Goal: Task Accomplishment & Management: Manage account settings

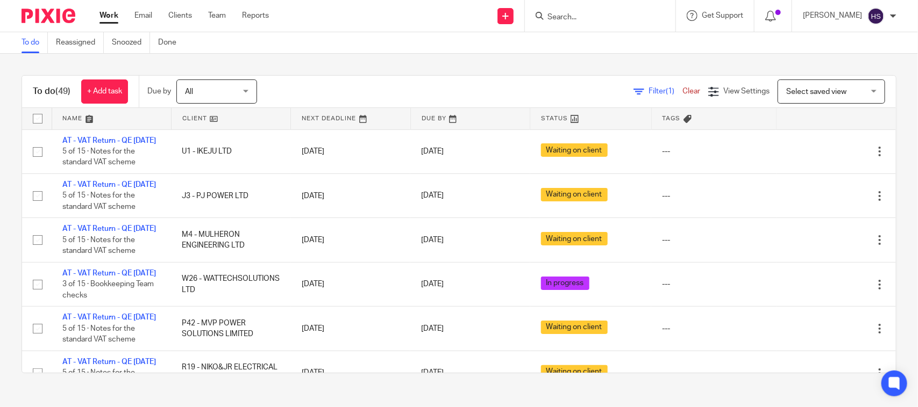
click at [103, 19] on link "Work" at bounding box center [108, 15] width 19 height 11
drag, startPoint x: 320, startPoint y: 68, endPoint x: 383, endPoint y: 60, distance: 63.5
click at [320, 68] on div "To do (49) + Add task Due by All All Today Tomorrow This week Next week This mo…" at bounding box center [459, 224] width 918 height 341
click at [614, 17] on input "Search" at bounding box center [594, 18] width 97 height 10
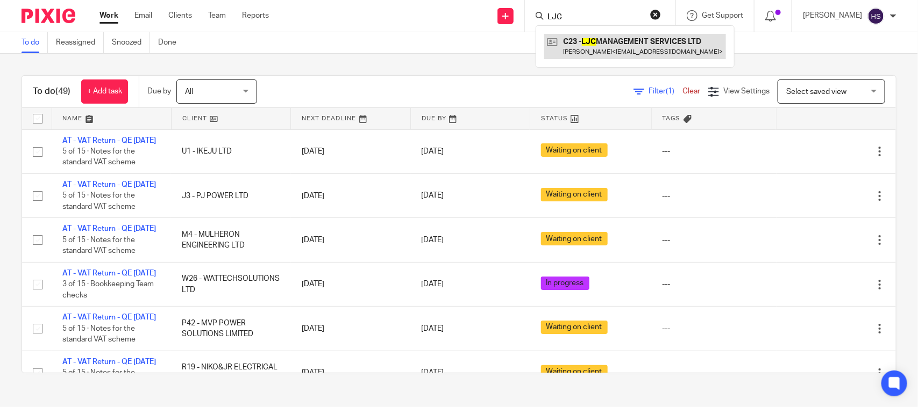
type input "LJC"
click at [635, 46] on link at bounding box center [635, 46] width 182 height 25
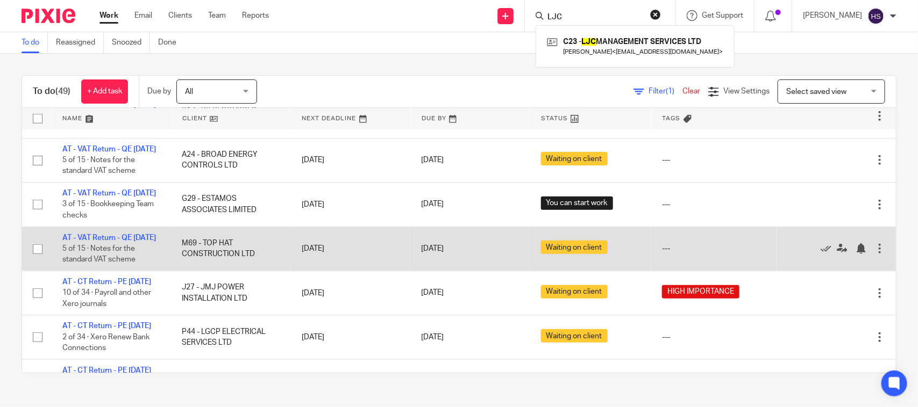
scroll to position [358, 0]
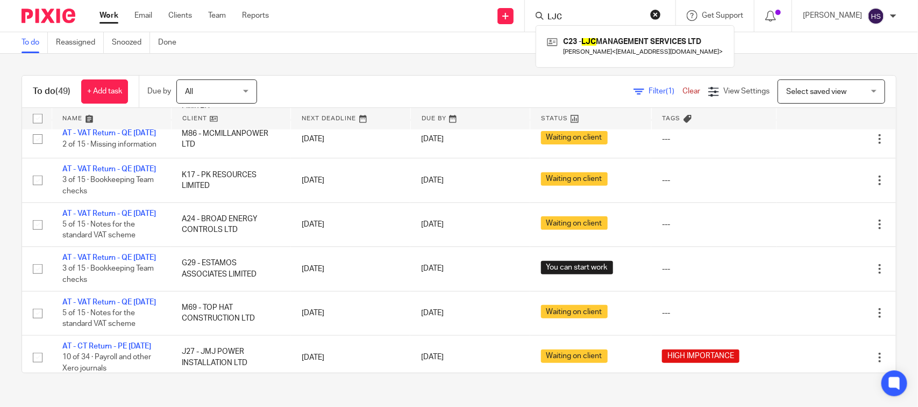
click at [293, 50] on div "To do Reassigned Snoozed Done" at bounding box center [459, 43] width 918 height 22
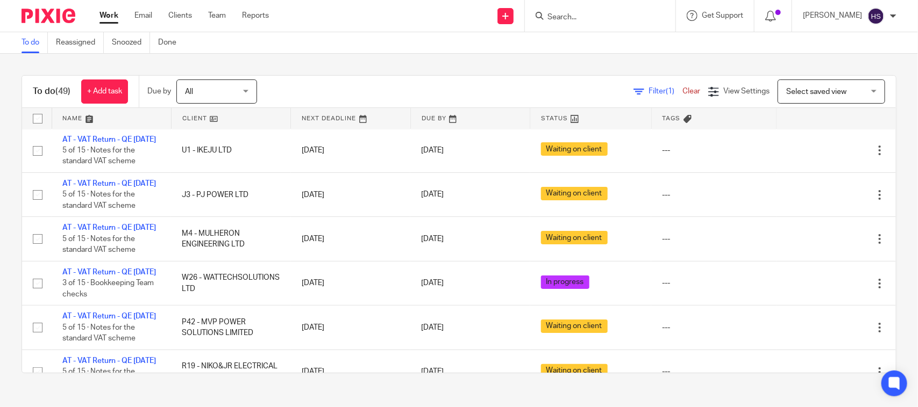
scroll to position [0, 0]
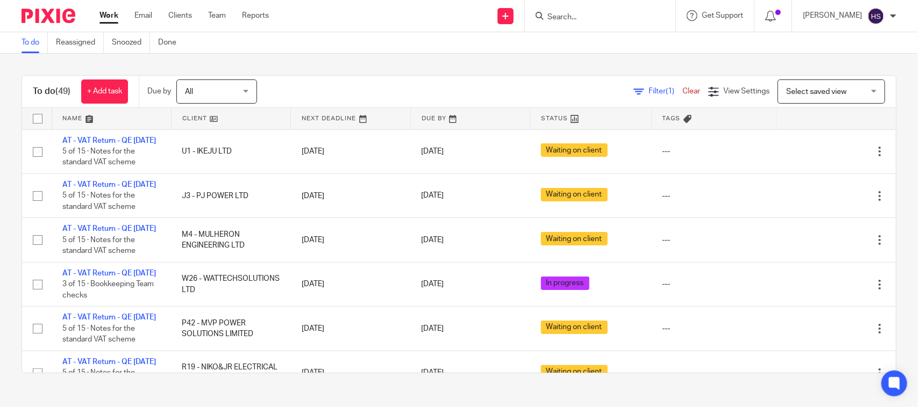
drag, startPoint x: 457, startPoint y: 138, endPoint x: 457, endPoint y: 124, distance: 13.4
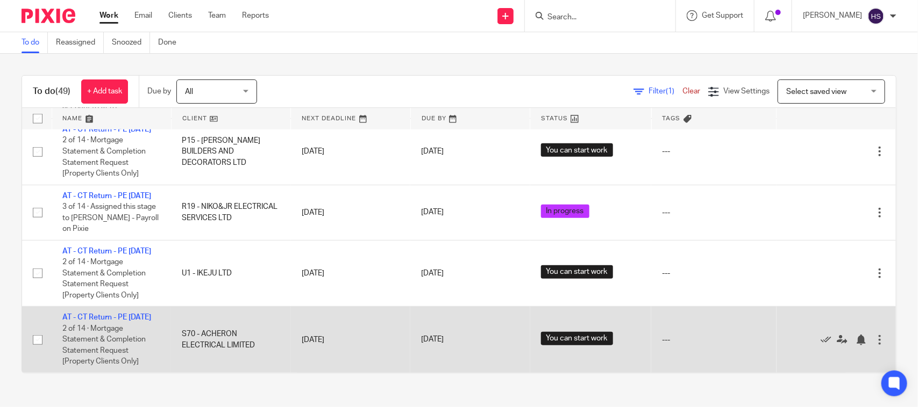
scroll to position [2709, 0]
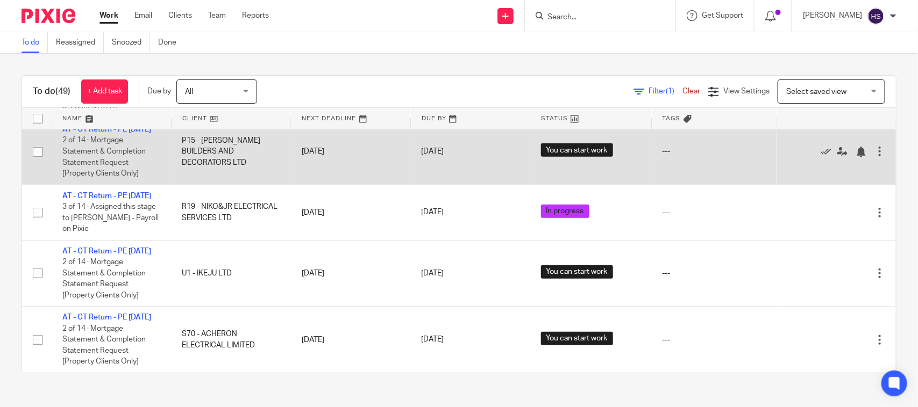
drag, startPoint x: 425, startPoint y: 299, endPoint x: 458, endPoint y: 130, distance: 173.0
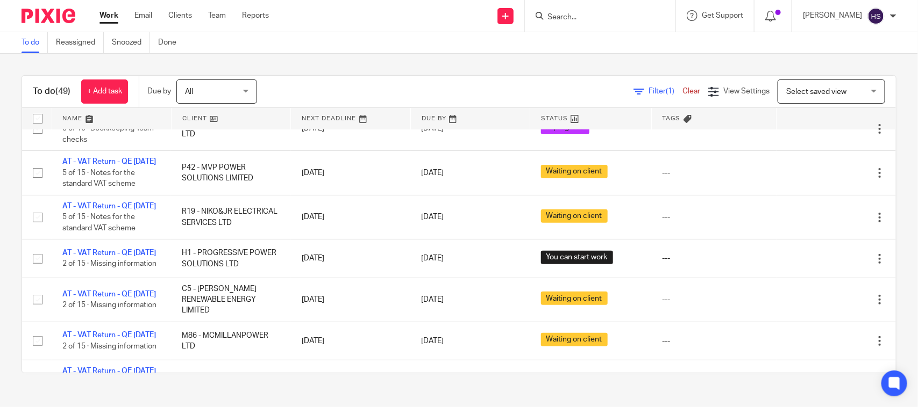
scroll to position [0, 0]
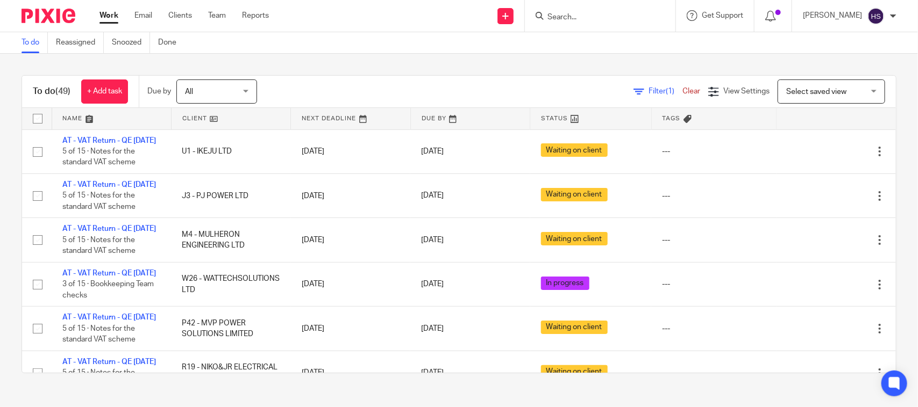
click at [111, 9] on div "Work Email Clients Team Reports Work Email Clients Team Reports Settings" at bounding box center [187, 16] width 196 height 32
click at [110, 12] on link "Work" at bounding box center [108, 15] width 19 height 11
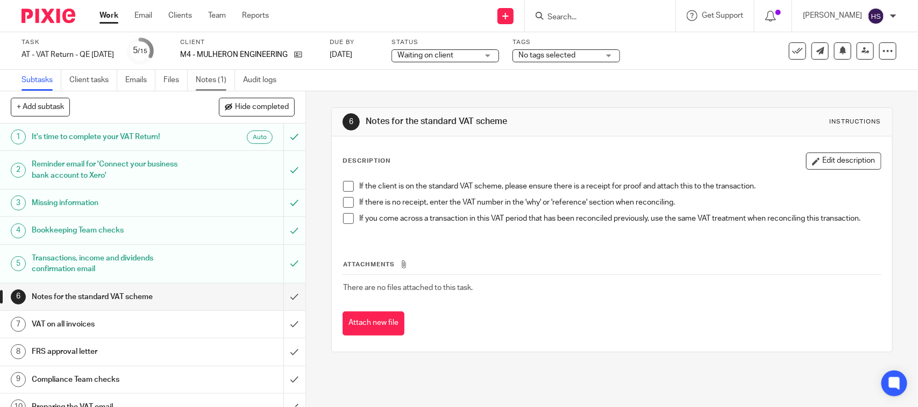
click at [220, 78] on link "Notes (1)" at bounding box center [215, 80] width 39 height 21
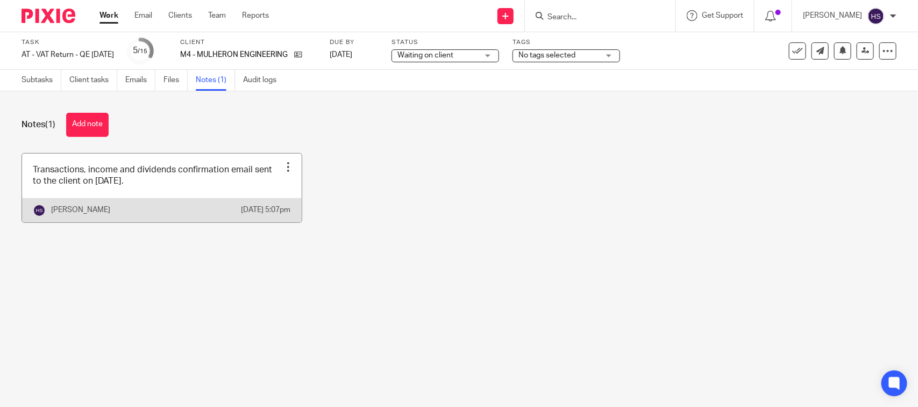
drag, startPoint x: 0, startPoint y: 0, endPoint x: 80, endPoint y: 185, distance: 201.8
click at [80, 185] on link at bounding box center [162, 188] width 280 height 69
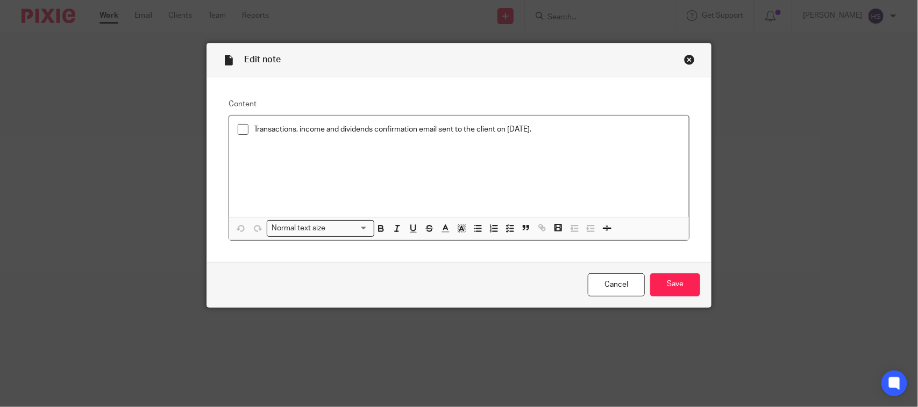
click at [240, 129] on span at bounding box center [243, 129] width 11 height 11
click at [667, 275] on input "Save" at bounding box center [675, 285] width 50 height 23
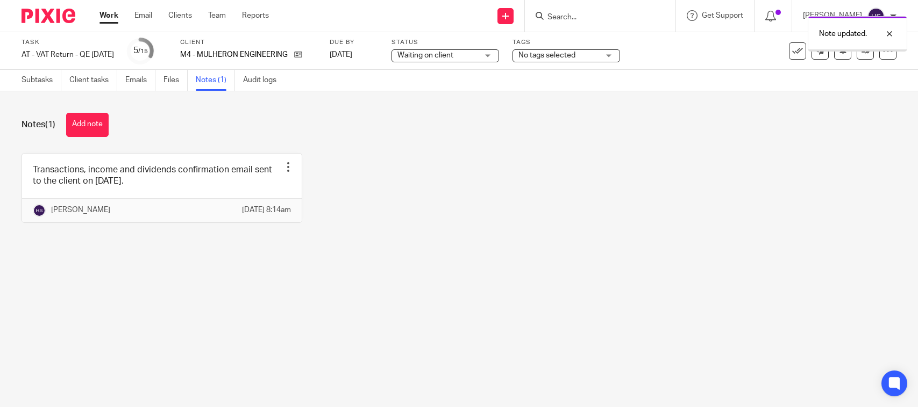
click at [450, 56] on span "Waiting on client" at bounding box center [425, 56] width 56 height 8
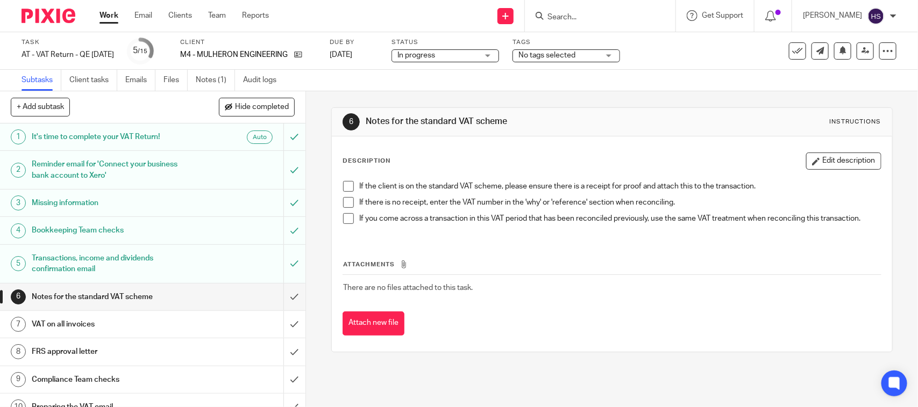
click at [178, 79] on link "Files" at bounding box center [175, 80] width 24 height 21
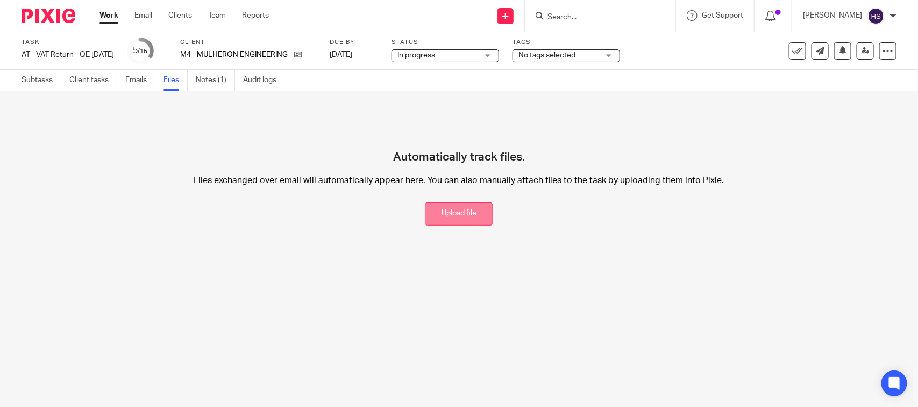
drag, startPoint x: 452, startPoint y: 212, endPoint x: 470, endPoint y: 209, distance: 19.2
click at [452, 212] on button "Upload file" at bounding box center [459, 214] width 68 height 23
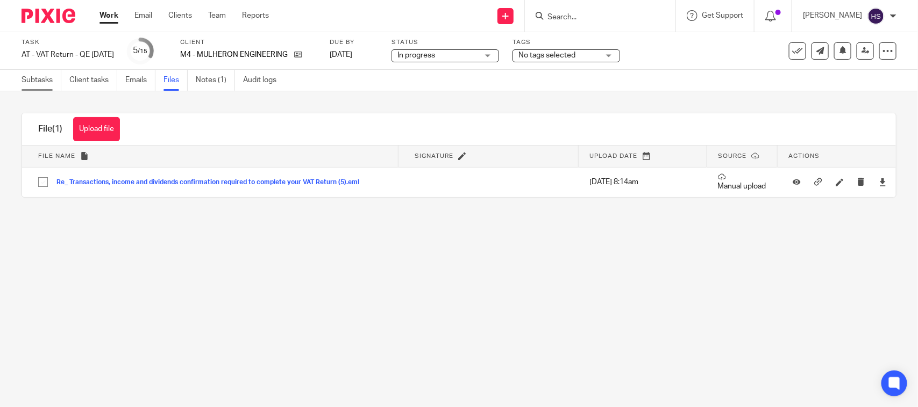
click at [33, 82] on link "Subtasks" at bounding box center [42, 80] width 40 height 21
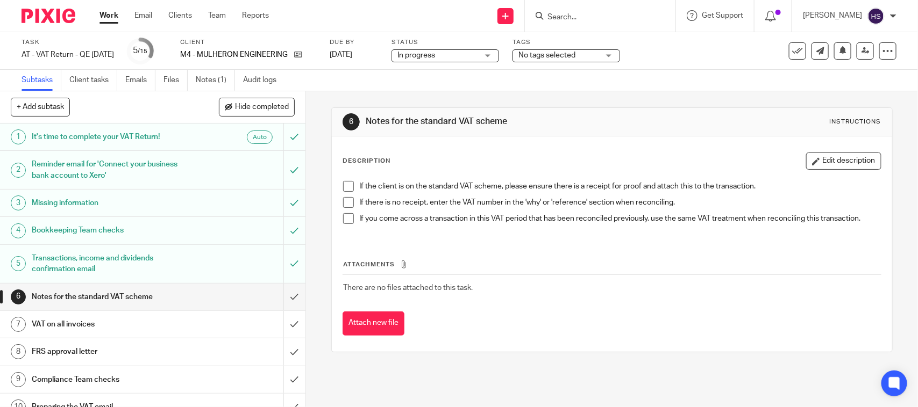
click at [347, 190] on span at bounding box center [348, 186] width 11 height 11
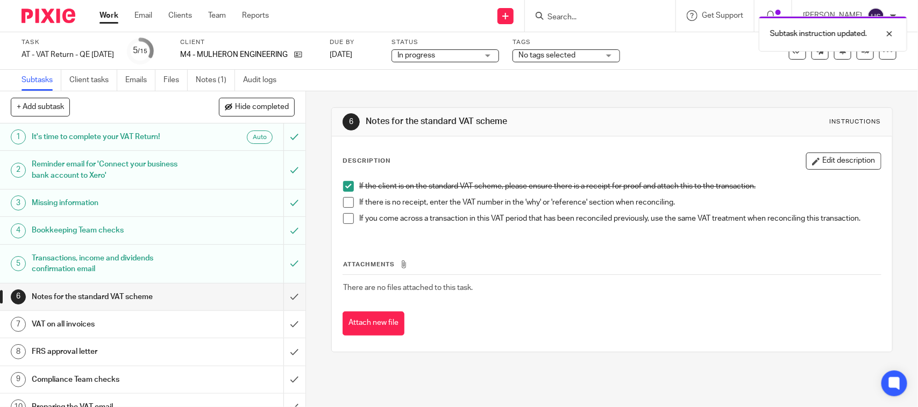
click at [345, 202] on span at bounding box center [348, 202] width 11 height 11
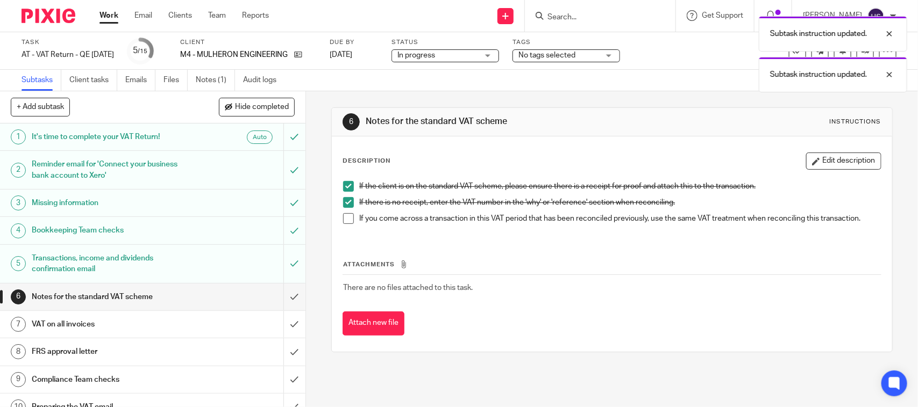
click at [344, 219] on span at bounding box center [348, 218] width 11 height 11
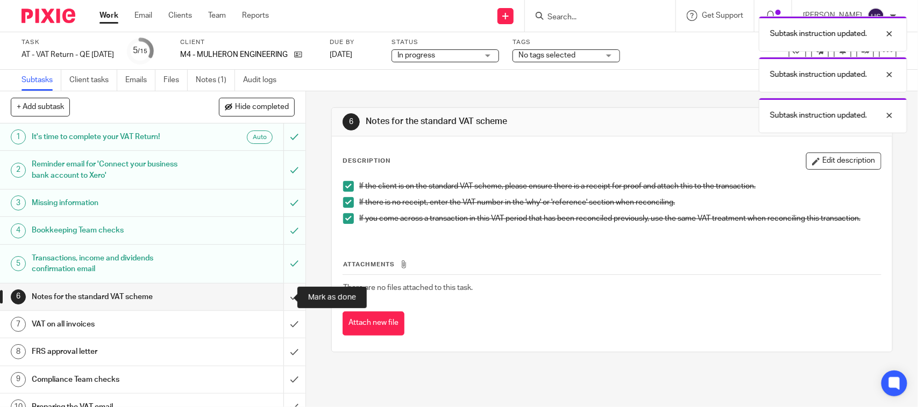
click at [282, 299] on input "submit" at bounding box center [152, 297] width 305 height 27
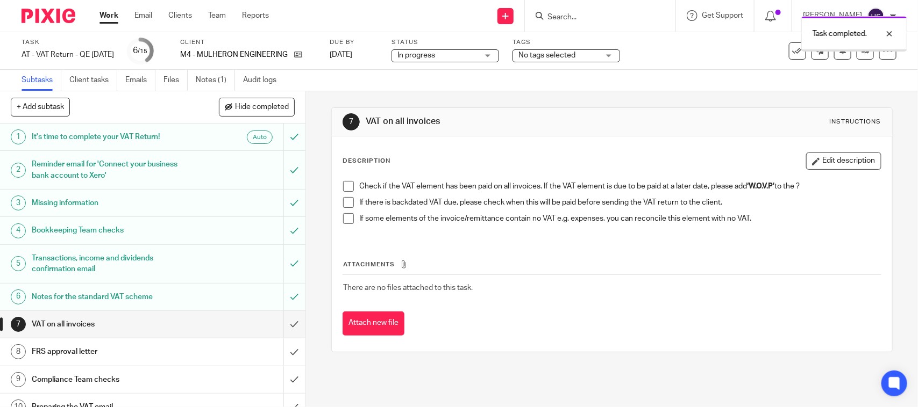
scroll to position [45, 0]
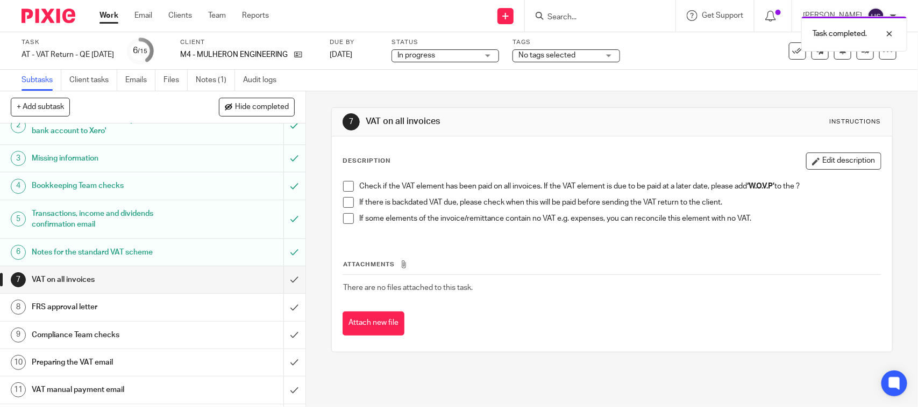
click at [345, 189] on span at bounding box center [348, 186] width 11 height 11
click at [338, 207] on div "Check if the VAT element has been paid on all invoices. If the VAT element is d…" at bounding box center [612, 207] width 548 height 62
click at [343, 205] on span at bounding box center [348, 202] width 11 height 11
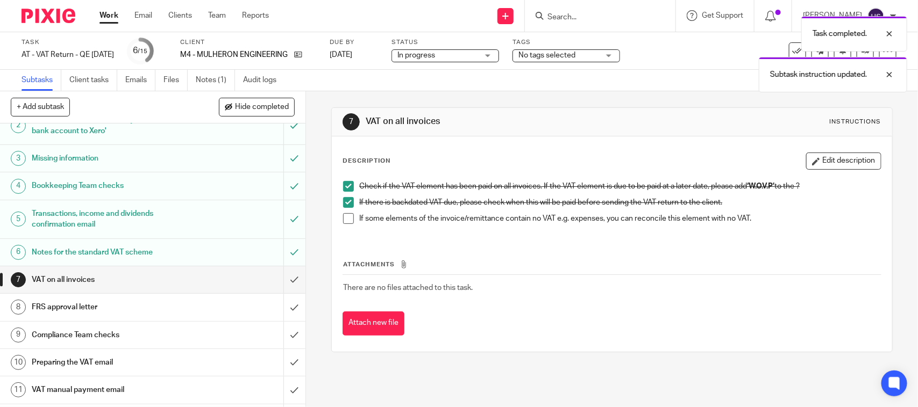
click at [345, 218] on span at bounding box center [348, 218] width 11 height 11
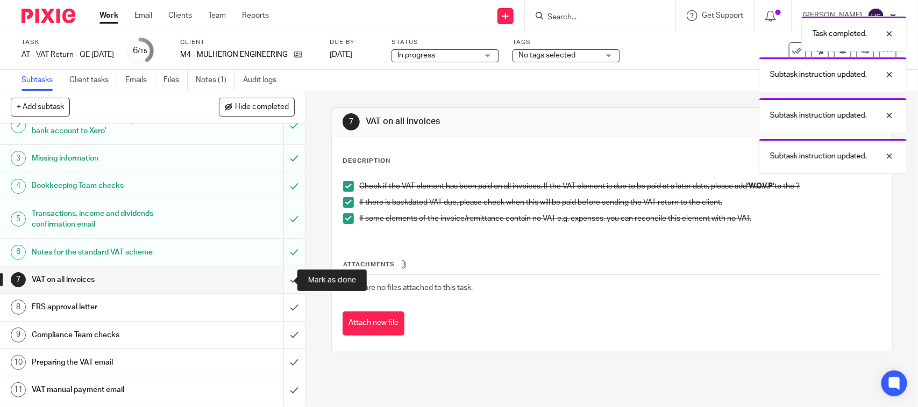
click at [285, 285] on input "submit" at bounding box center [152, 280] width 305 height 27
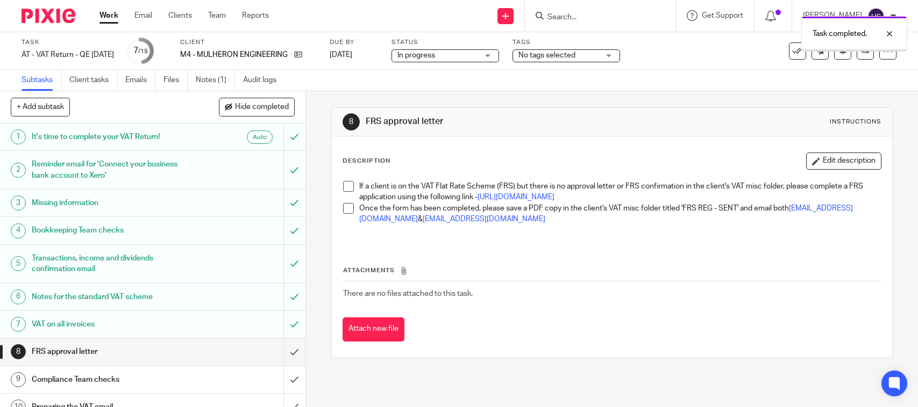
click at [347, 188] on span at bounding box center [348, 186] width 11 height 11
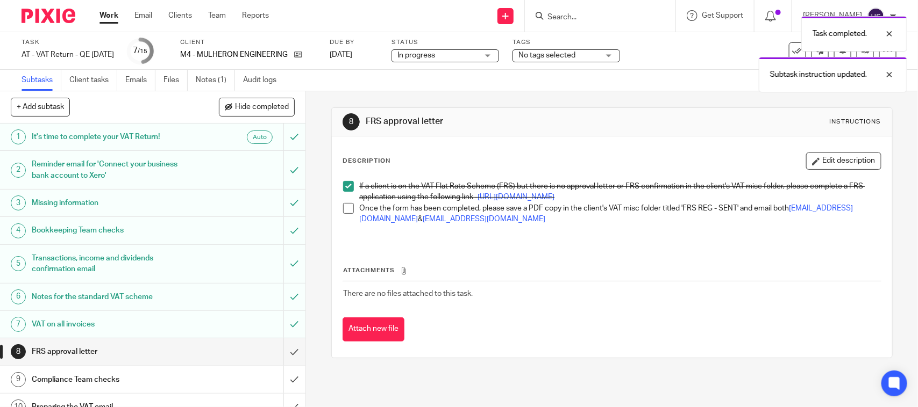
click at [345, 214] on span at bounding box center [348, 208] width 11 height 11
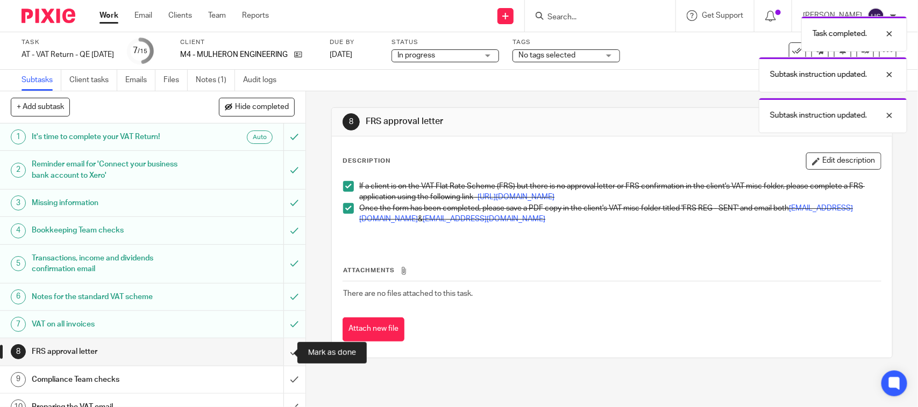
click at [285, 352] on input "submit" at bounding box center [152, 352] width 305 height 27
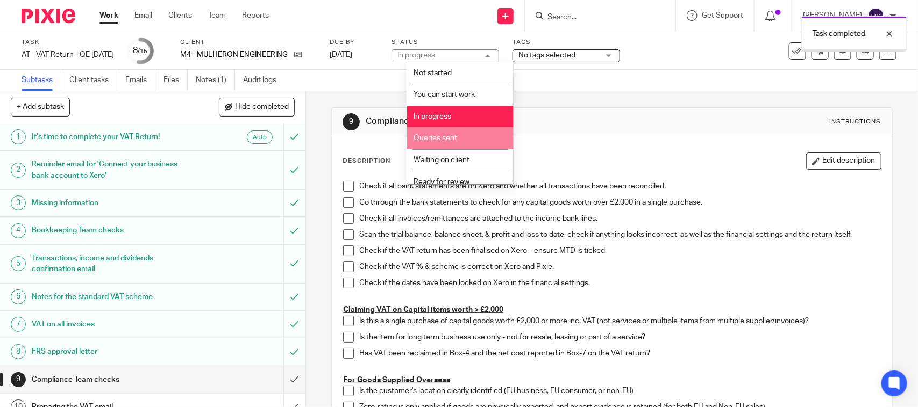
scroll to position [51, 0]
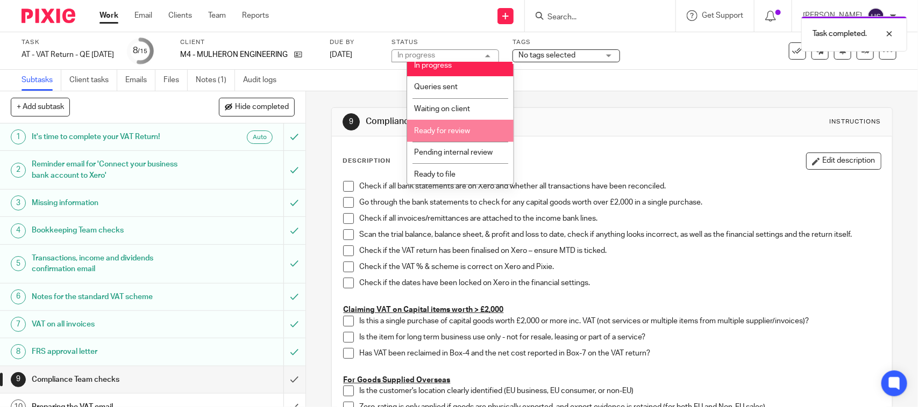
click at [476, 128] on li "Ready for review" at bounding box center [460, 131] width 106 height 22
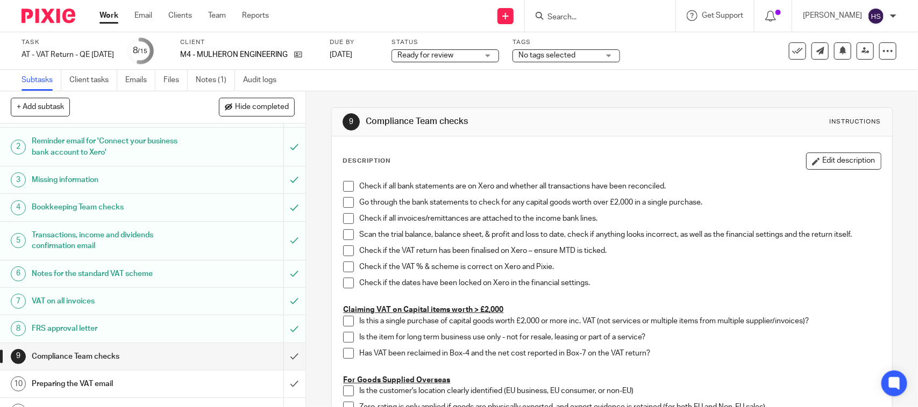
scroll to position [89, 0]
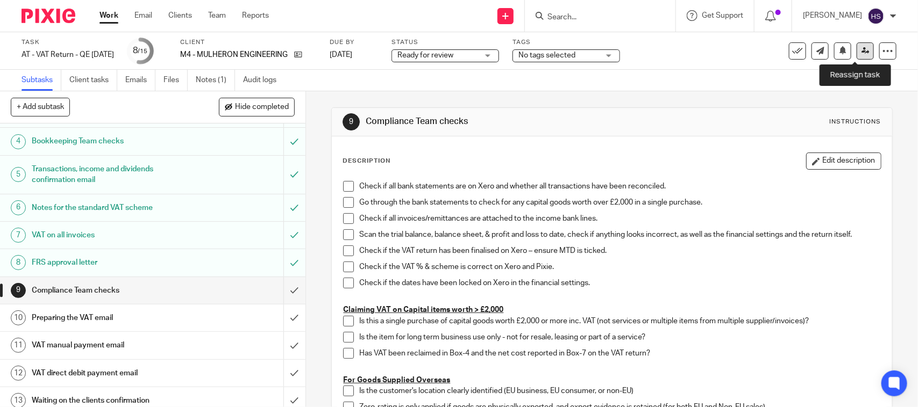
click at [856, 58] on link at bounding box center [864, 50] width 17 height 17
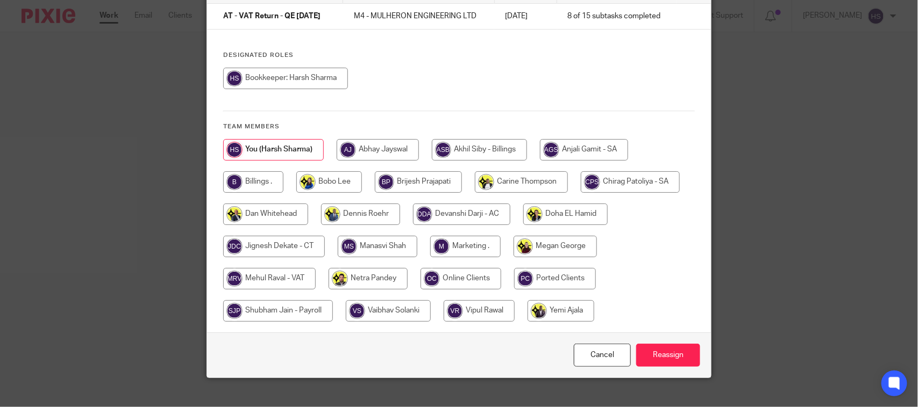
scroll to position [109, 0]
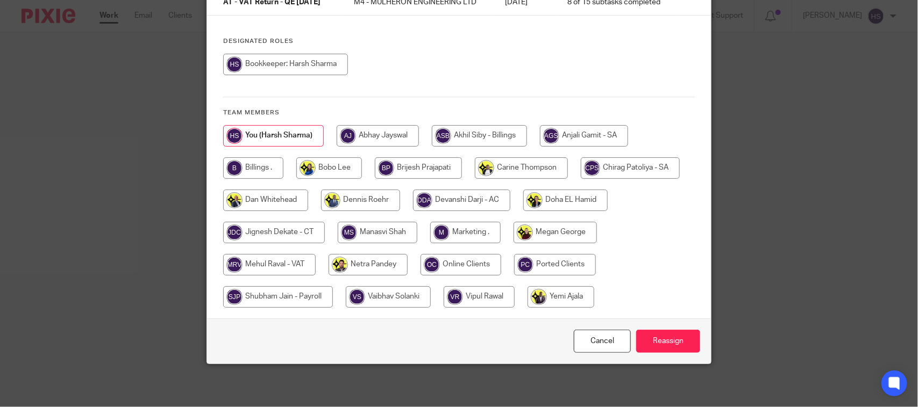
click at [277, 262] on input "radio" at bounding box center [269, 265] width 92 height 22
radio input "true"
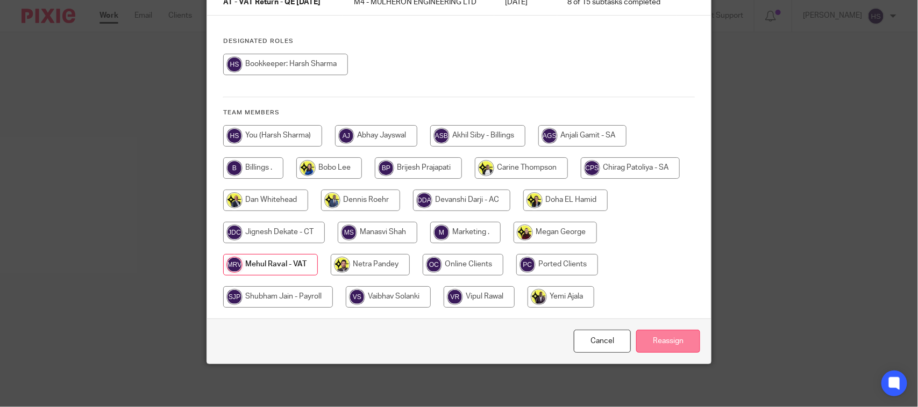
click at [670, 339] on input "Reassign" at bounding box center [668, 341] width 64 height 23
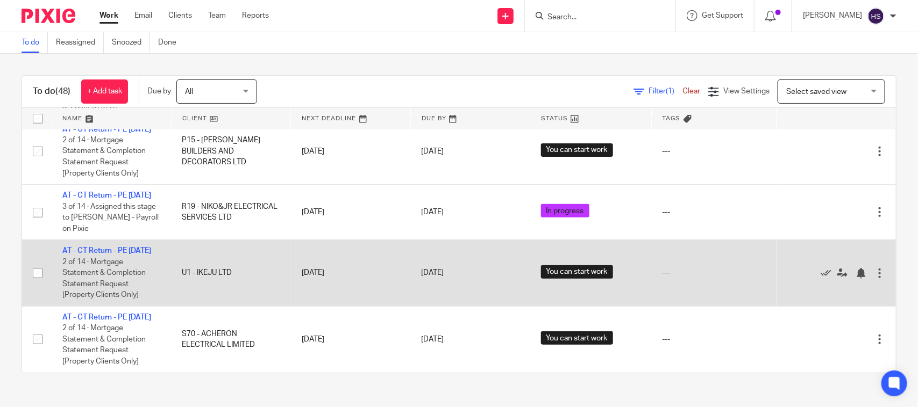
scroll to position [2654, 0]
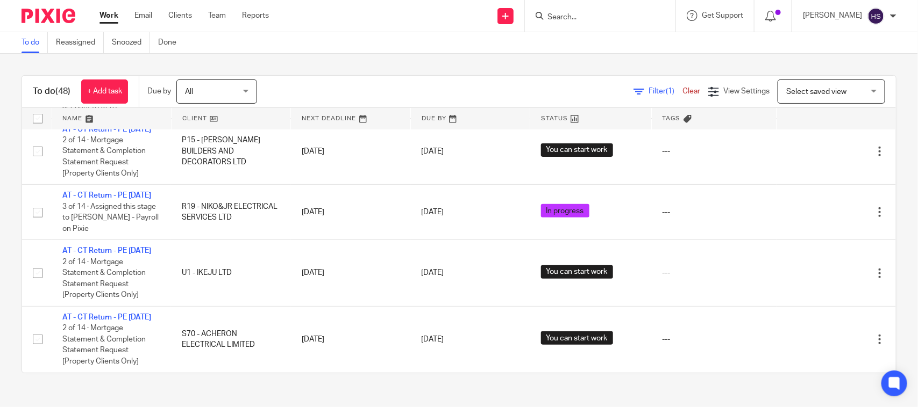
drag, startPoint x: 438, startPoint y: 259, endPoint x: 472, endPoint y: 125, distance: 138.1
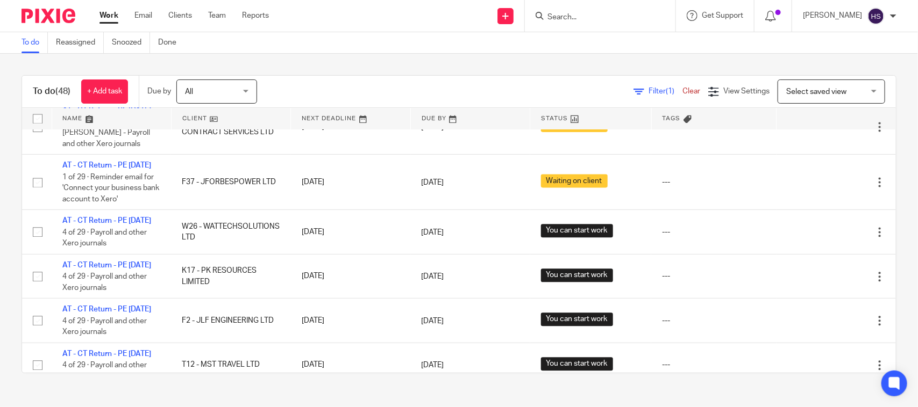
scroll to position [0, 0]
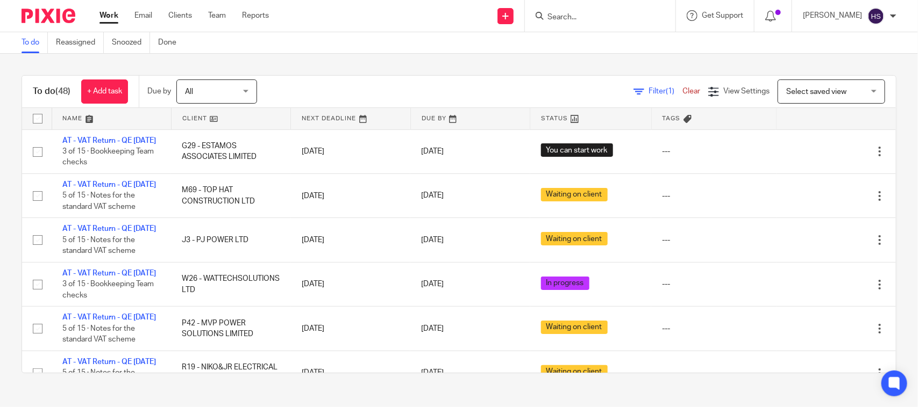
drag, startPoint x: 469, startPoint y: 264, endPoint x: 498, endPoint y: 66, distance: 200.9
click at [112, 11] on link "Work" at bounding box center [108, 15] width 19 height 11
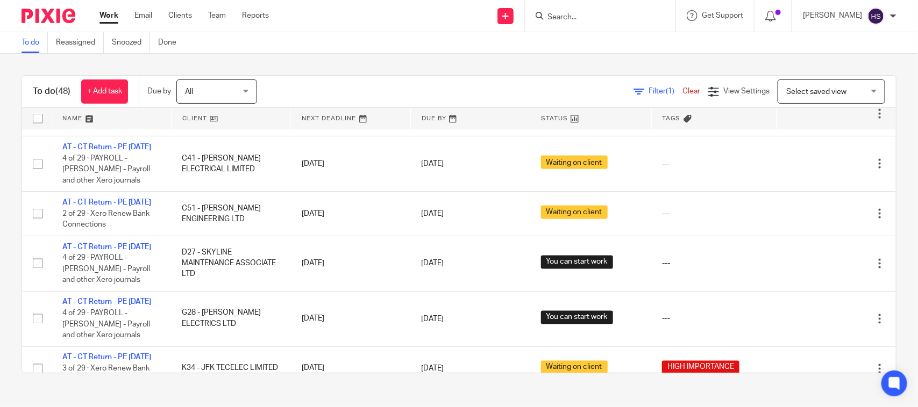
scroll to position [784, 0]
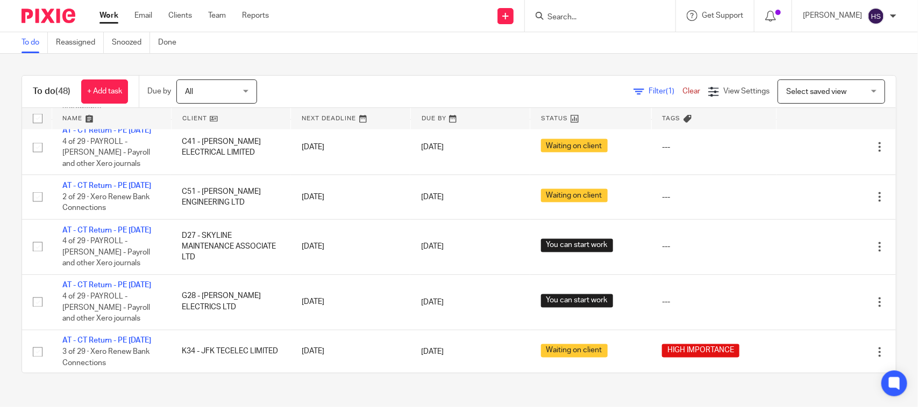
click at [311, 93] on div "Filter (1) Clear View Settings View Settings (1) Filters Clear Save Manage save…" at bounding box center [586, 92] width 620 height 24
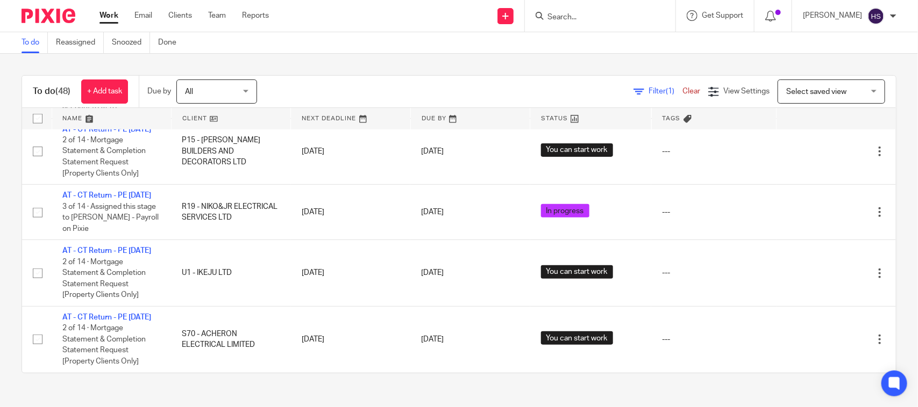
scroll to position [181, 0]
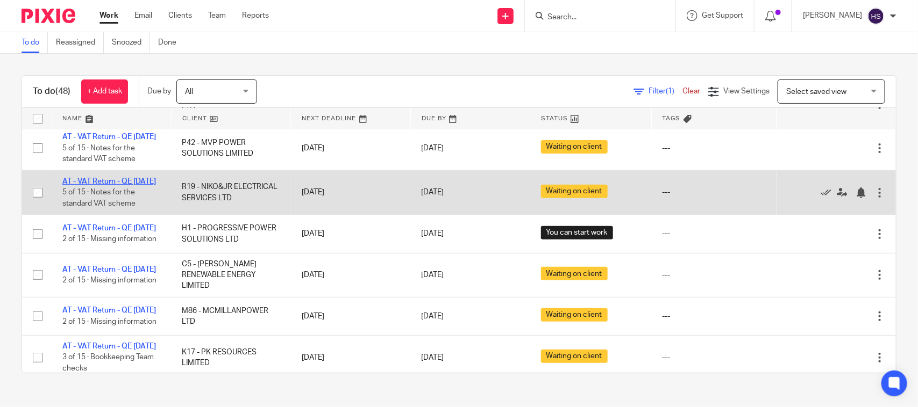
click at [102, 185] on link "AT - VAT Return - QE [DATE]" at bounding box center [109, 182] width 94 height 8
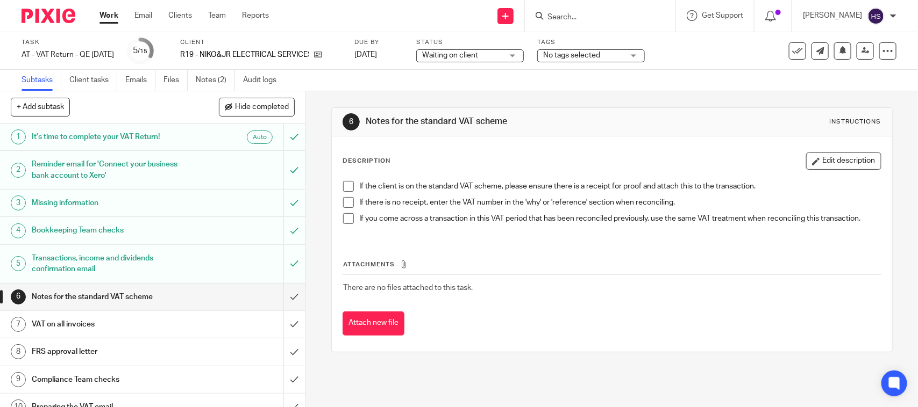
click at [498, 56] on span "Waiting on client" at bounding box center [462, 55] width 81 height 11
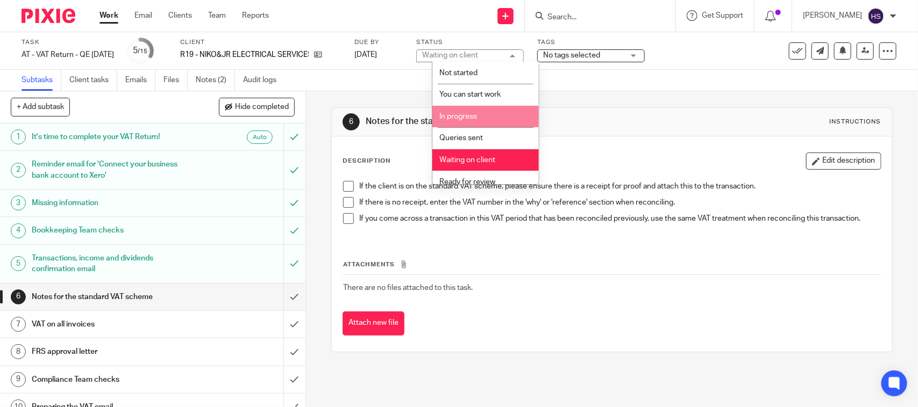
click at [482, 111] on li "In progress" at bounding box center [485, 117] width 106 height 22
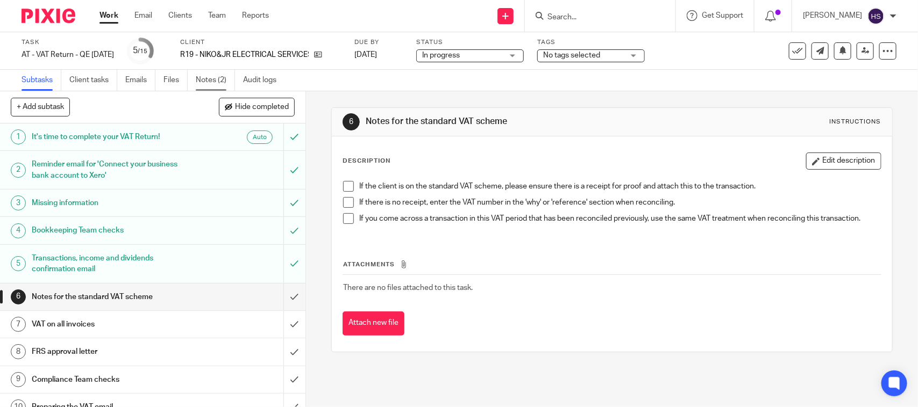
click at [224, 80] on link "Notes (2)" at bounding box center [215, 80] width 39 height 21
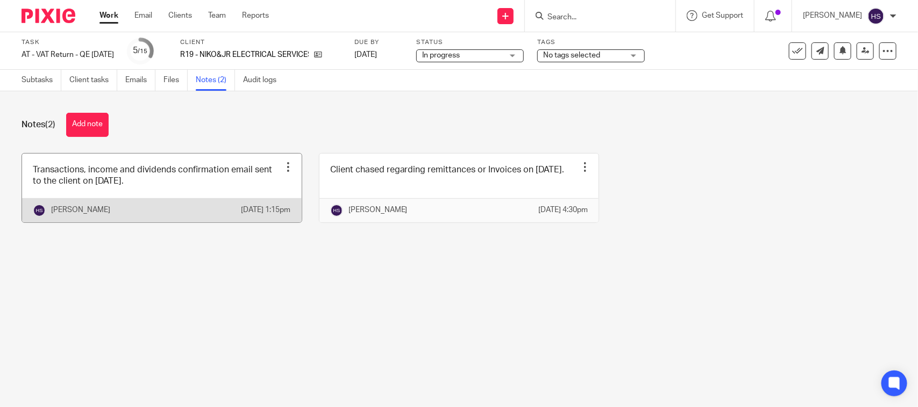
drag, startPoint x: 0, startPoint y: 0, endPoint x: 153, endPoint y: 195, distance: 247.6
click at [153, 195] on link at bounding box center [162, 188] width 280 height 69
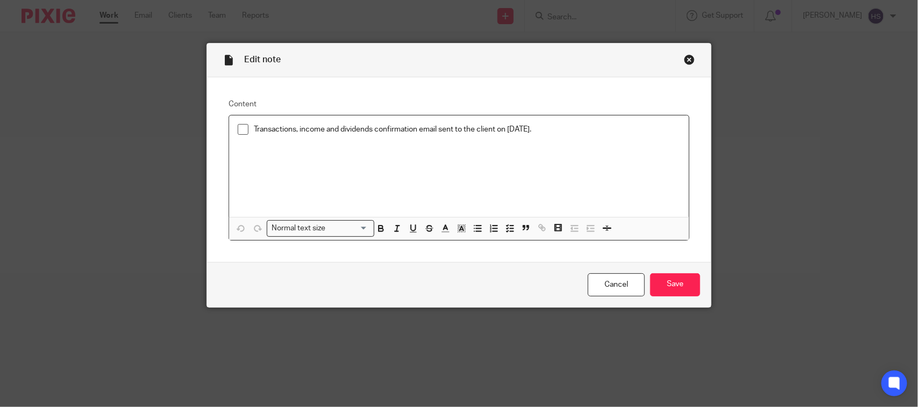
click at [239, 131] on span at bounding box center [243, 129] width 11 height 11
click at [671, 283] on input "Save" at bounding box center [675, 285] width 50 height 23
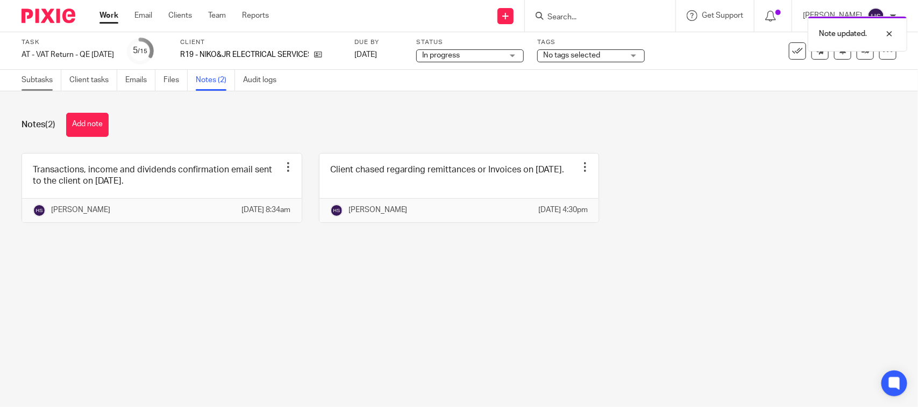
click at [39, 82] on link "Subtasks" at bounding box center [42, 80] width 40 height 21
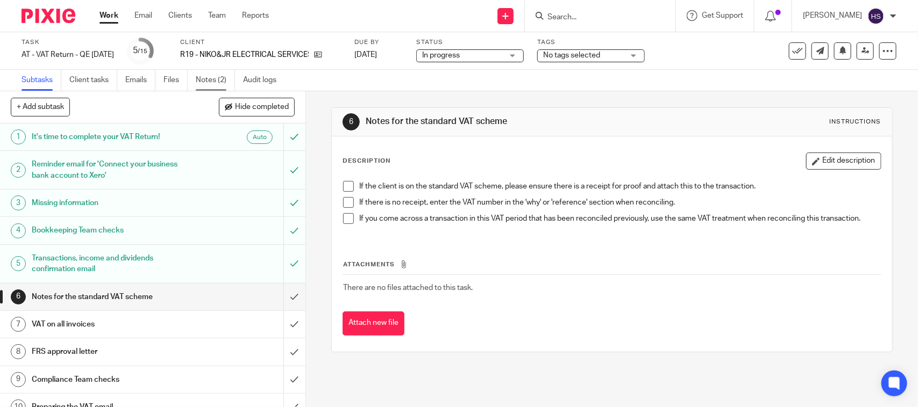
click at [219, 76] on link "Notes (2)" at bounding box center [215, 80] width 39 height 21
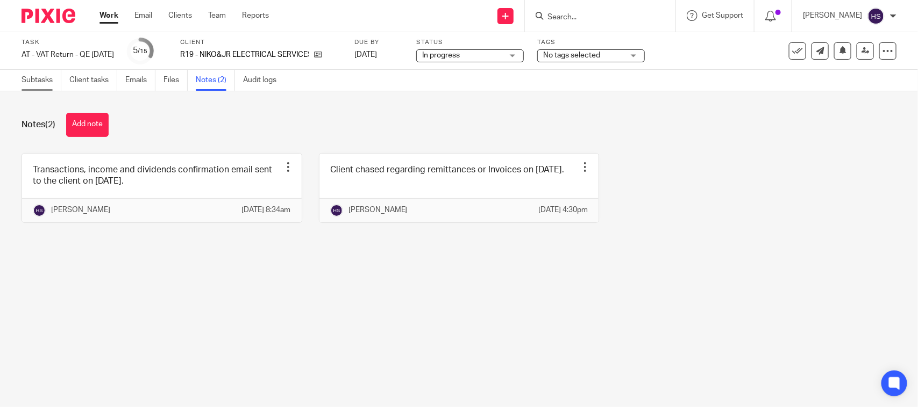
click at [52, 76] on link "Subtasks" at bounding box center [42, 80] width 40 height 21
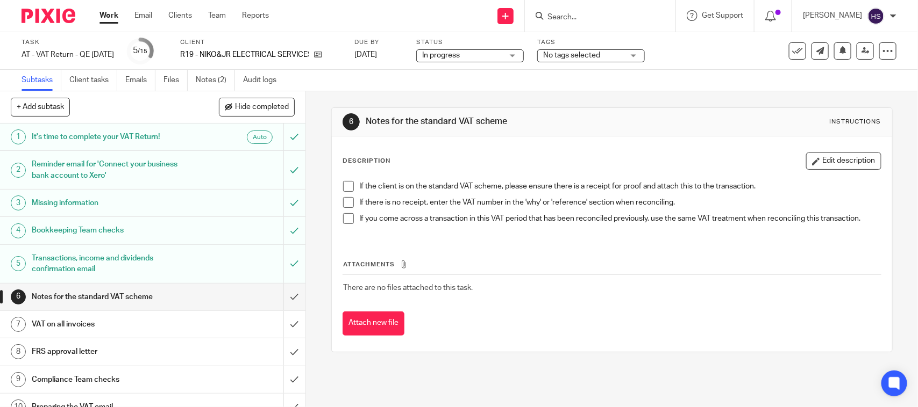
click at [347, 184] on span at bounding box center [348, 186] width 11 height 11
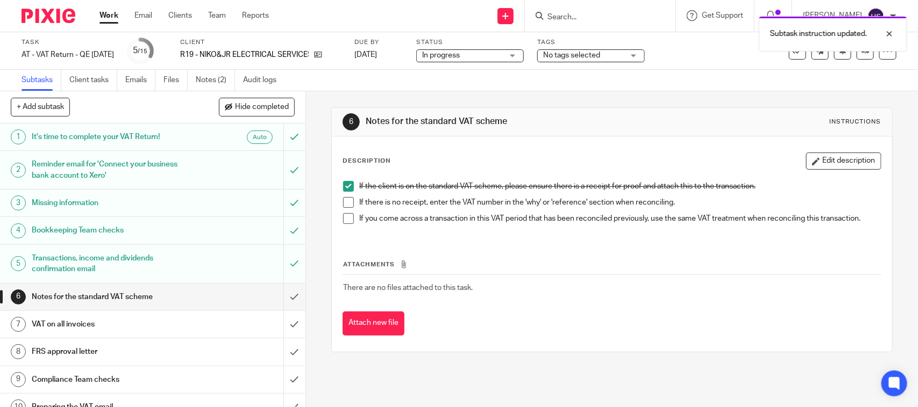
click at [347, 202] on span at bounding box center [348, 202] width 11 height 11
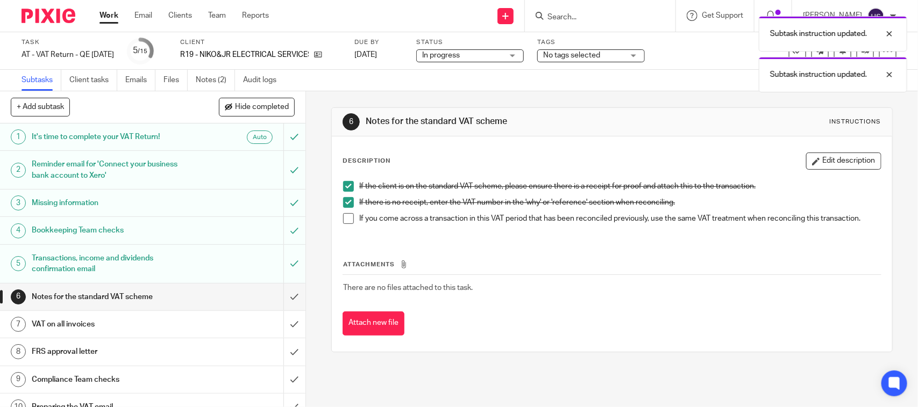
click at [345, 222] on span at bounding box center [348, 218] width 11 height 11
click at [277, 297] on input "submit" at bounding box center [152, 297] width 305 height 27
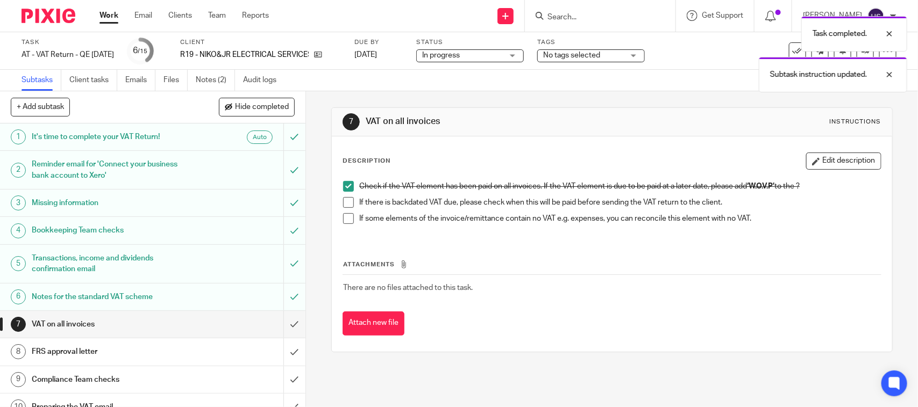
click at [347, 207] on span at bounding box center [348, 202] width 11 height 11
click at [344, 214] on span at bounding box center [348, 218] width 11 height 11
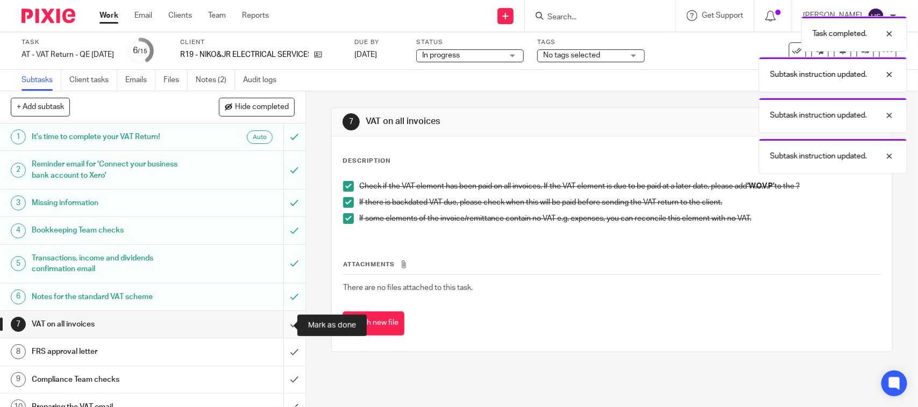
click at [285, 324] on input "submit" at bounding box center [152, 324] width 305 height 27
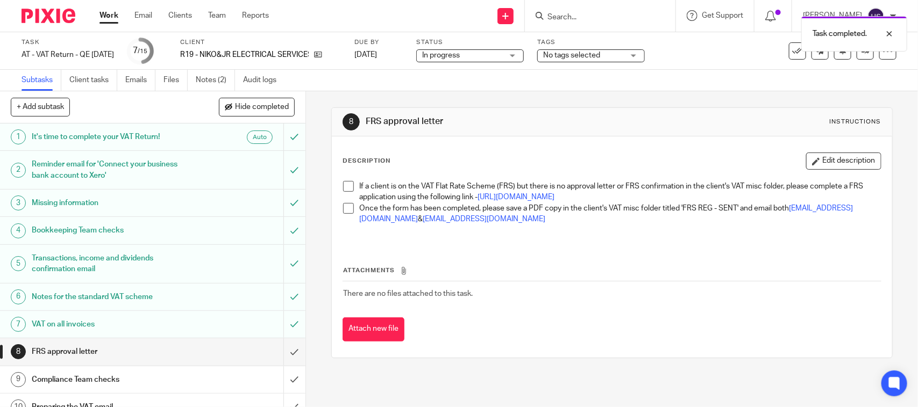
click at [346, 185] on span at bounding box center [348, 186] width 11 height 11
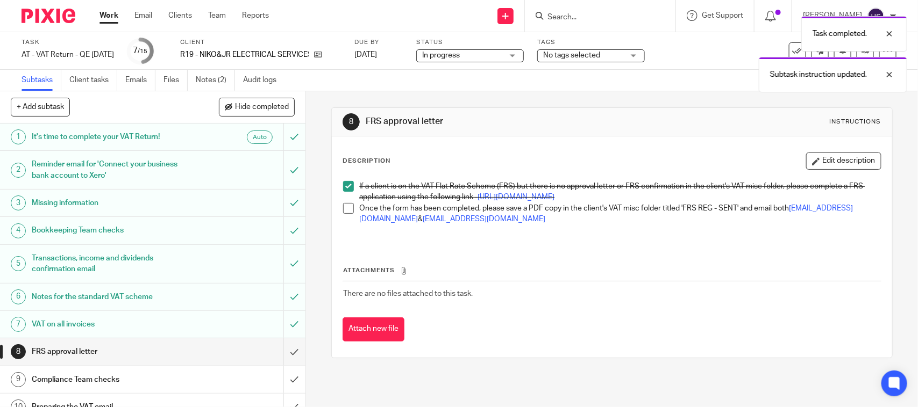
click at [345, 225] on li "Once the form has been completed, please save a PDF copy in the client's VAT mi…" at bounding box center [611, 214] width 537 height 22
click at [346, 214] on span at bounding box center [348, 208] width 11 height 11
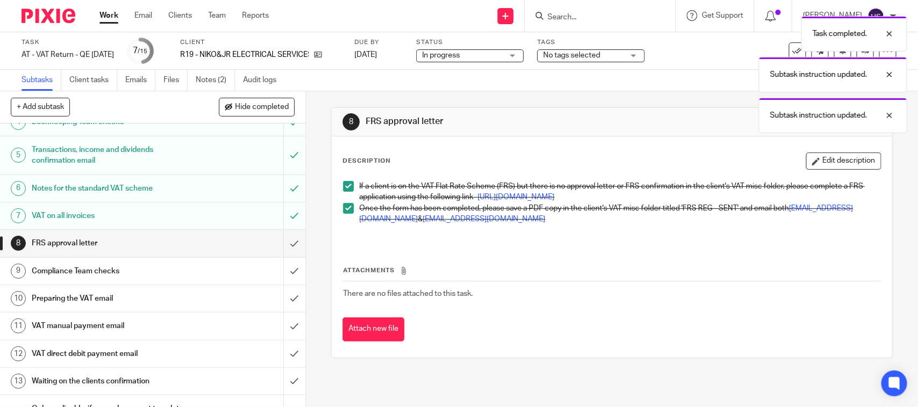
scroll to position [112, 0]
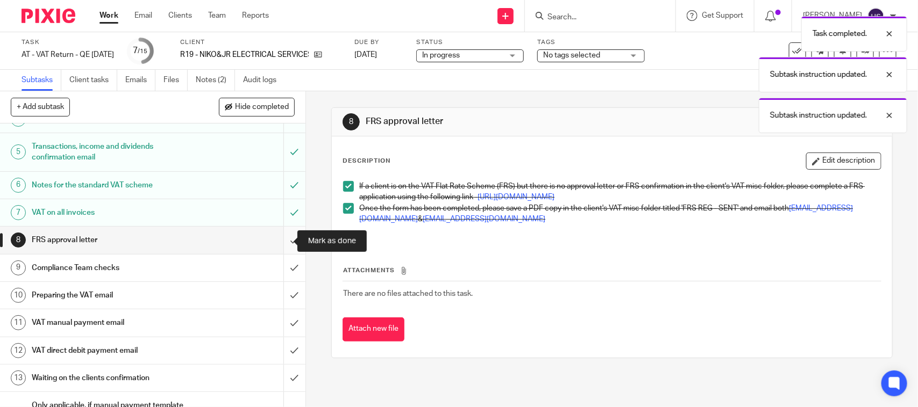
click at [280, 239] on input "submit" at bounding box center [152, 240] width 305 height 27
click at [455, 55] on span "In progress" at bounding box center [441, 56] width 38 height 8
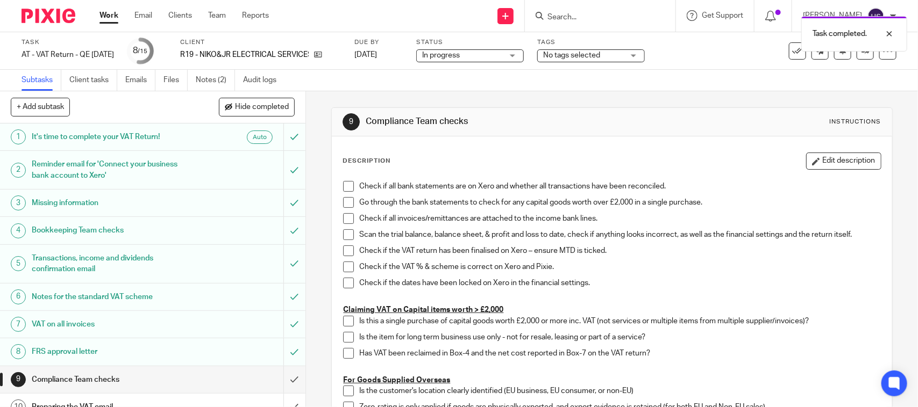
click at [496, 50] on div "Task completed." at bounding box center [683, 31] width 448 height 41
click at [493, 61] on div "In progress In progress" at bounding box center [470, 55] width 108 height 13
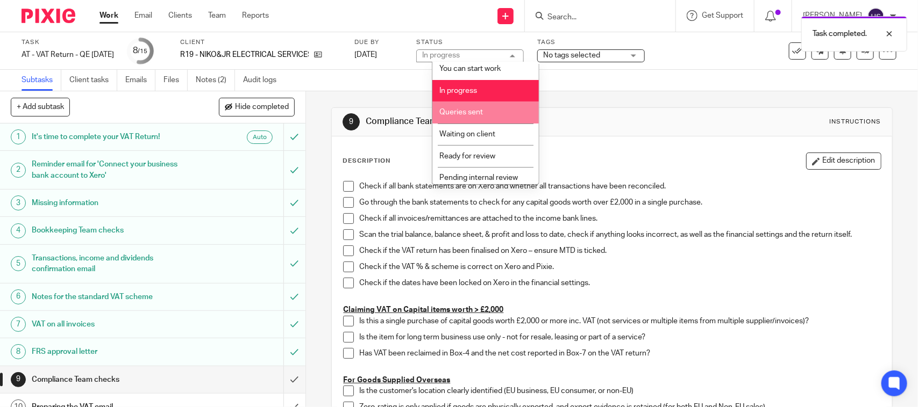
scroll to position [51, 0]
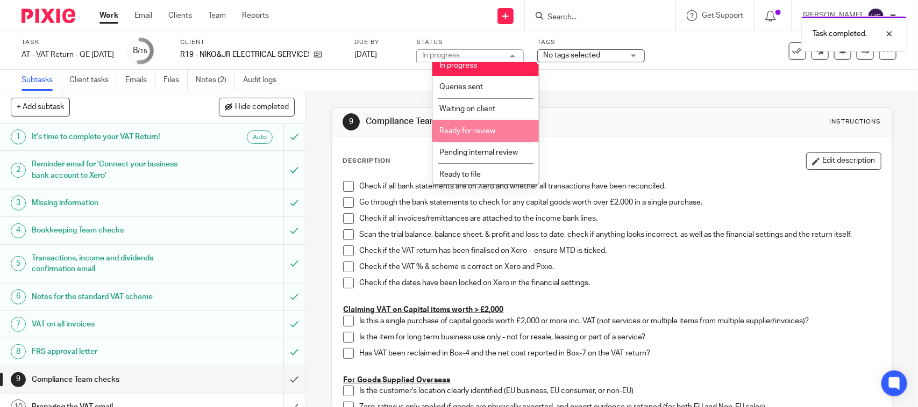
click at [478, 127] on span "Ready for review" at bounding box center [467, 131] width 56 height 8
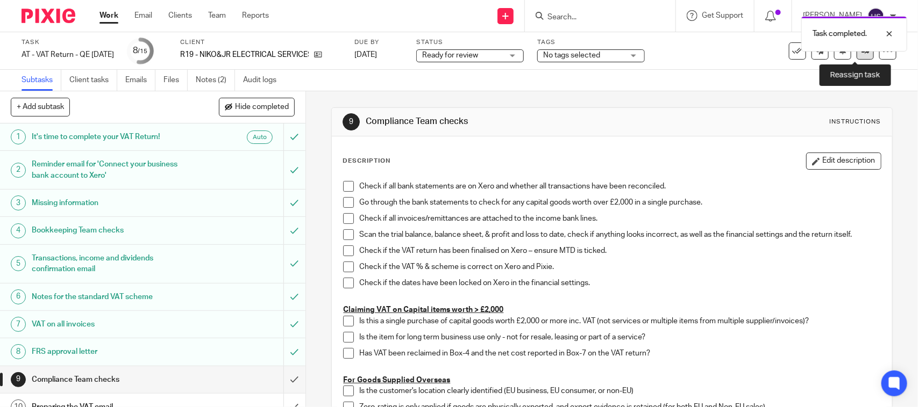
click at [861, 53] on icon at bounding box center [865, 51] width 8 height 8
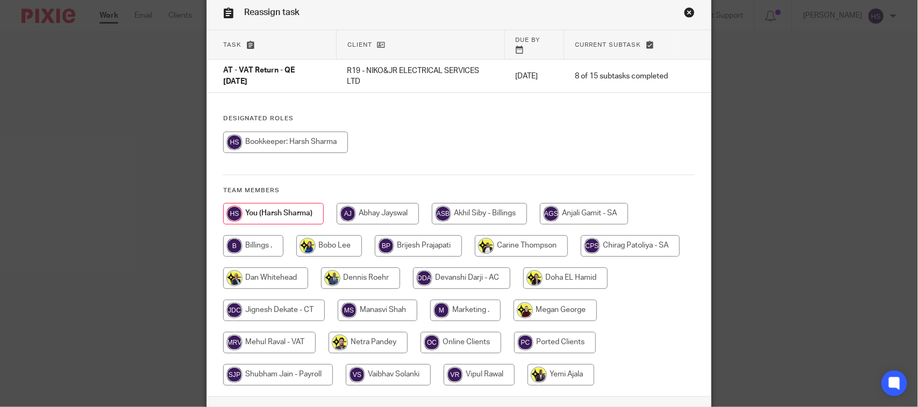
scroll to position [117, 0]
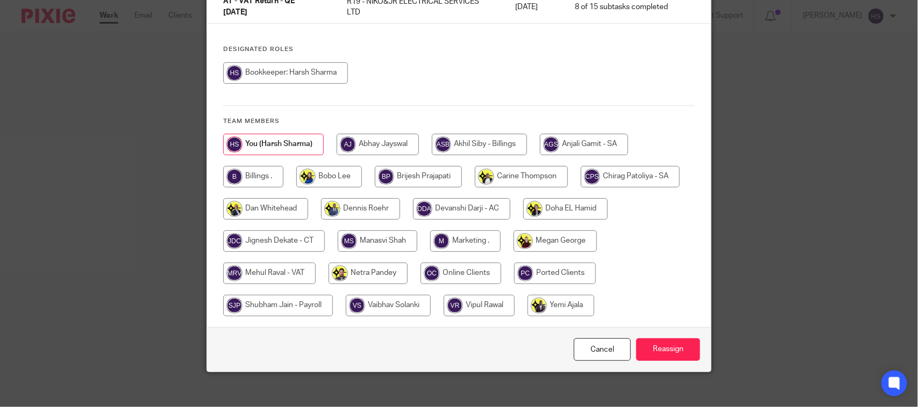
click at [278, 268] on input "radio" at bounding box center [269, 274] width 92 height 22
radio input "true"
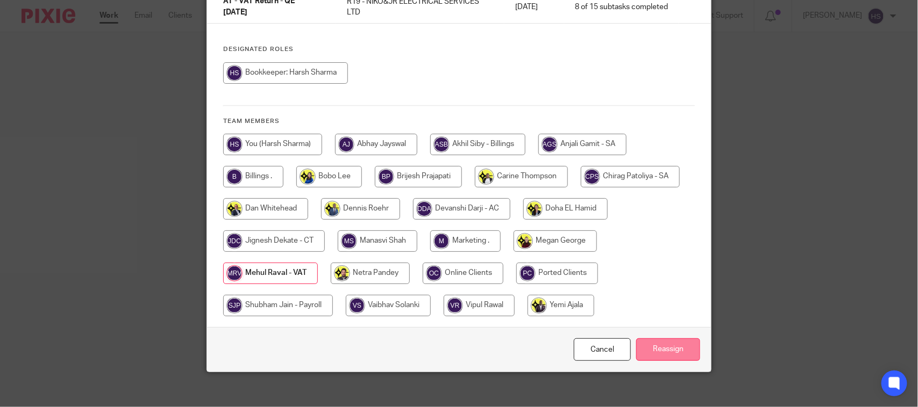
click at [661, 341] on input "Reassign" at bounding box center [668, 350] width 64 height 23
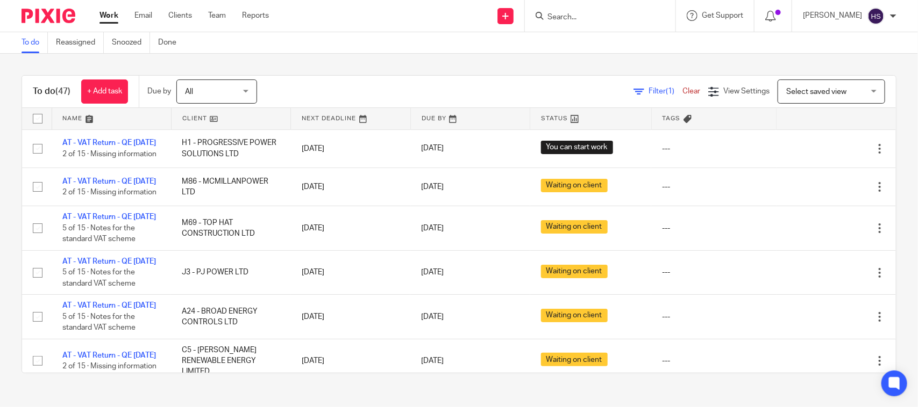
click at [106, 28] on div "Work Email Clients Team Reports Work Email Clients Team Reports Settings" at bounding box center [187, 16] width 196 height 32
click at [108, 23] on div "Work Email Clients Team Reports Work Email Clients Team Reports Settings" at bounding box center [187, 16] width 196 height 32
click at [111, 17] on link "Work" at bounding box center [108, 15] width 19 height 11
click at [108, 19] on link "Work" at bounding box center [108, 15] width 19 height 11
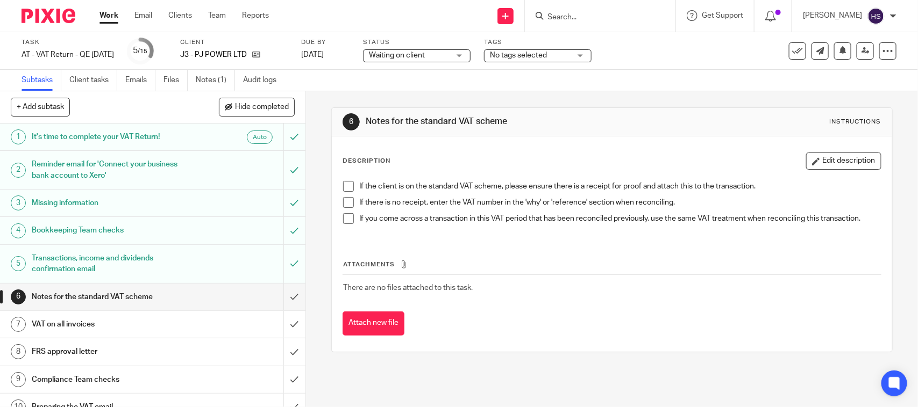
click at [441, 52] on span "Waiting on client" at bounding box center [409, 55] width 81 height 11
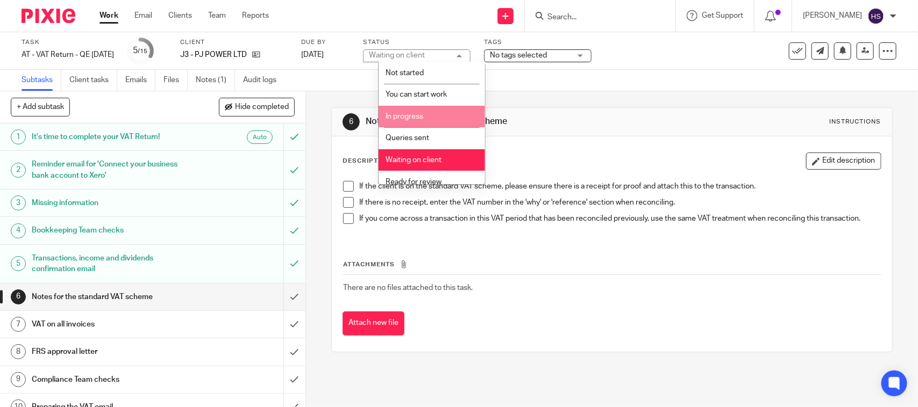
click at [413, 111] on li "In progress" at bounding box center [431, 117] width 106 height 22
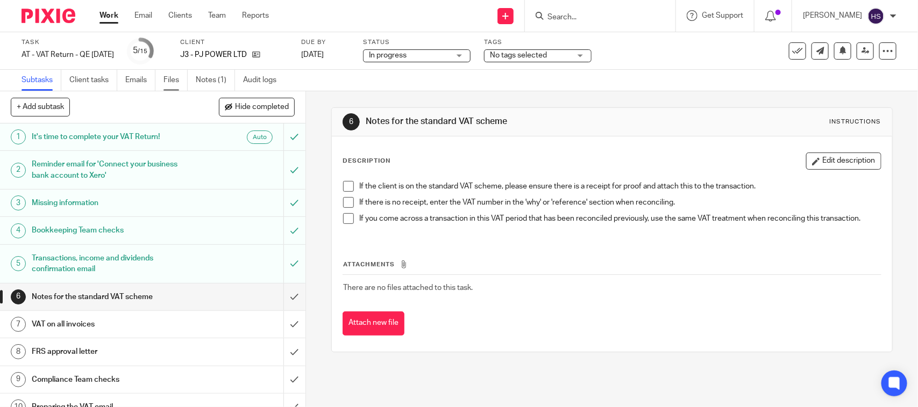
click at [172, 81] on link "Files" at bounding box center [175, 80] width 24 height 21
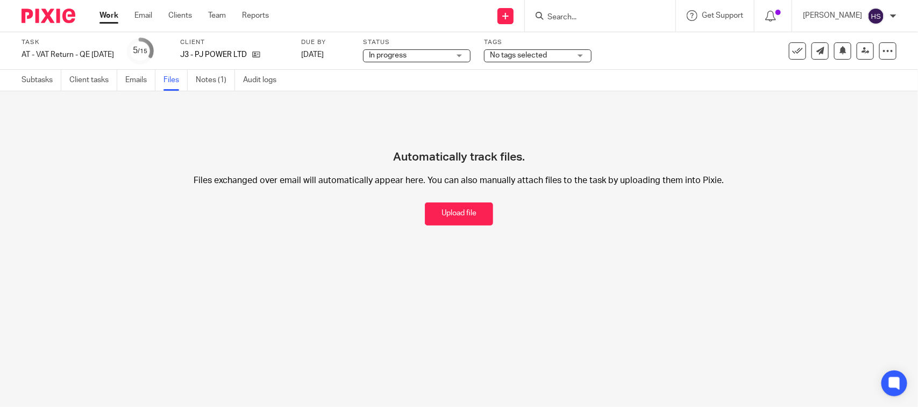
click at [438, 221] on button "Upload file" at bounding box center [459, 214] width 68 height 23
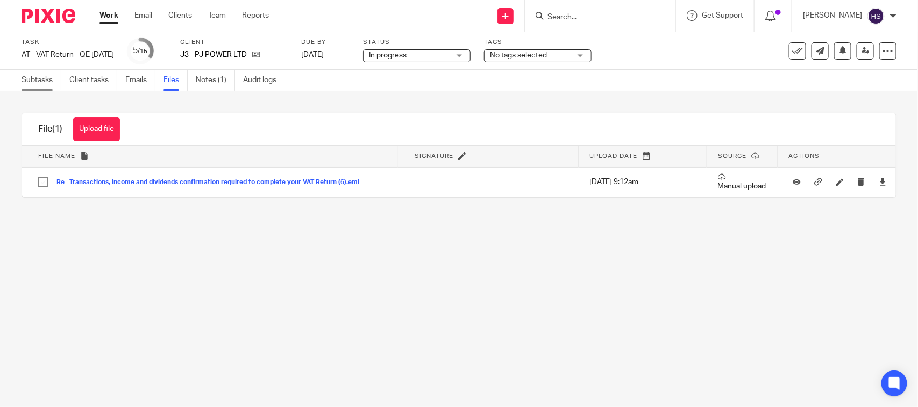
click at [48, 76] on link "Subtasks" at bounding box center [42, 80] width 40 height 21
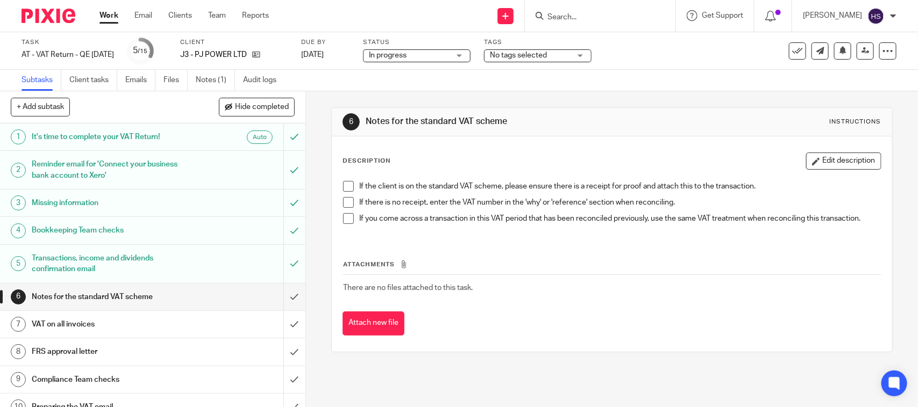
click at [345, 188] on span at bounding box center [348, 186] width 11 height 11
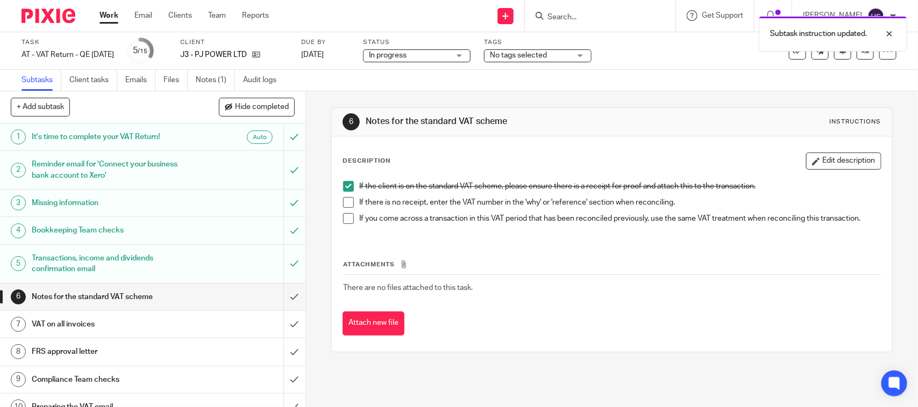
click at [345, 205] on span at bounding box center [348, 202] width 11 height 11
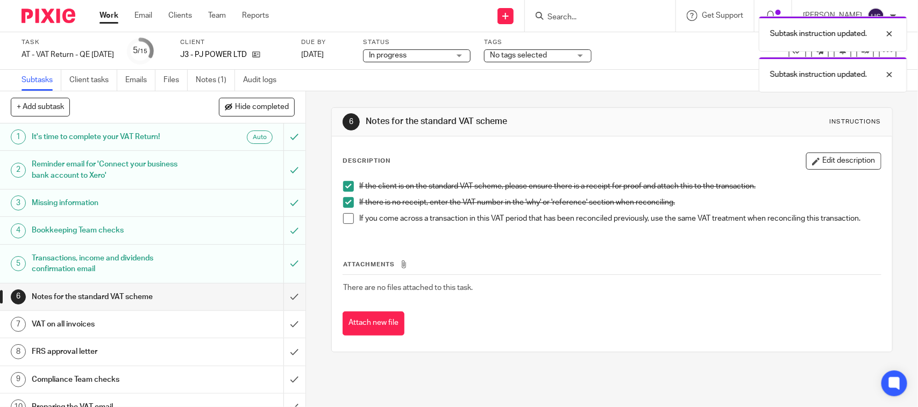
drag, startPoint x: 345, startPoint y: 218, endPoint x: 334, endPoint y: 235, distance: 20.7
click at [345, 218] on span at bounding box center [348, 218] width 11 height 11
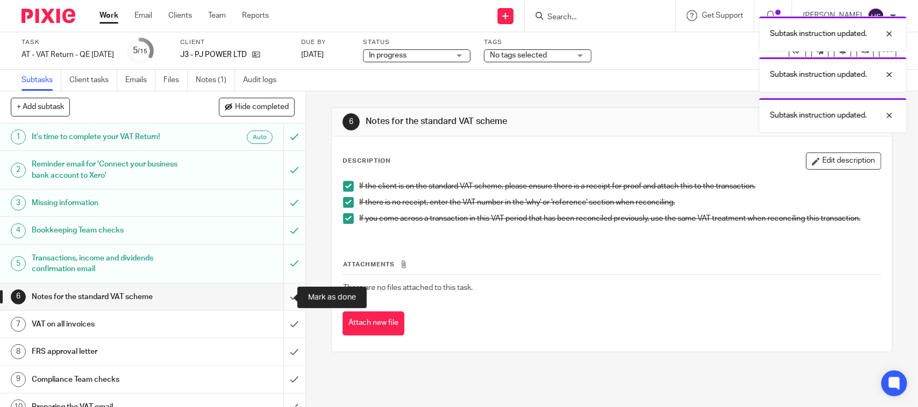
click at [288, 302] on input "submit" at bounding box center [152, 297] width 305 height 27
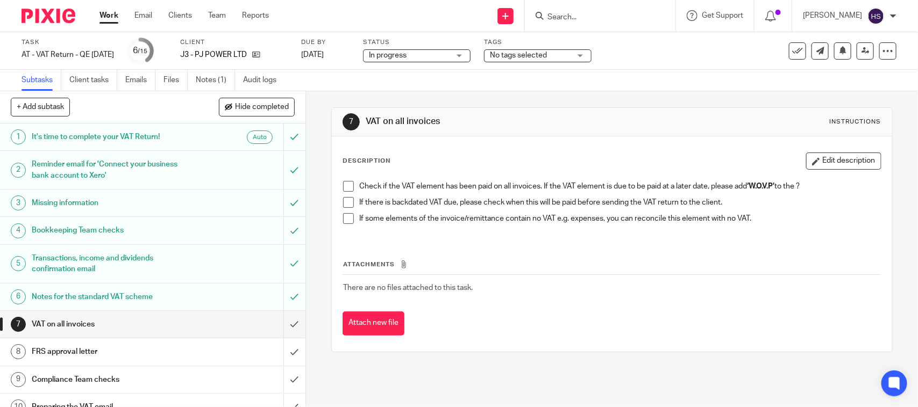
click at [348, 185] on span at bounding box center [348, 186] width 11 height 11
click at [346, 199] on ul "Check if the VAT element has been paid on all invoices. If the VAT element is d…" at bounding box center [611, 205] width 537 height 48
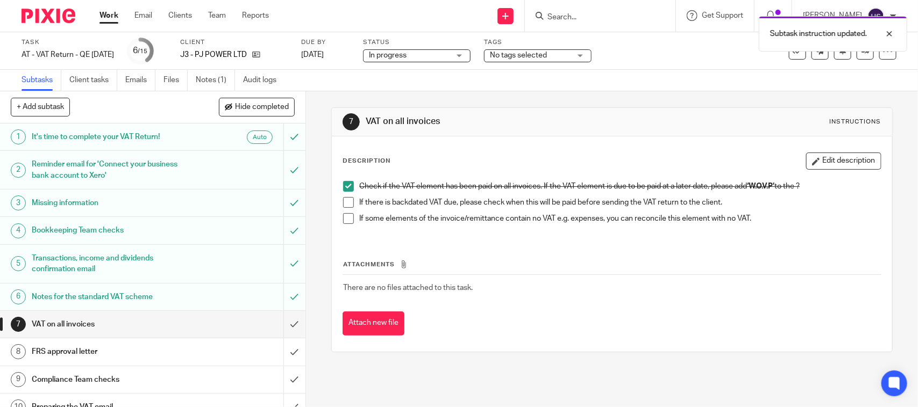
drag, startPoint x: 341, startPoint y: 204, endPoint x: 345, endPoint y: 219, distance: 15.4
click at [343, 203] on span at bounding box center [348, 202] width 11 height 11
click at [345, 223] on span at bounding box center [348, 218] width 11 height 11
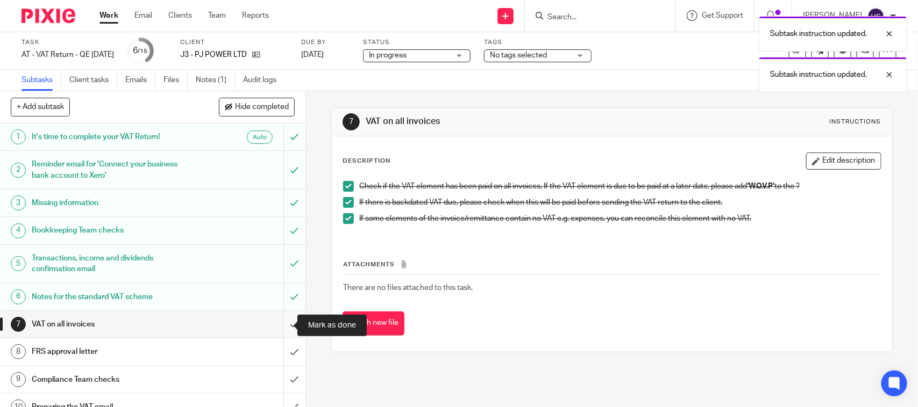
click at [282, 328] on input "submit" at bounding box center [152, 324] width 305 height 27
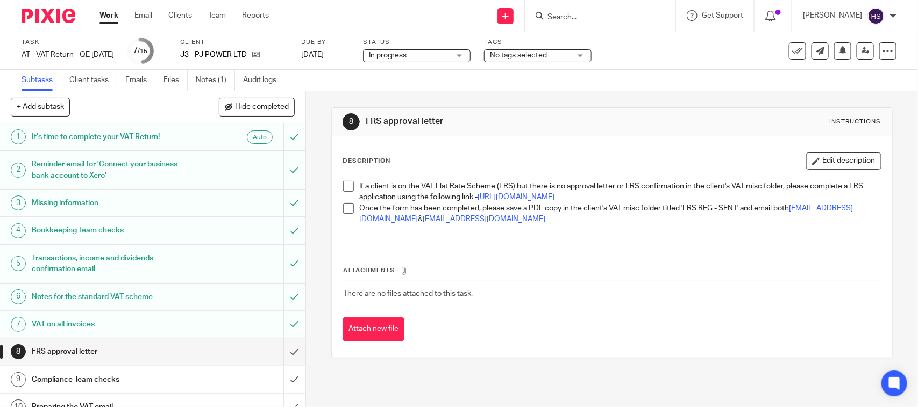
click at [346, 184] on span at bounding box center [348, 186] width 11 height 11
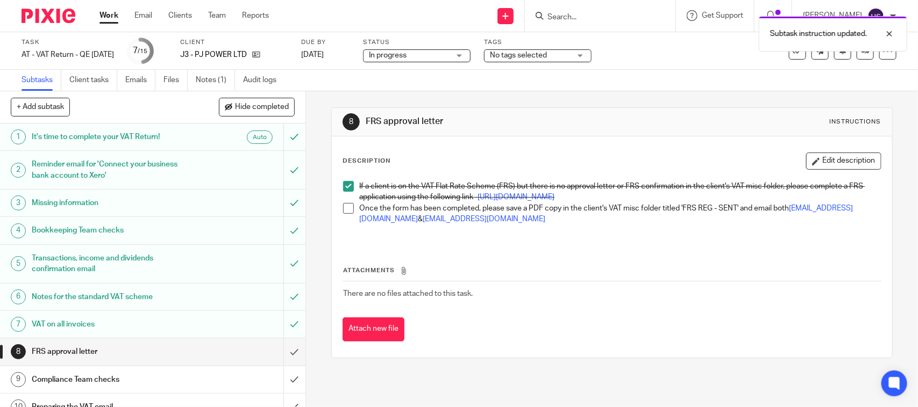
click at [347, 214] on span at bounding box center [348, 208] width 11 height 11
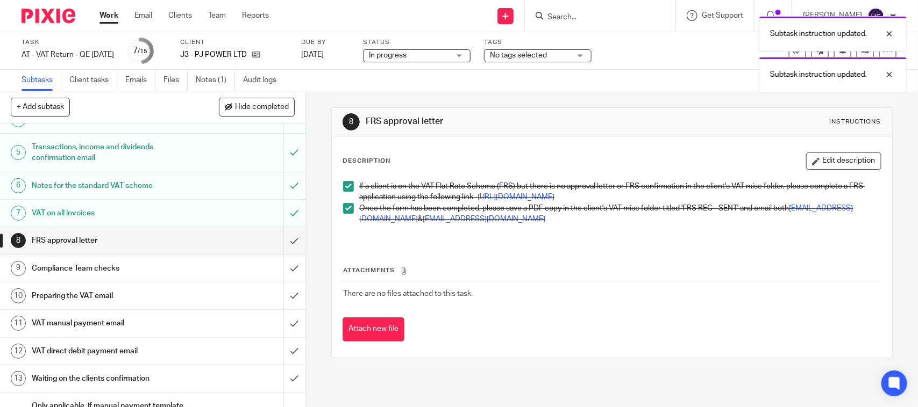
scroll to position [112, 0]
click at [273, 237] on input "submit" at bounding box center [152, 240] width 305 height 27
click at [419, 46] on div "Status In progress In progress Not started You can start work In progress Queri…" at bounding box center [417, 51] width 108 height 26
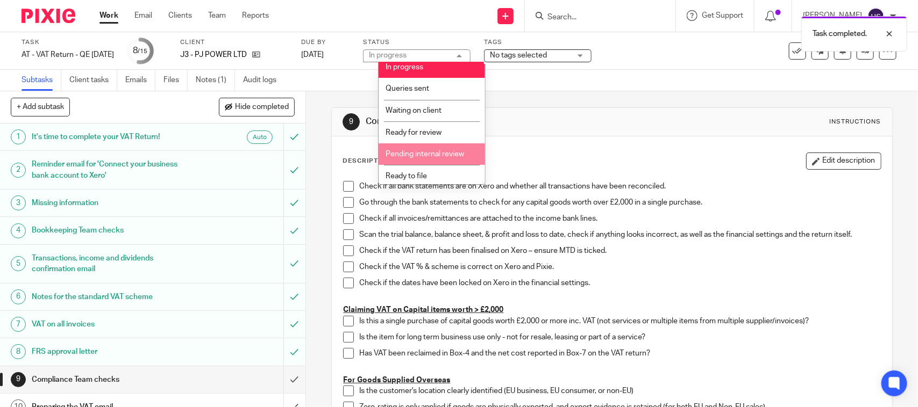
scroll to position [51, 0]
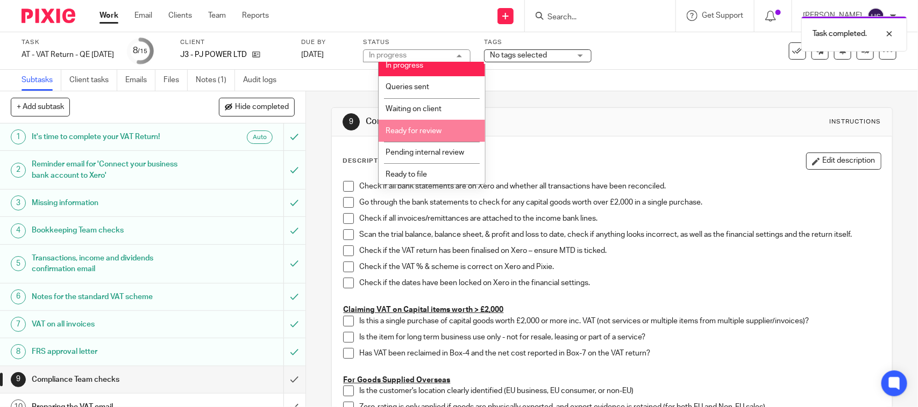
click at [431, 135] on li "Ready for review" at bounding box center [431, 131] width 106 height 22
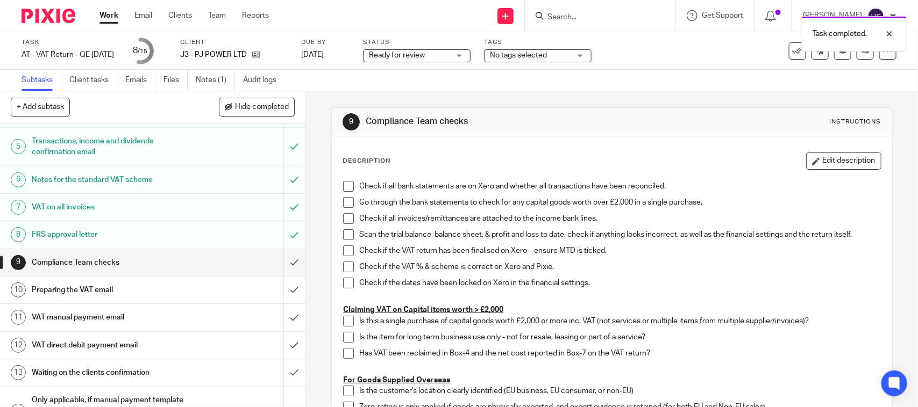
scroll to position [134, 0]
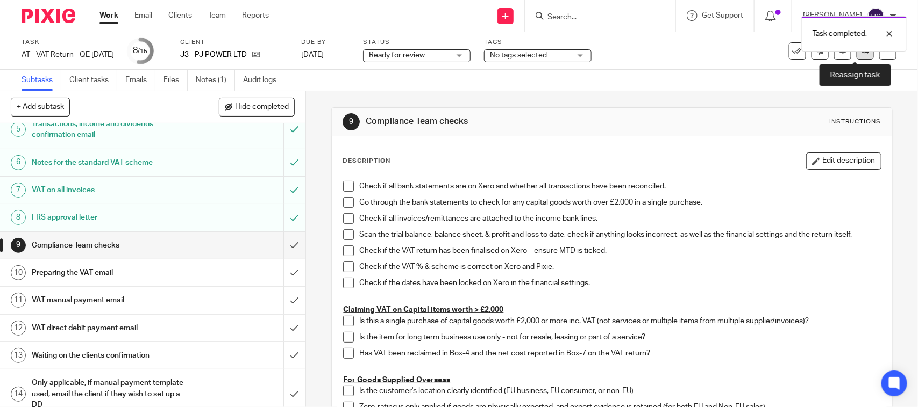
click at [861, 52] on icon at bounding box center [865, 51] width 8 height 8
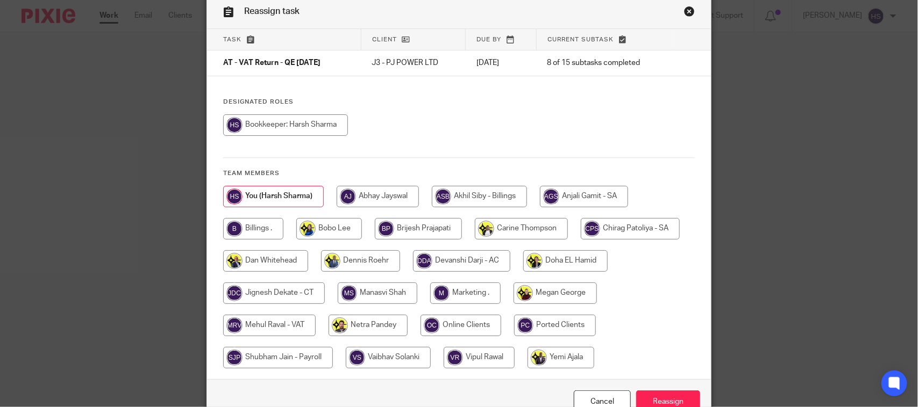
scroll to position [109, 0]
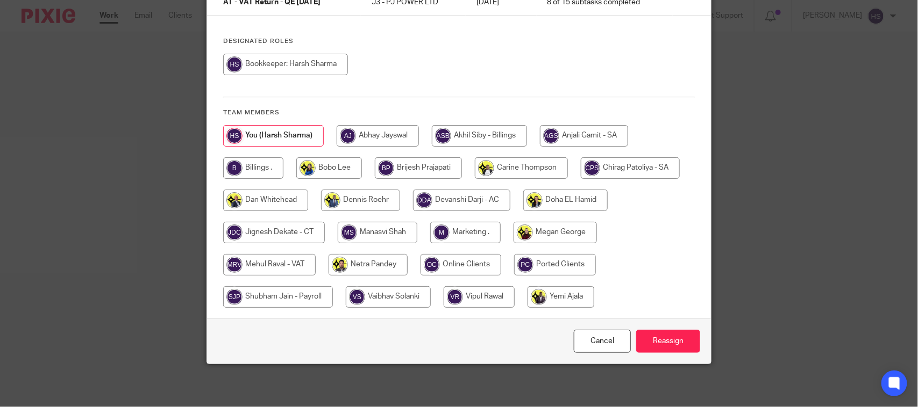
click at [267, 258] on input "radio" at bounding box center [269, 265] width 92 height 22
radio input "true"
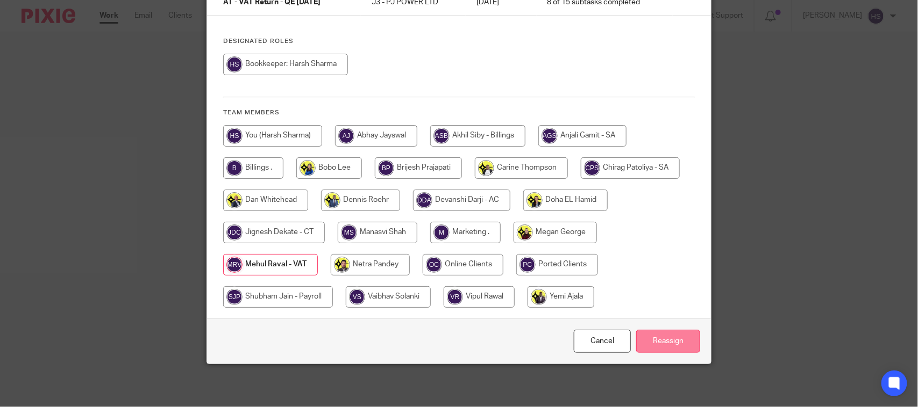
click at [676, 337] on input "Reassign" at bounding box center [668, 341] width 64 height 23
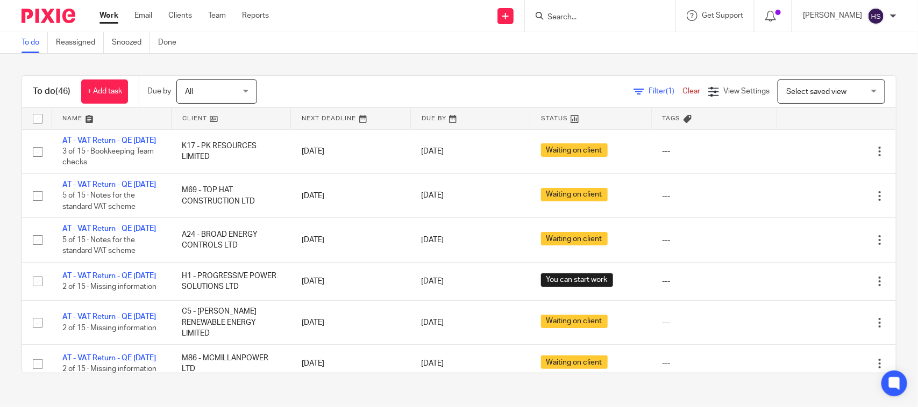
click at [598, 13] on input "Search" at bounding box center [594, 18] width 97 height 10
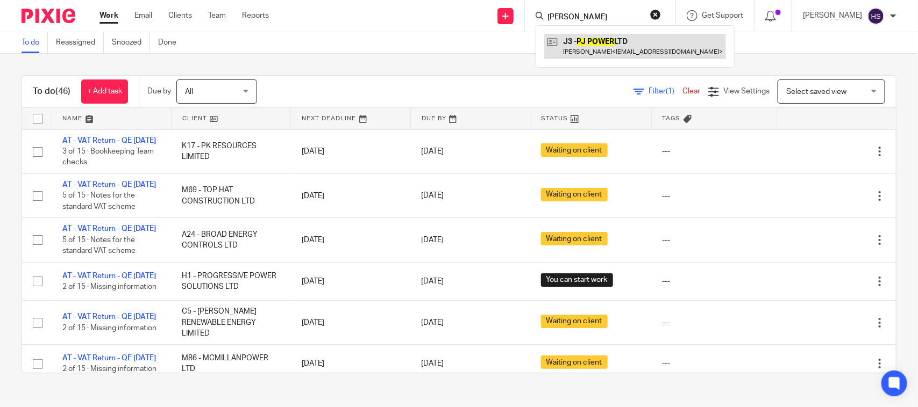
type input "pj power"
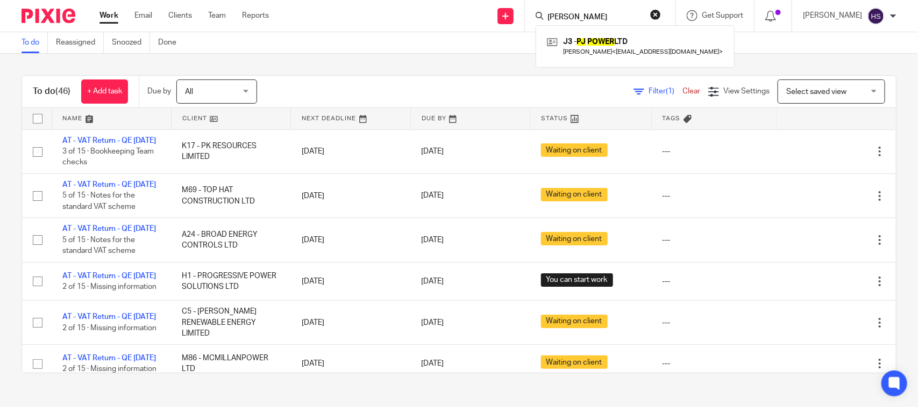
click at [175, 68] on div "To do (46) + Add task Due by All All Today Tomorrow This week Next week This mo…" at bounding box center [459, 224] width 918 height 341
click at [381, 61] on div "To do (46) + Add task Due by All All Today Tomorrow This week Next week This mo…" at bounding box center [459, 224] width 918 height 341
click at [442, 68] on div "To do (46) + Add task Due by All All Today Tomorrow This week Next week This mo…" at bounding box center [459, 224] width 918 height 341
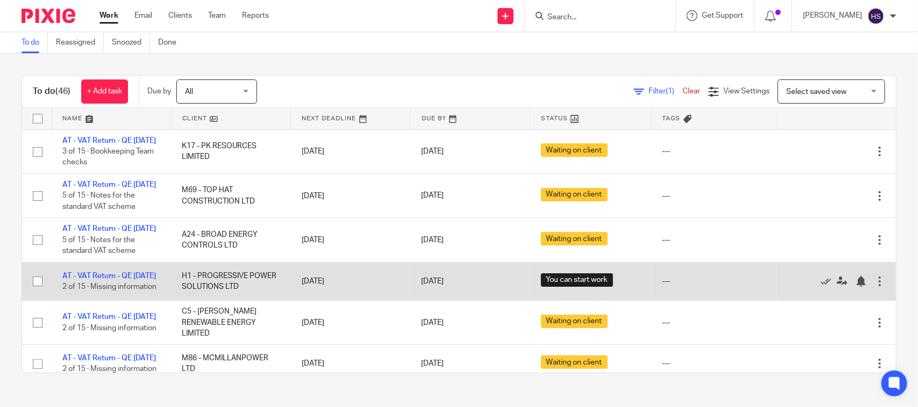
drag, startPoint x: 492, startPoint y: 288, endPoint x: 501, endPoint y: 135, distance: 152.4
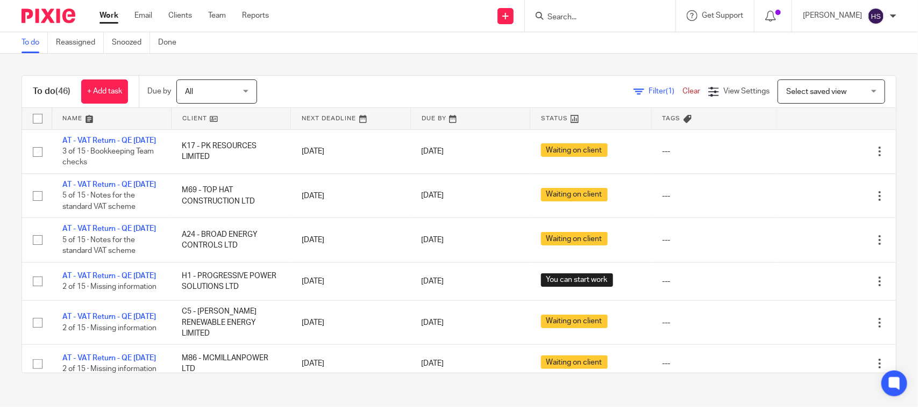
drag, startPoint x: 367, startPoint y: 299, endPoint x: 591, endPoint y: 61, distance: 327.0
click at [576, 19] on input "Search" at bounding box center [594, 18] width 97 height 10
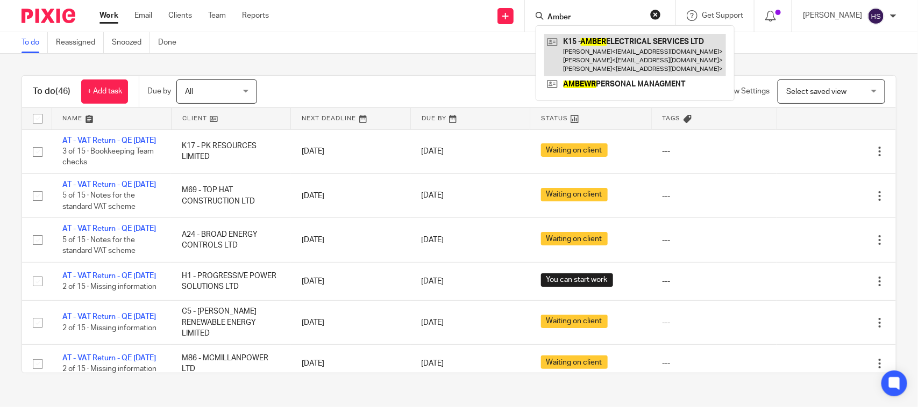
type input "Amber"
click at [650, 68] on link at bounding box center [635, 55] width 182 height 42
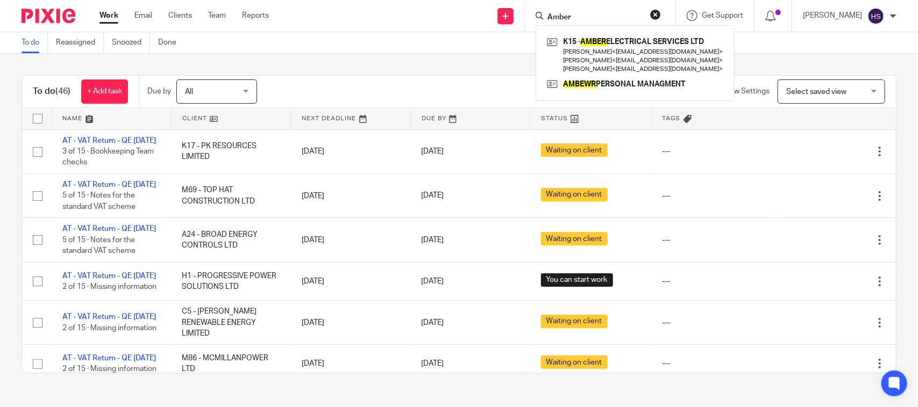
click at [418, 49] on div "To do Reassigned Snoozed Done" at bounding box center [459, 43] width 918 height 22
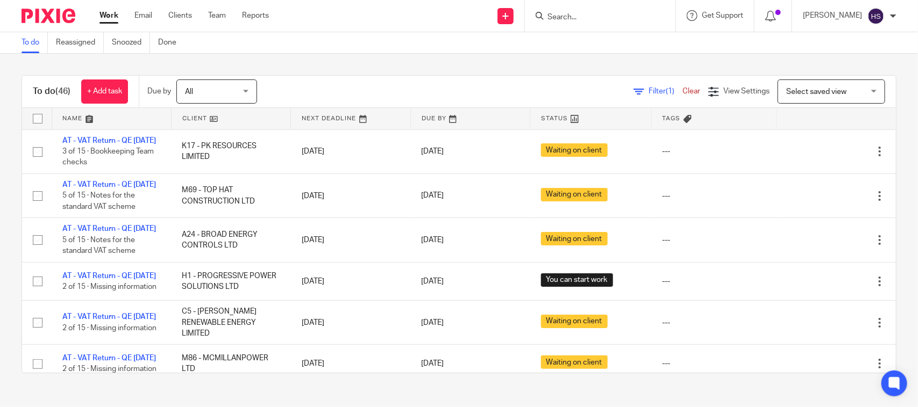
click at [608, 18] on input "Search" at bounding box center [594, 18] width 97 height 10
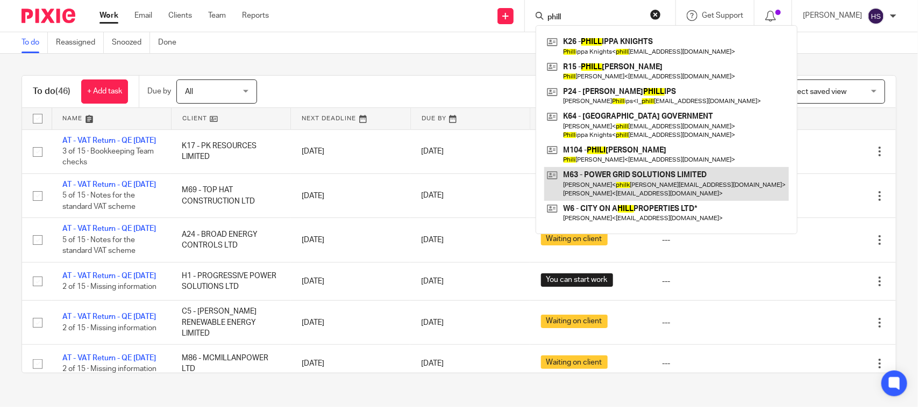
type input "phill"
click at [652, 178] on link at bounding box center [666, 183] width 245 height 33
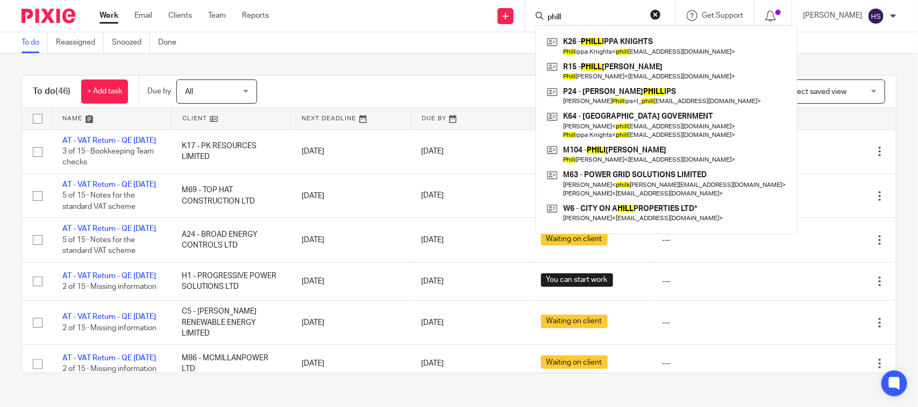
click at [302, 49] on div "To do Reassigned Snoozed Done" at bounding box center [459, 43] width 918 height 22
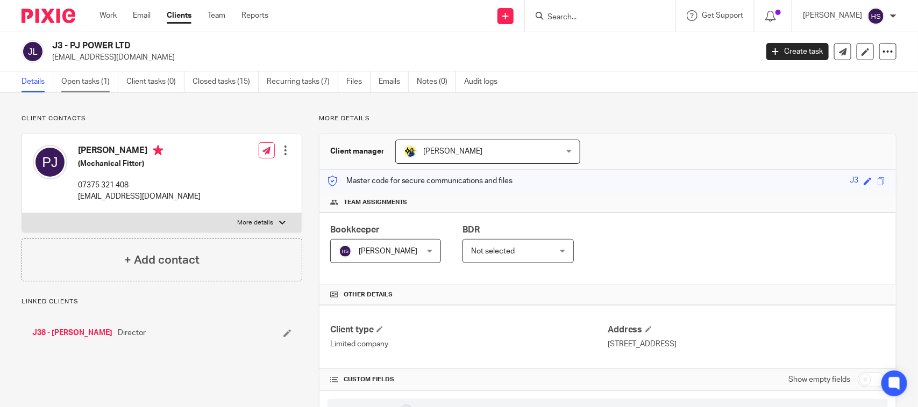
click at [82, 87] on link "Open tasks (1)" at bounding box center [89, 81] width 57 height 21
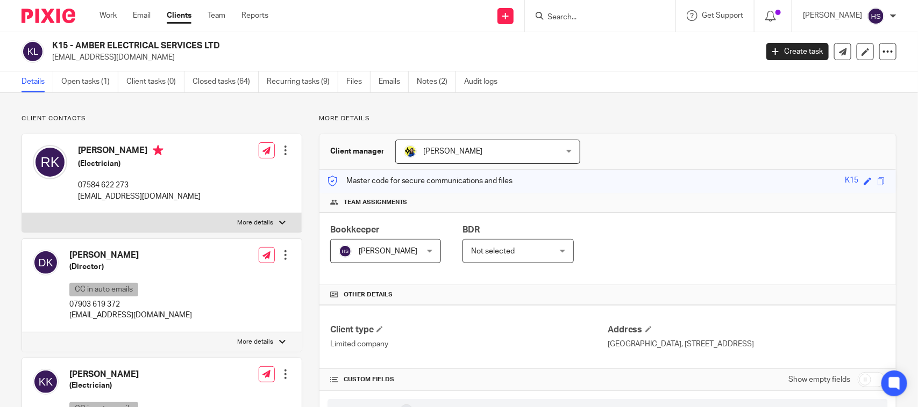
click at [81, 87] on link "Open tasks (1)" at bounding box center [89, 81] width 57 height 21
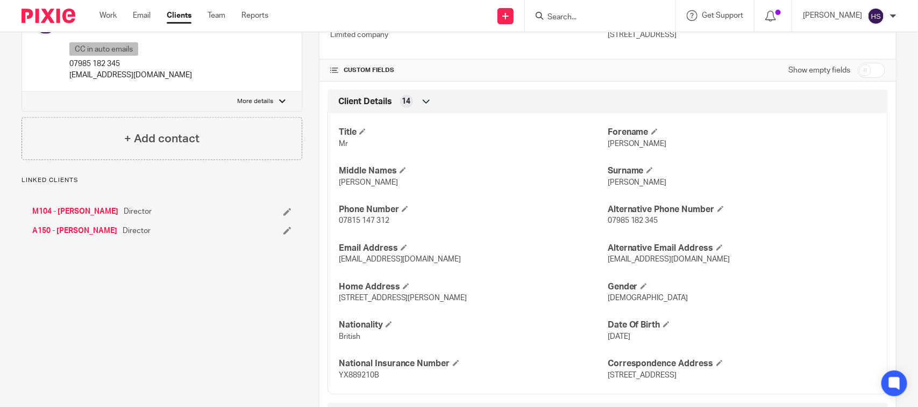
scroll to position [313, 0]
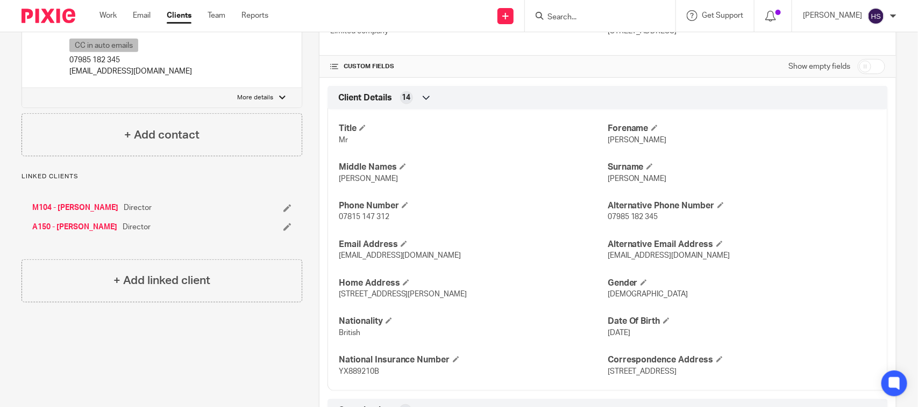
click at [612, 138] on span "[PERSON_NAME]" at bounding box center [636, 141] width 59 height 8
click at [612, 138] on span "Philip" at bounding box center [636, 141] width 59 height 8
copy span "Philip"
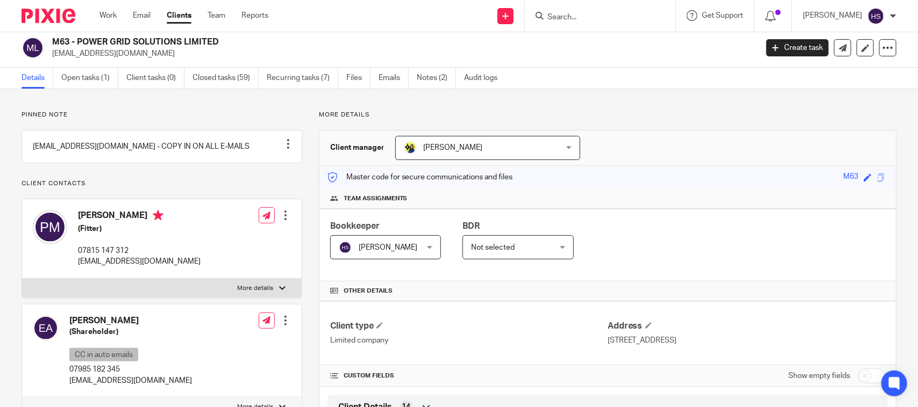
scroll to position [0, 0]
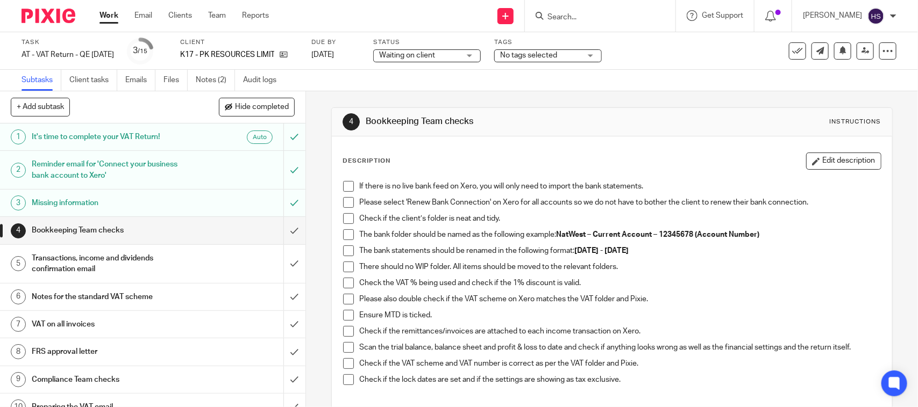
click at [345, 189] on span at bounding box center [348, 186] width 11 height 11
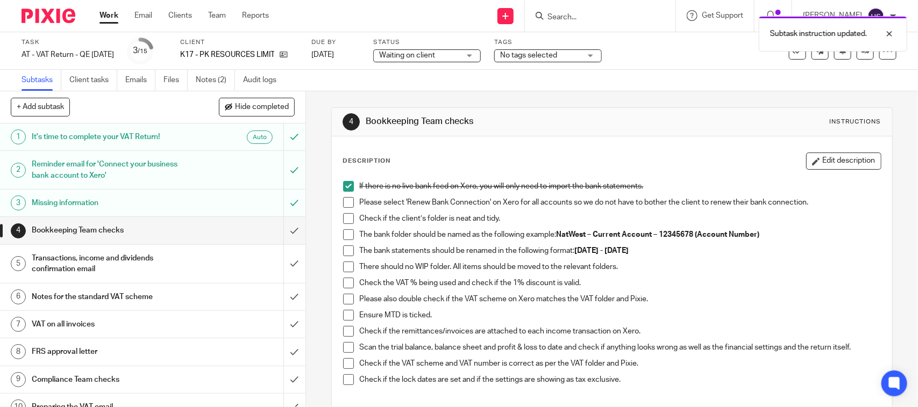
click at [345, 203] on span at bounding box center [348, 202] width 11 height 11
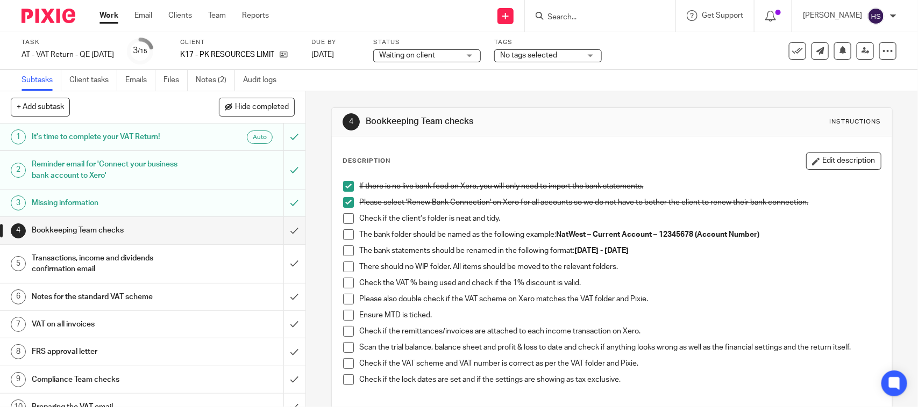
drag, startPoint x: 344, startPoint y: 217, endPoint x: 347, endPoint y: 230, distance: 13.7
click at [343, 217] on span at bounding box center [348, 218] width 11 height 11
click at [347, 235] on span at bounding box center [348, 235] width 11 height 11
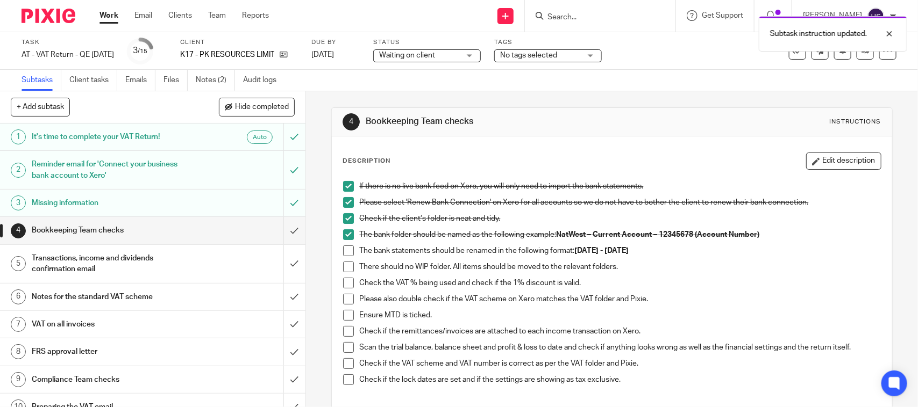
click at [344, 254] on span at bounding box center [348, 251] width 11 height 11
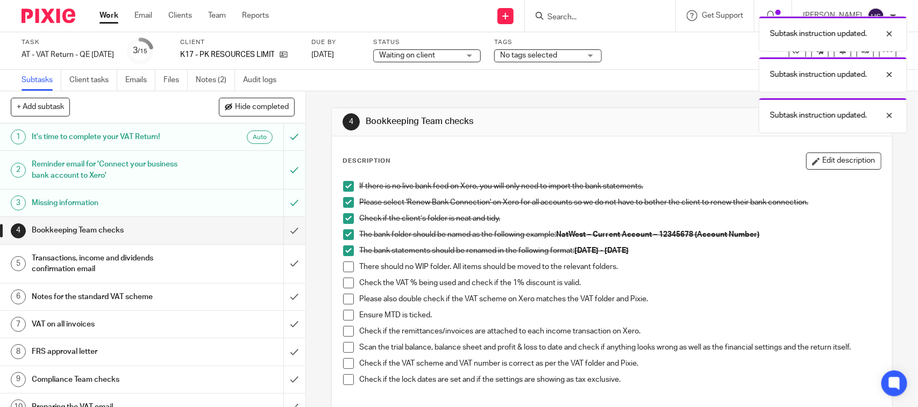
click at [343, 264] on span at bounding box center [348, 267] width 11 height 11
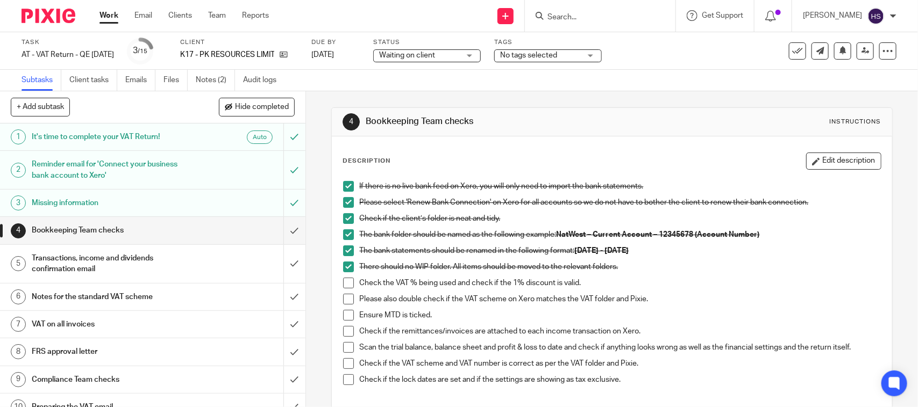
click at [343, 280] on span at bounding box center [348, 283] width 11 height 11
click at [345, 305] on span at bounding box center [348, 299] width 11 height 11
click at [343, 320] on span at bounding box center [348, 315] width 11 height 11
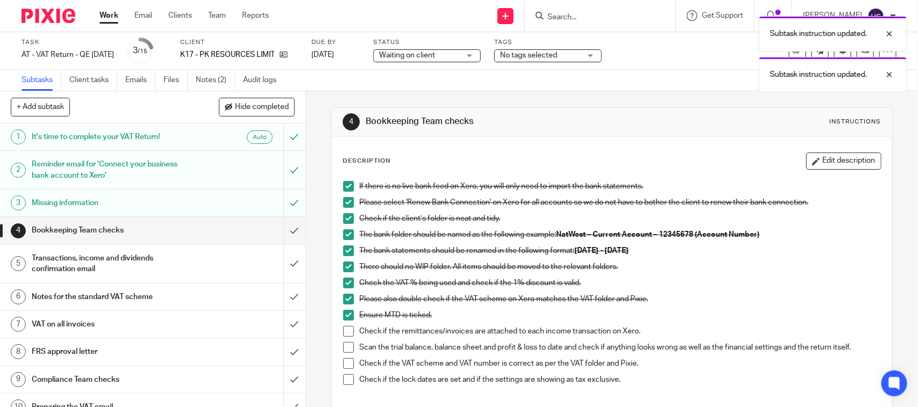
click at [343, 332] on span at bounding box center [348, 331] width 11 height 11
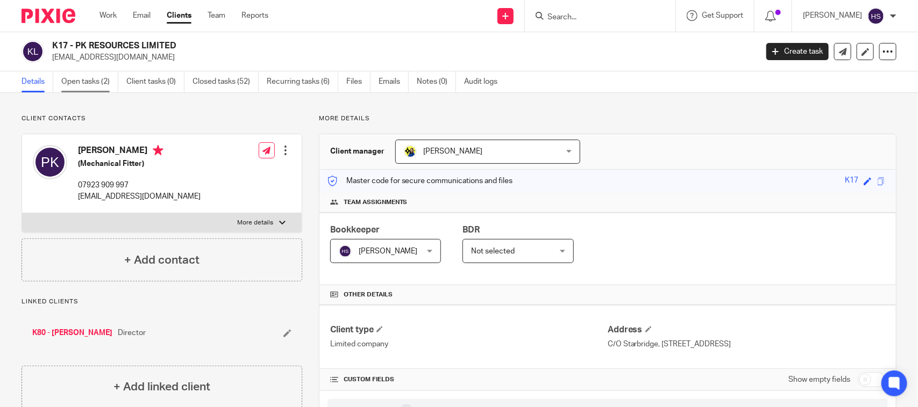
click at [74, 81] on link "Open tasks (2)" at bounding box center [89, 81] width 57 height 21
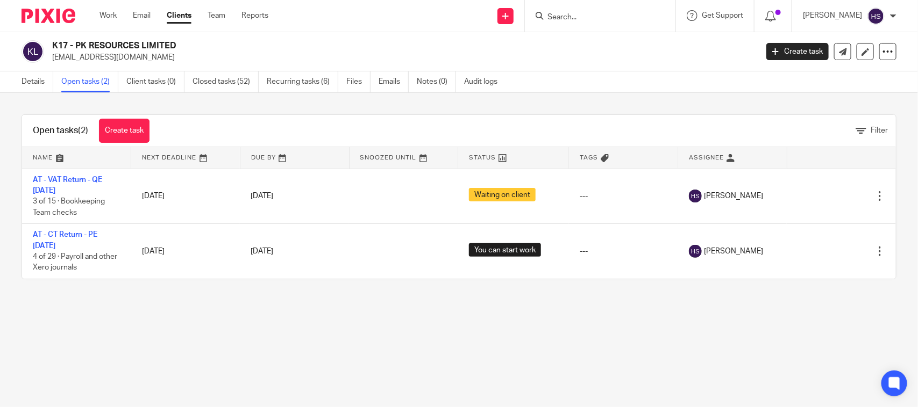
click at [19, 84] on div "Details Open tasks (2) Client tasks (0) Closed tasks (52) Recurring tasks (6) F…" at bounding box center [262, 81] width 524 height 21
click at [39, 82] on link "Details" at bounding box center [38, 81] width 32 height 21
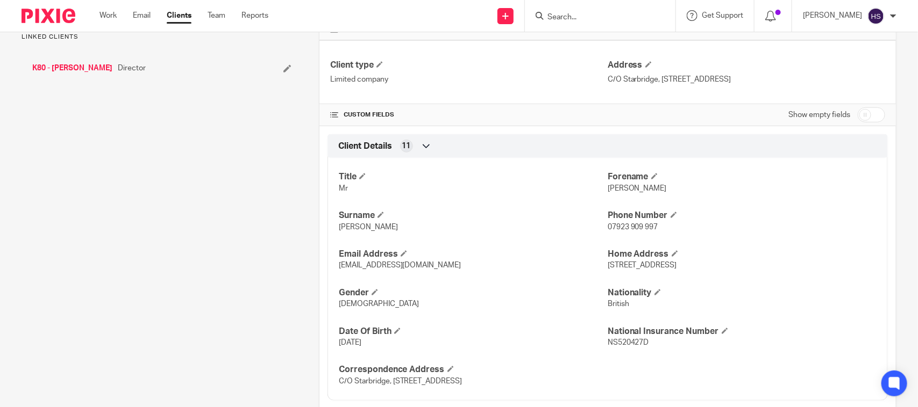
scroll to position [313, 0]
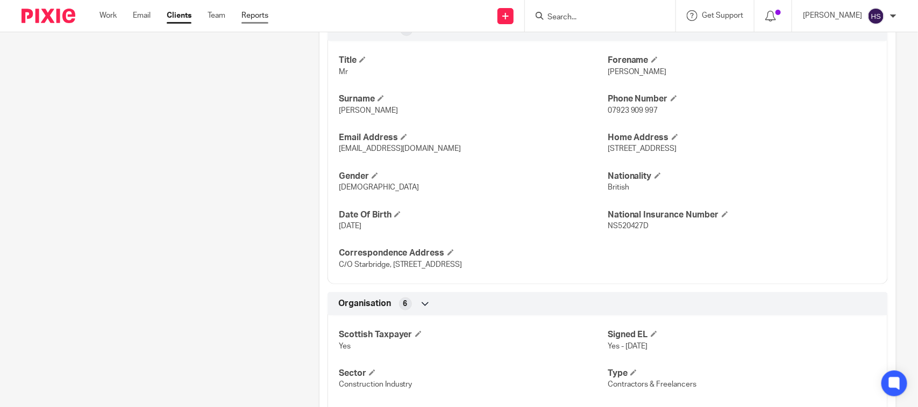
scroll to position [0, 0]
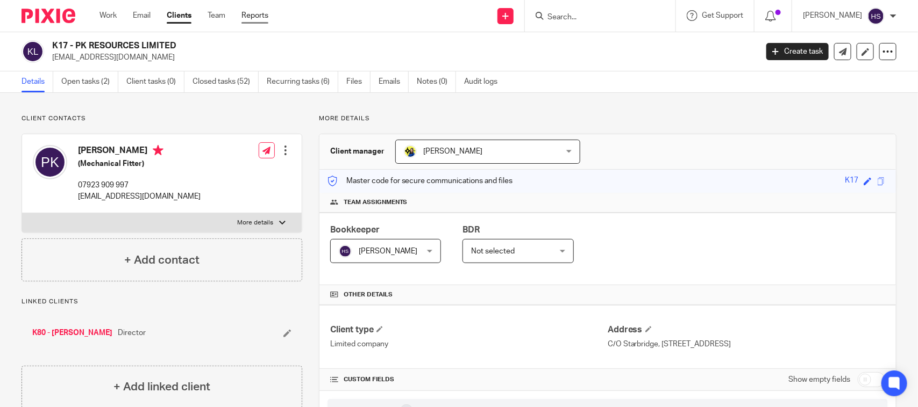
drag, startPoint x: 215, startPoint y: 240, endPoint x: 249, endPoint y: 11, distance: 231.5
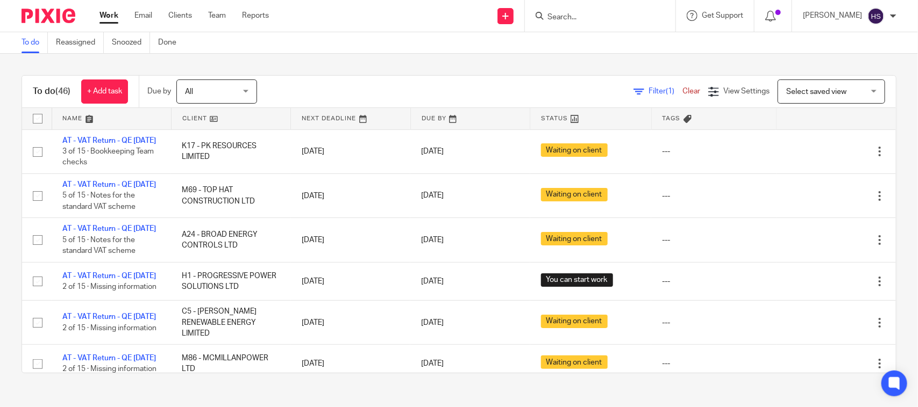
click at [125, 11] on ul "Work Email Clients Team Reports" at bounding box center [191, 15] width 185 height 11
click at [116, 11] on link "Work" at bounding box center [108, 15] width 19 height 11
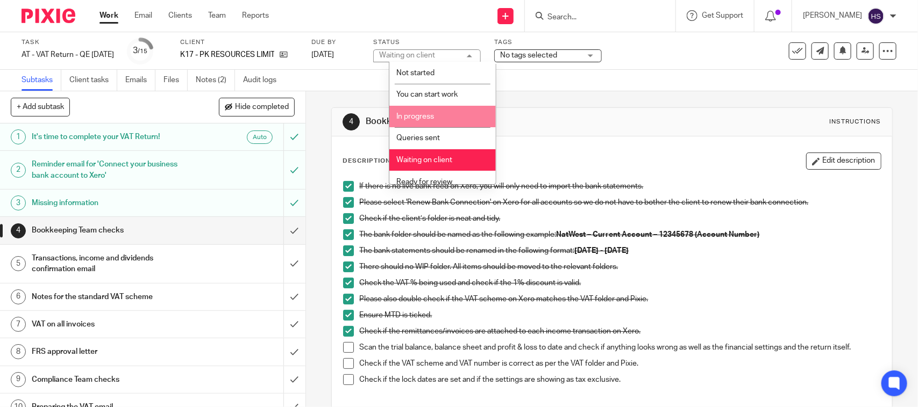
click at [449, 121] on li "In progress" at bounding box center [442, 117] width 106 height 22
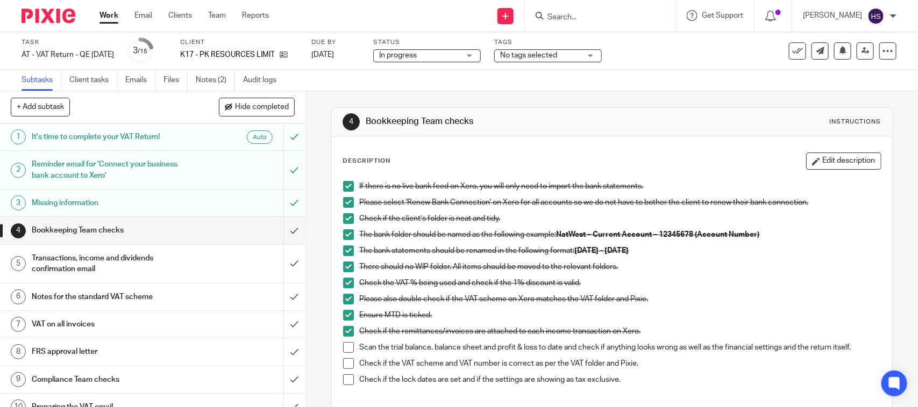
click at [460, 46] on label "Status" at bounding box center [427, 42] width 108 height 9
click at [460, 58] on span "In progress" at bounding box center [419, 55] width 81 height 11
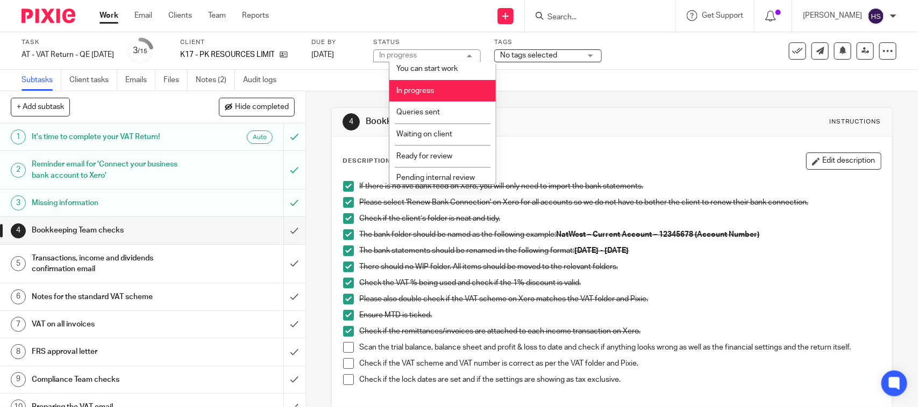
scroll to position [51, 0]
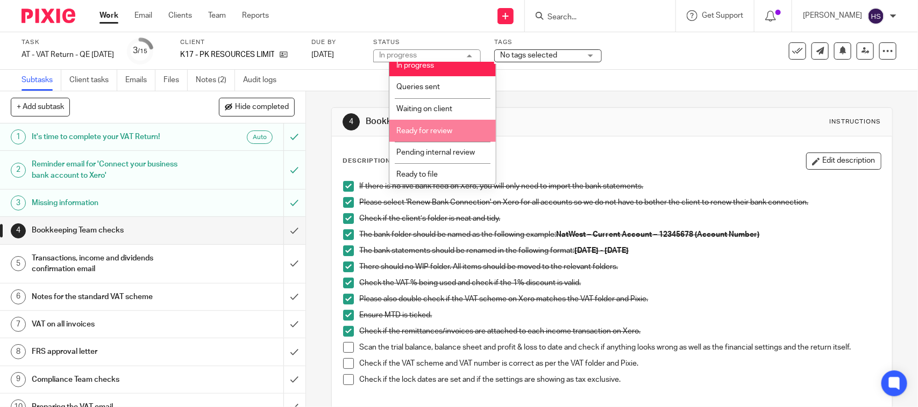
click at [571, 81] on div "Subtasks Client tasks Emails Files Notes (2) Audit logs" at bounding box center [459, 81] width 918 height 22
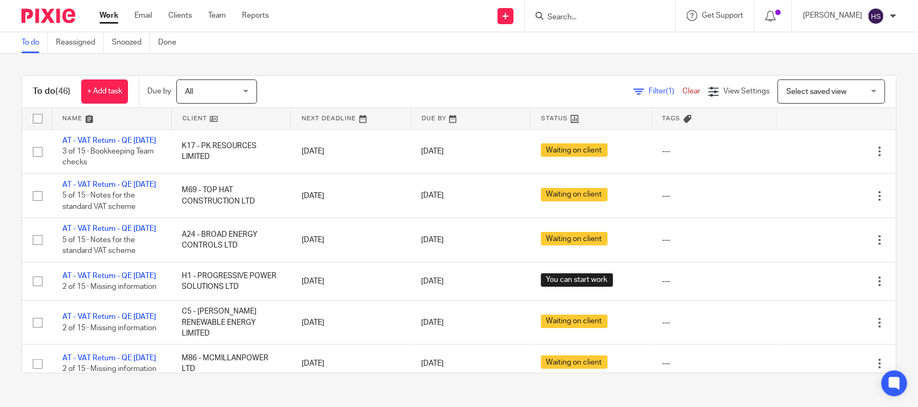
click at [376, 59] on div "To do (46) + Add task Due by All All [DATE] [DATE] This week Next week This mon…" at bounding box center [459, 224] width 918 height 341
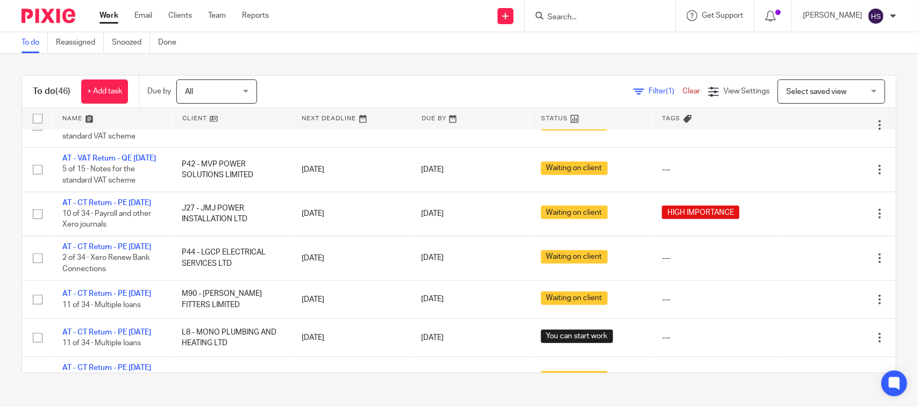
scroll to position [375, 0]
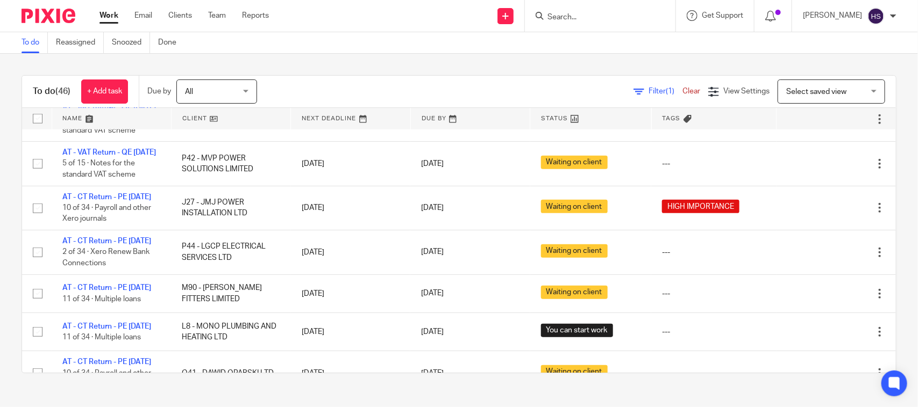
click at [353, 69] on div "To do (46) + Add task Due by All All Today Tomorrow This week Next week This mo…" at bounding box center [459, 224] width 918 height 341
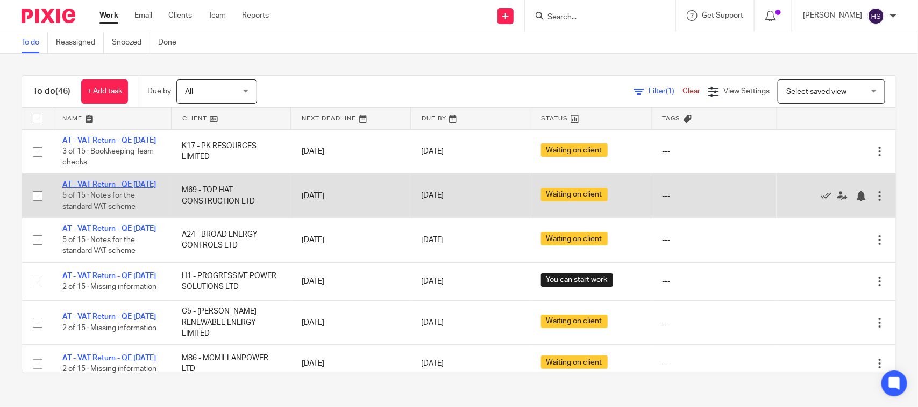
click at [121, 189] on link "AT - VAT Return - QE [DATE]" at bounding box center [109, 185] width 94 height 8
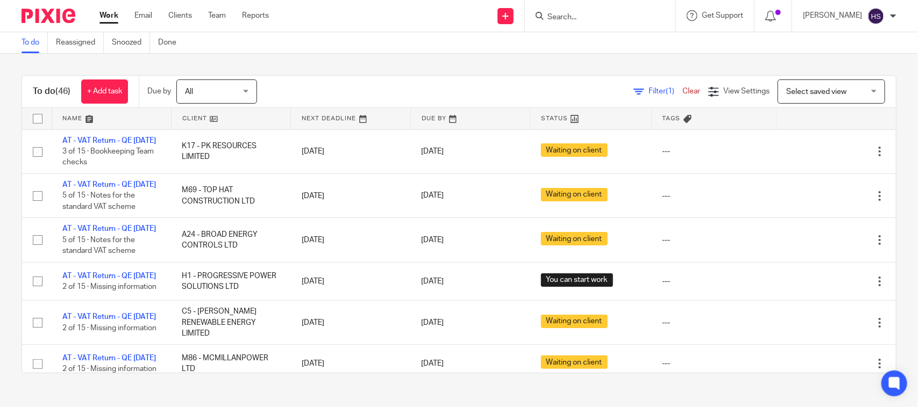
click at [111, 10] on link "Work" at bounding box center [108, 15] width 19 height 11
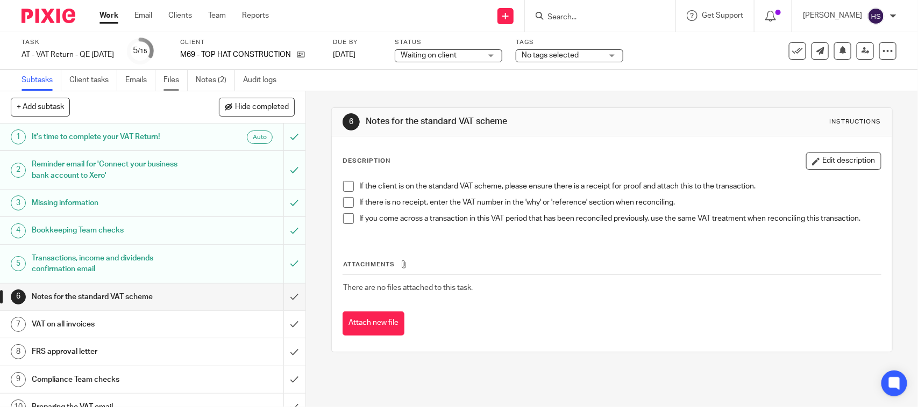
click at [167, 81] on link "Files" at bounding box center [175, 80] width 24 height 21
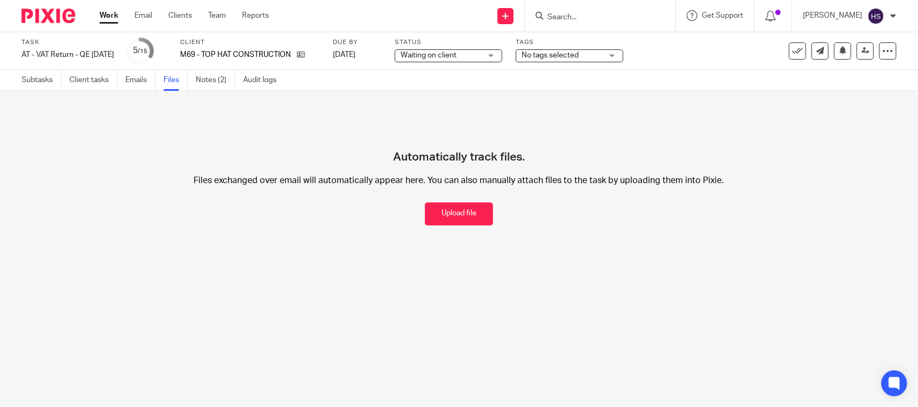
drag, startPoint x: 435, startPoint y: 213, endPoint x: 448, endPoint y: 209, distance: 13.3
click at [436, 213] on button "Upload file" at bounding box center [459, 214] width 68 height 23
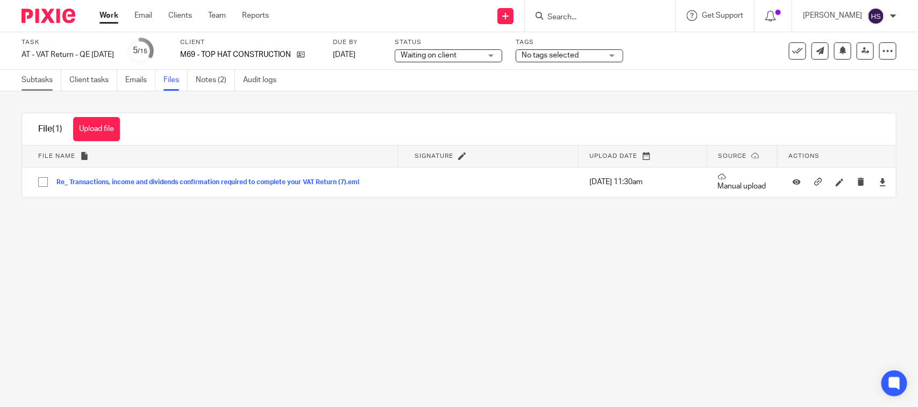
click at [42, 81] on link "Subtasks" at bounding box center [42, 80] width 40 height 21
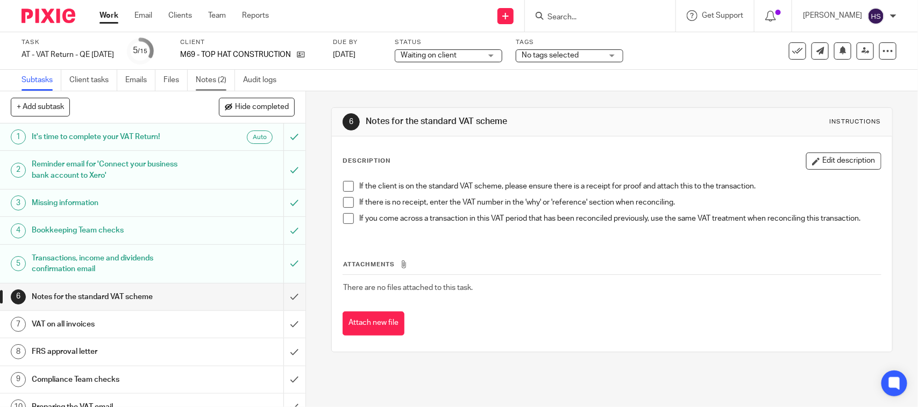
click at [224, 79] on link "Notes (2)" at bounding box center [215, 80] width 39 height 21
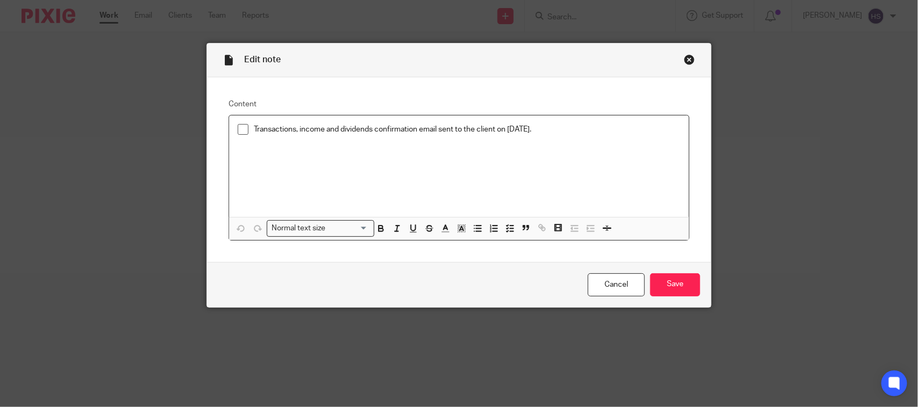
drag, startPoint x: 238, startPoint y: 132, endPoint x: 247, endPoint y: 161, distance: 30.9
click at [238, 132] on span at bounding box center [243, 129] width 11 height 11
click at [654, 278] on input "Save" at bounding box center [675, 285] width 50 height 23
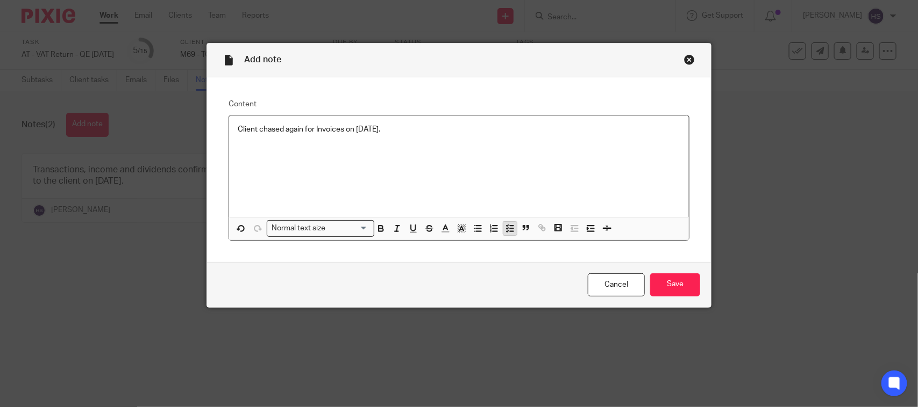
click at [505, 232] on icon "button" at bounding box center [510, 229] width 10 height 10
click at [675, 281] on input "Save" at bounding box center [675, 285] width 50 height 23
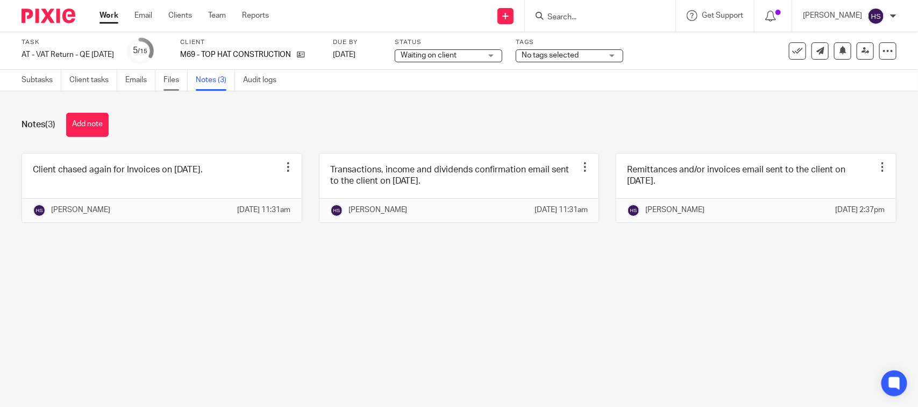
drag, startPoint x: 167, startPoint y: 81, endPoint x: 163, endPoint y: 86, distance: 6.5
click at [168, 81] on link "Files" at bounding box center [175, 80] width 24 height 21
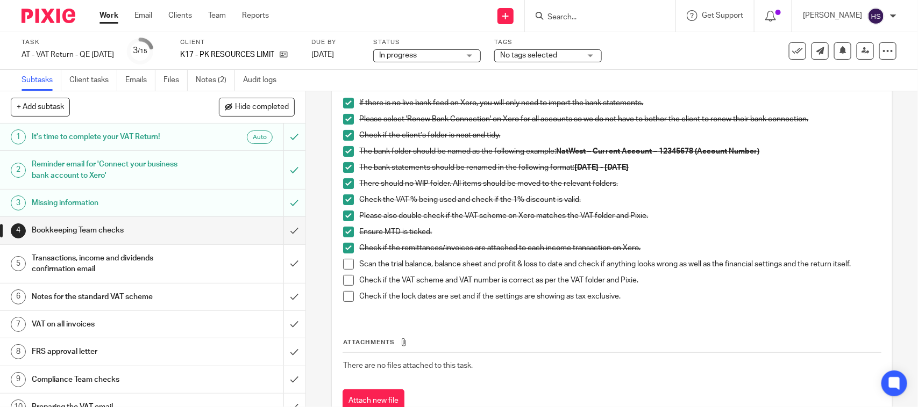
scroll to position [89, 0]
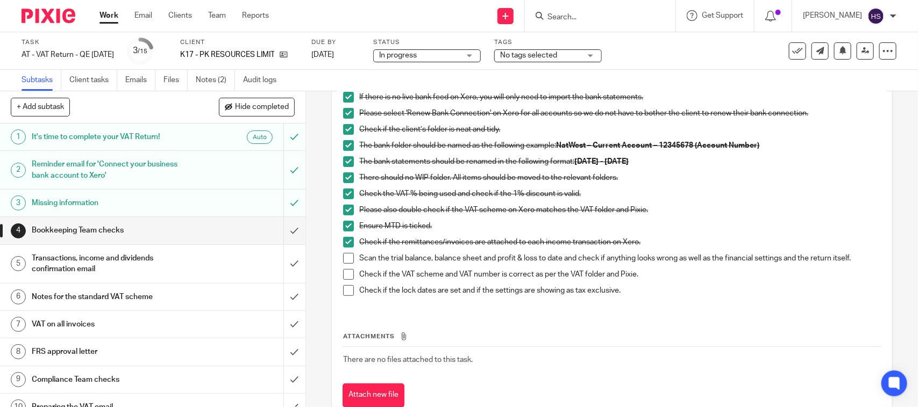
click at [346, 259] on span at bounding box center [348, 258] width 11 height 11
click at [343, 284] on li "Check if the VAT scheme and VAT number is correct as per the VAT folder and Pix…" at bounding box center [611, 277] width 537 height 16
click at [347, 281] on li "Check if the VAT scheme and VAT number is correct as per the VAT folder and Pix…" at bounding box center [611, 277] width 537 height 16
click at [347, 288] on span at bounding box center [348, 290] width 11 height 11
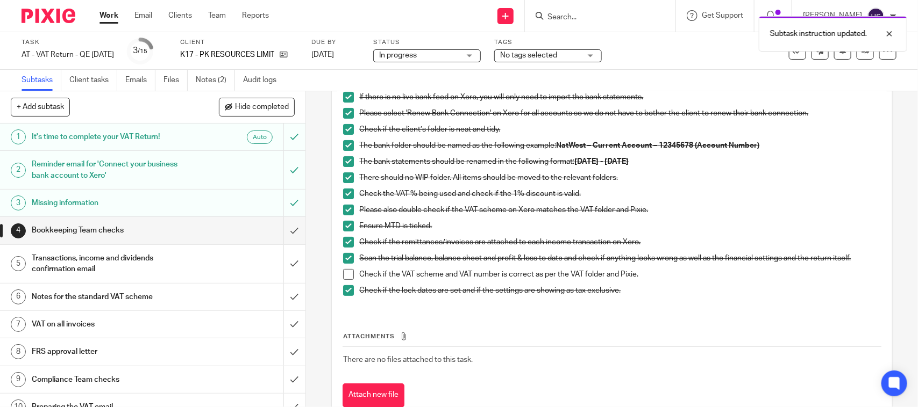
click at [345, 275] on span at bounding box center [348, 274] width 11 height 11
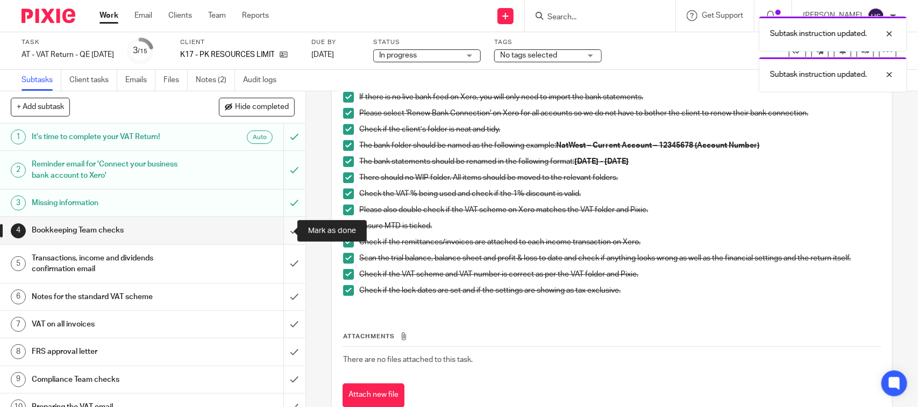
click at [277, 238] on input "submit" at bounding box center [152, 230] width 305 height 27
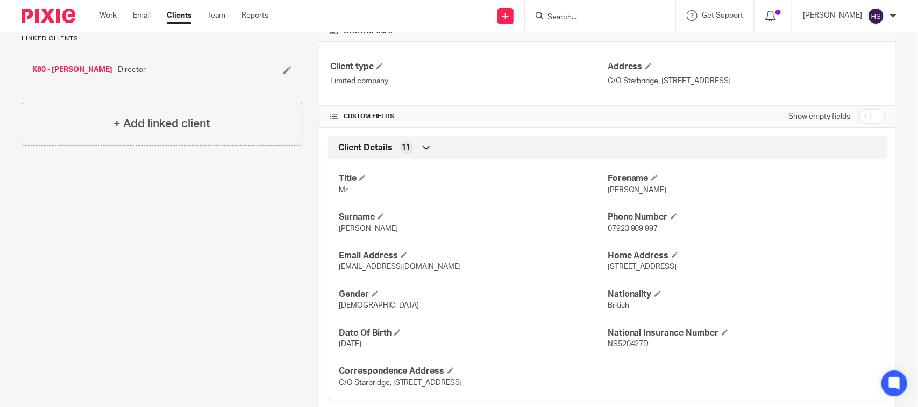
scroll to position [235, 0]
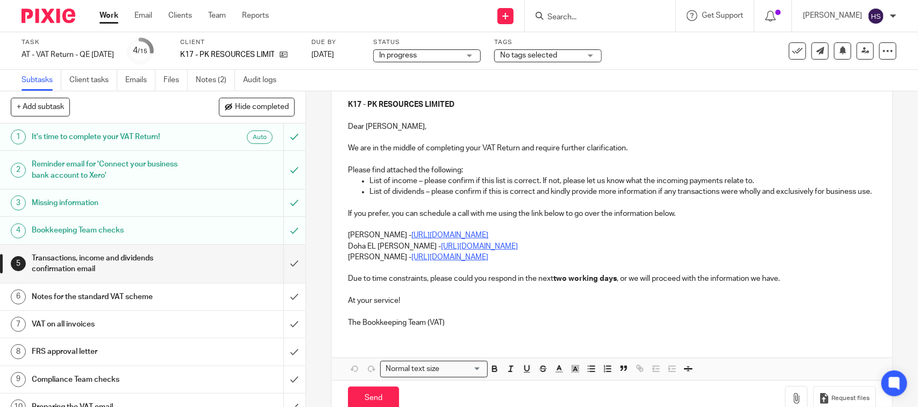
scroll to position [134, 0]
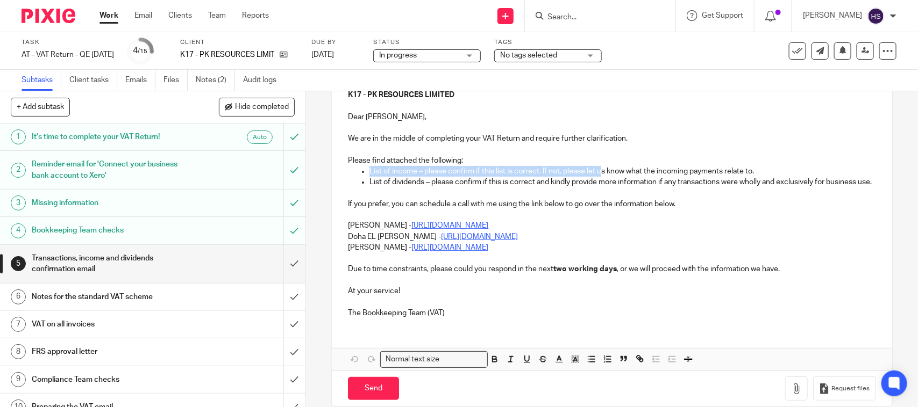
drag, startPoint x: 726, startPoint y: 166, endPoint x: 598, endPoint y: 168, distance: 127.4
click at [598, 168] on div "K17 - PK RESOURCES LIMITED Dear Peter, We are in the middle of completing your …" at bounding box center [612, 203] width 560 height 248
click at [766, 164] on p "Please find attached the following:" at bounding box center [611, 160] width 527 height 11
drag, startPoint x: 753, startPoint y: 168, endPoint x: 363, endPoint y: 171, distance: 389.2
click at [363, 171] on ul "List of income – please confirm if this list is correct. If not, please let us …" at bounding box center [611, 171] width 527 height 11
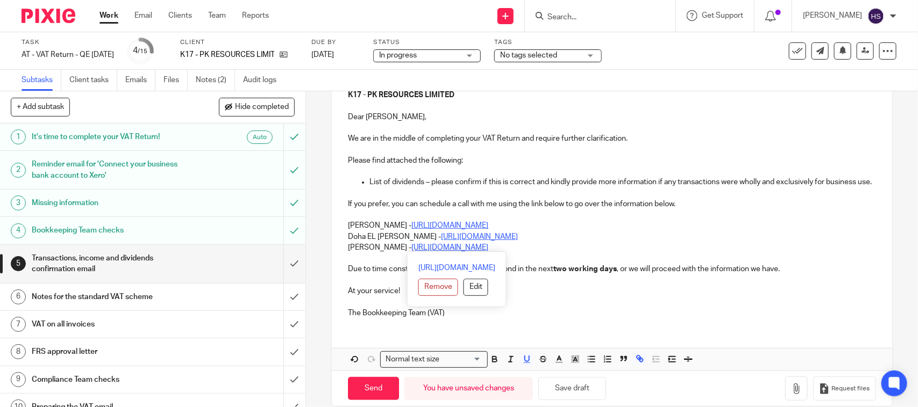
drag, startPoint x: 339, startPoint y: 234, endPoint x: 569, endPoint y: 250, distance: 230.1
click at [569, 250] on div "K17 - PK RESOURCES LIMITED Dear Peter, We are in the middle of completing your …" at bounding box center [612, 203] width 560 height 248
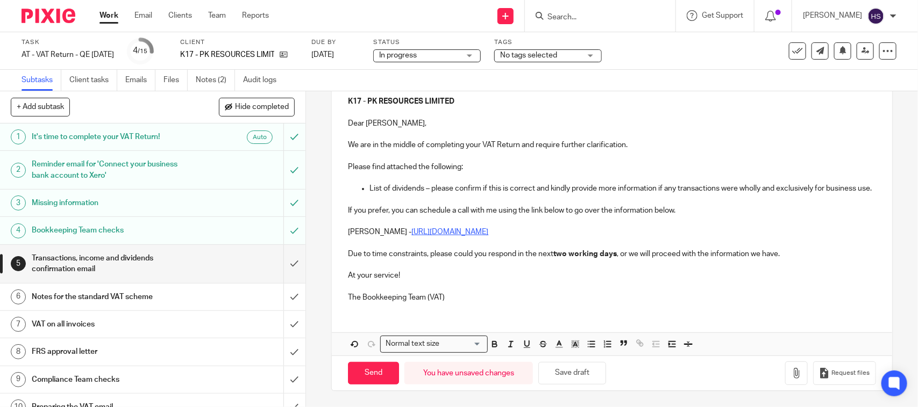
scroll to position [140, 0]
click at [506, 303] on div "K17 - PK RESOURCES LIMITED Dear Peter, We are in the middle of completing your …" at bounding box center [612, 198] width 560 height 226
click at [584, 371] on button "Save draft" at bounding box center [572, 373] width 68 height 23
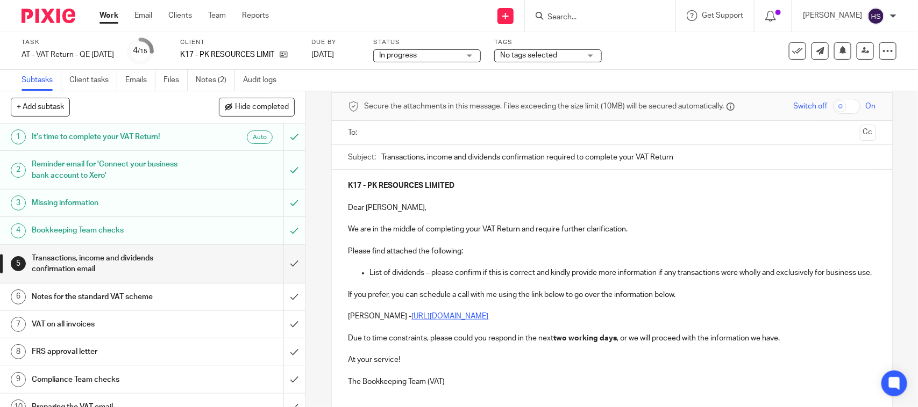
scroll to position [28, 0]
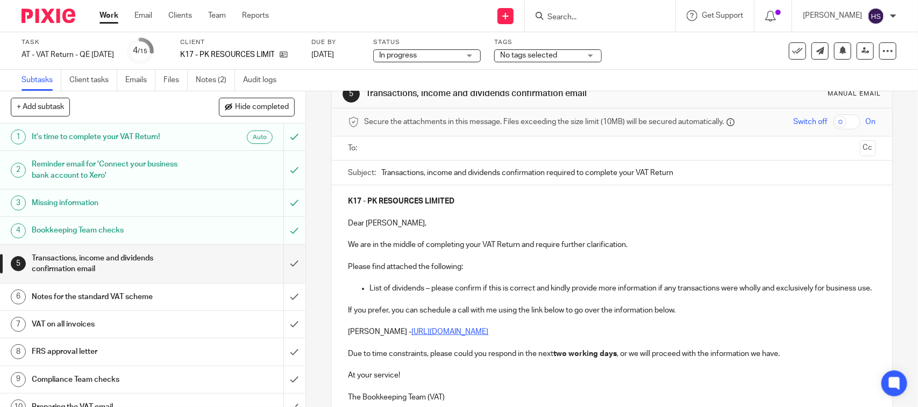
click at [386, 148] on input "text" at bounding box center [611, 148] width 487 height 12
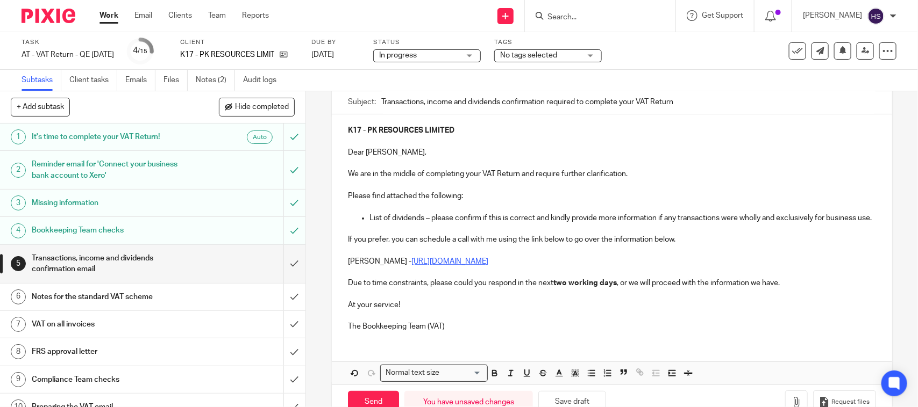
scroll to position [143, 0]
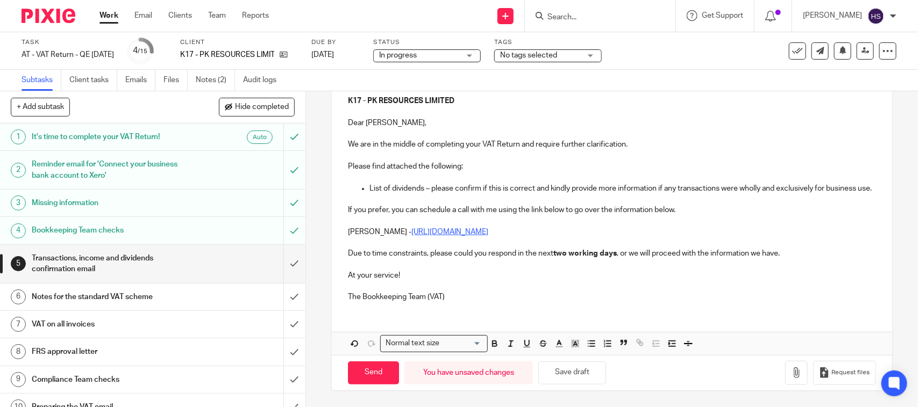
click at [477, 292] on p "The Bookkeeping Team (VAT)" at bounding box center [611, 297] width 527 height 11
click at [562, 374] on button "Save draft" at bounding box center [572, 373] width 68 height 23
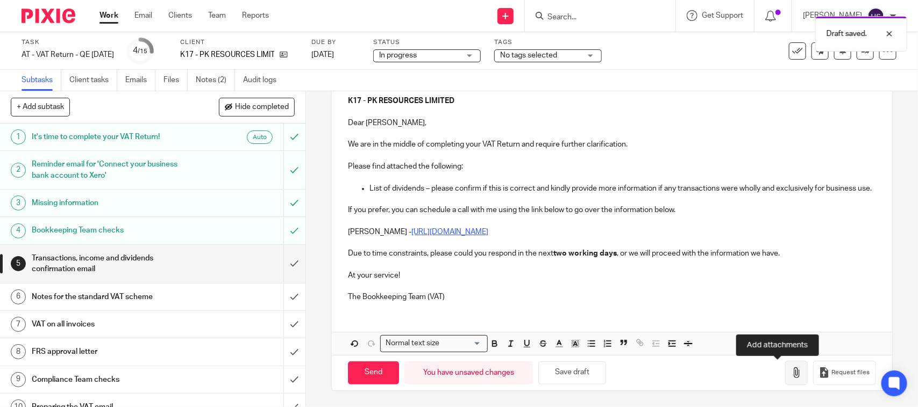
click at [791, 369] on icon "button" at bounding box center [796, 373] width 11 height 11
click at [791, 372] on icon "button" at bounding box center [796, 373] width 11 height 11
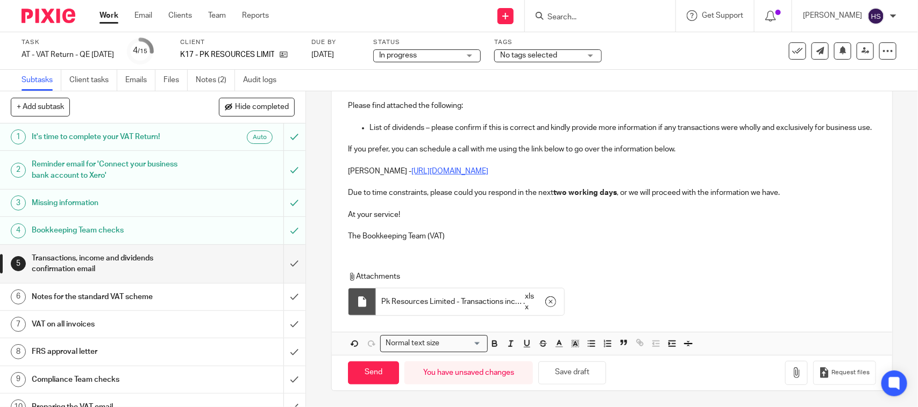
scroll to position [204, 0]
click at [564, 377] on button "Save draft" at bounding box center [572, 373] width 68 height 23
click at [359, 371] on input "Send" at bounding box center [373, 373] width 51 height 23
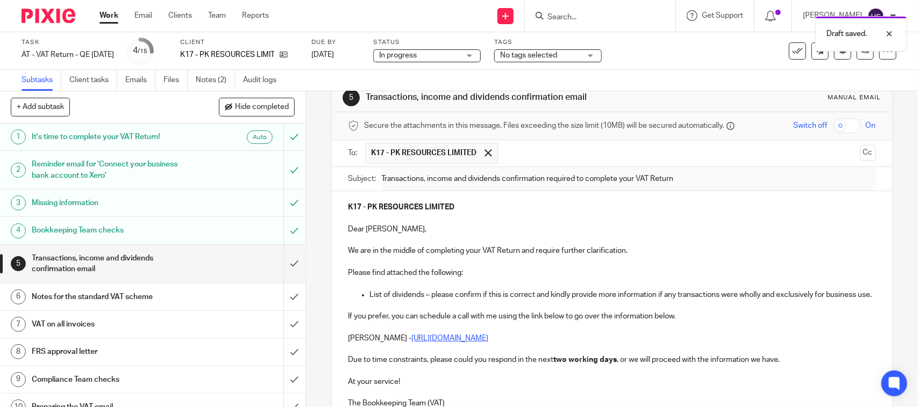
scroll to position [0, 0]
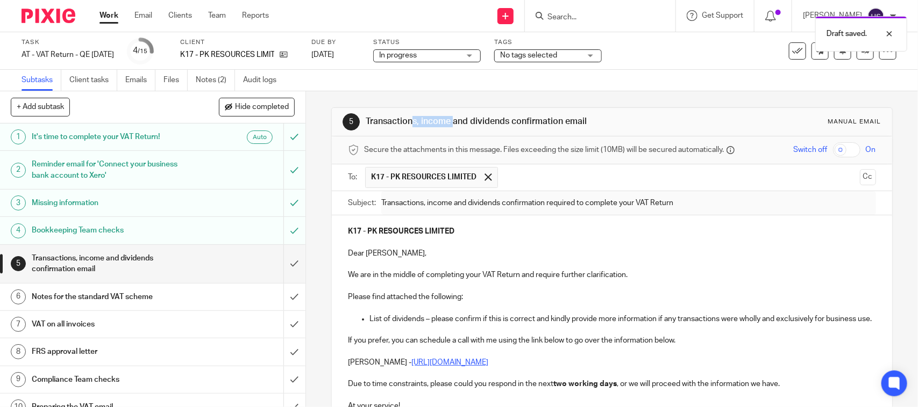
type input "Sent"
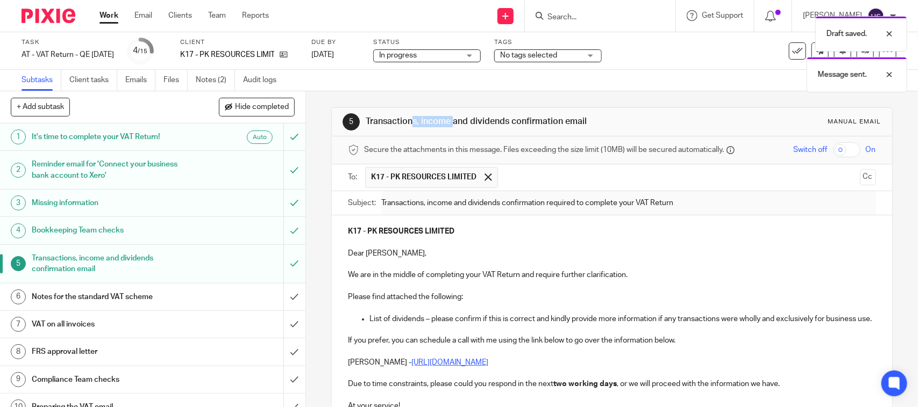
drag, startPoint x: 359, startPoint y: 114, endPoint x: 591, endPoint y: 116, distance: 232.2
click at [591, 116] on div "5 Transactions, income and dividends confirmation email Manual email" at bounding box center [611, 121] width 538 height 17
copy h1 "Transactions, income and dividends confirmation email"
click at [224, 82] on link "Notes (2)" at bounding box center [215, 80] width 39 height 21
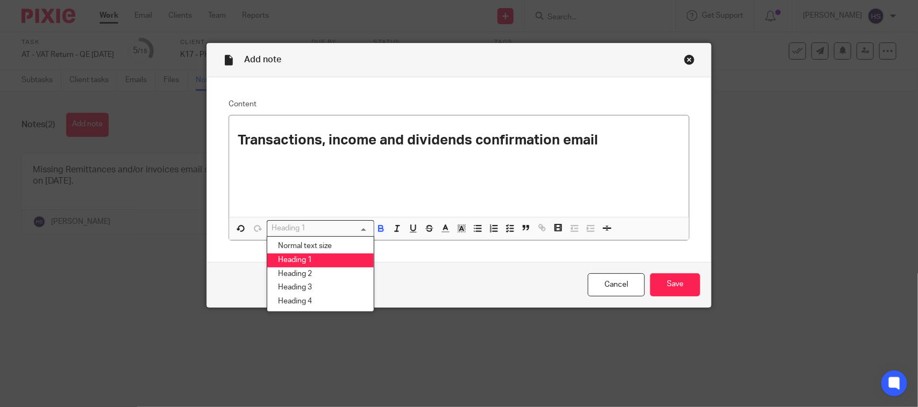
click at [293, 227] on div "Heading 1" at bounding box center [318, 227] width 102 height 13
click at [295, 247] on li "Normal text size" at bounding box center [320, 247] width 106 height 14
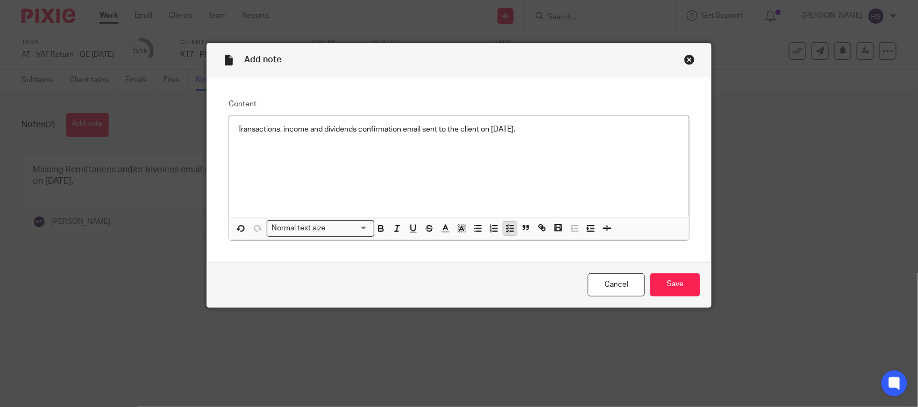
click at [503, 229] on button "button" at bounding box center [509, 228] width 13 height 13
click at [575, 128] on p "Transactions, income and dividends confirmation email sent to the client on [DA…" at bounding box center [467, 129] width 426 height 11
click at [689, 283] on input "Save" at bounding box center [675, 285] width 50 height 23
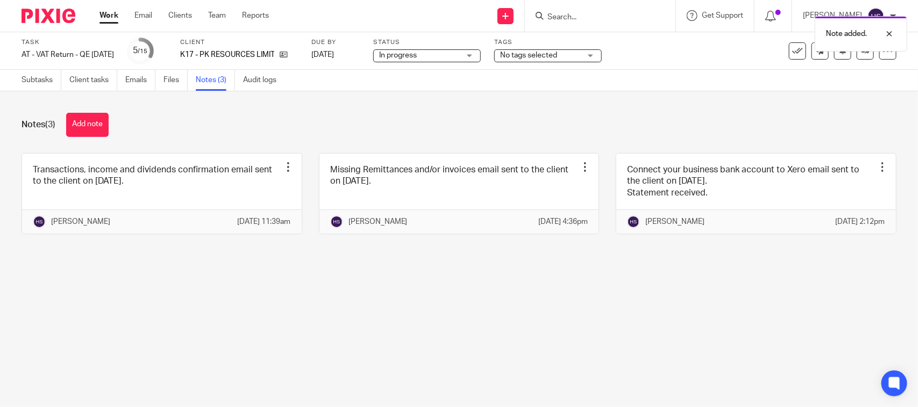
click at [460, 55] on span "In progress" at bounding box center [419, 55] width 81 height 11
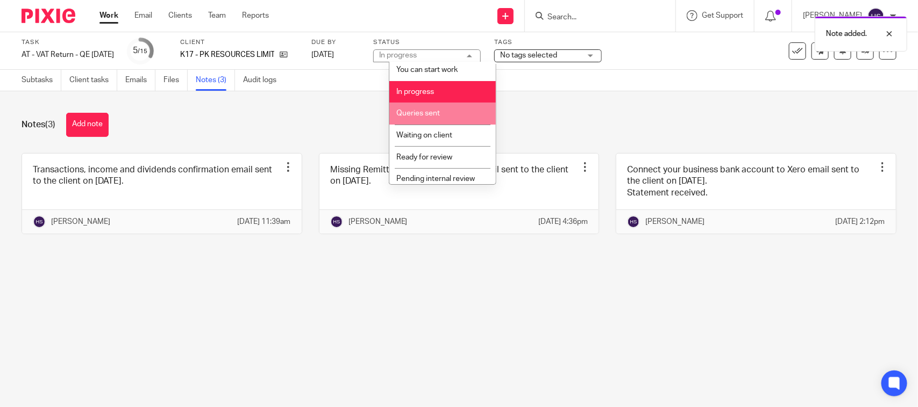
scroll to position [51, 0]
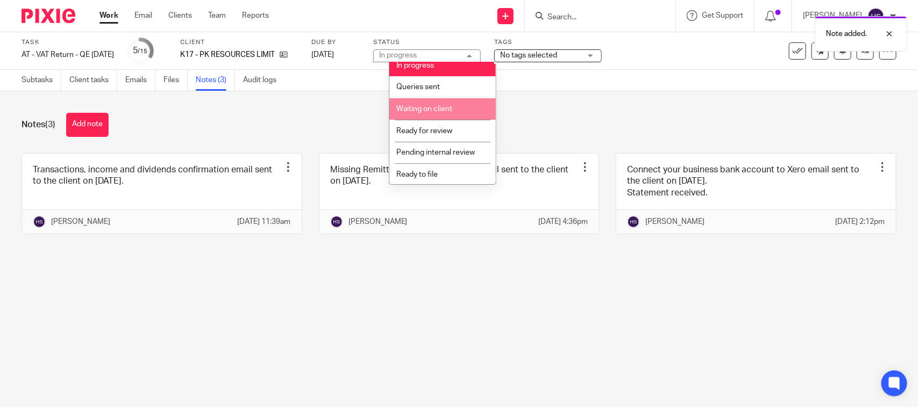
click at [460, 105] on li "Waiting on client" at bounding box center [442, 109] width 106 height 22
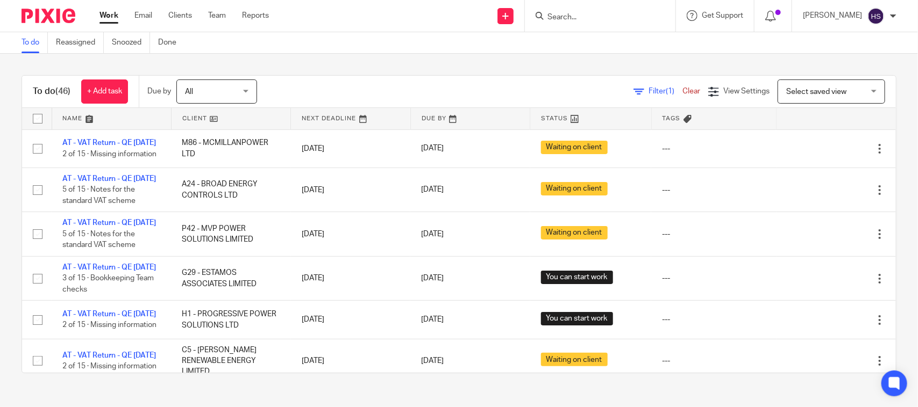
click at [104, 12] on link "Work" at bounding box center [108, 15] width 19 height 11
click at [665, 90] on span "(1)" at bounding box center [669, 92] width 9 height 8
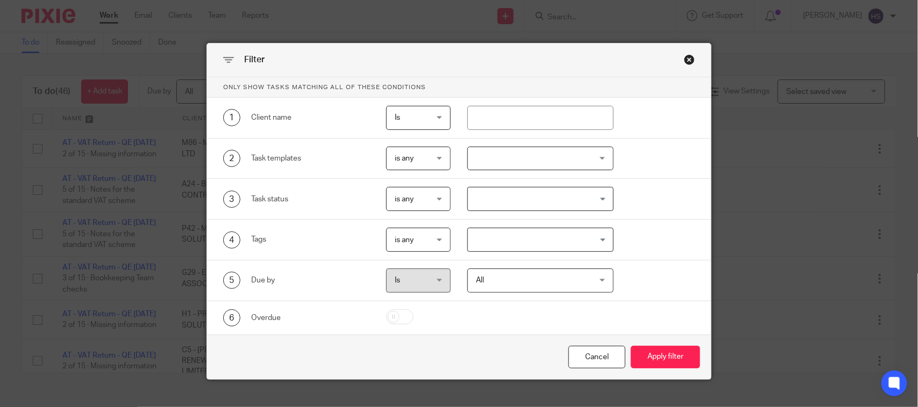
click at [528, 235] on input "Search for option" at bounding box center [538, 240] width 138 height 19
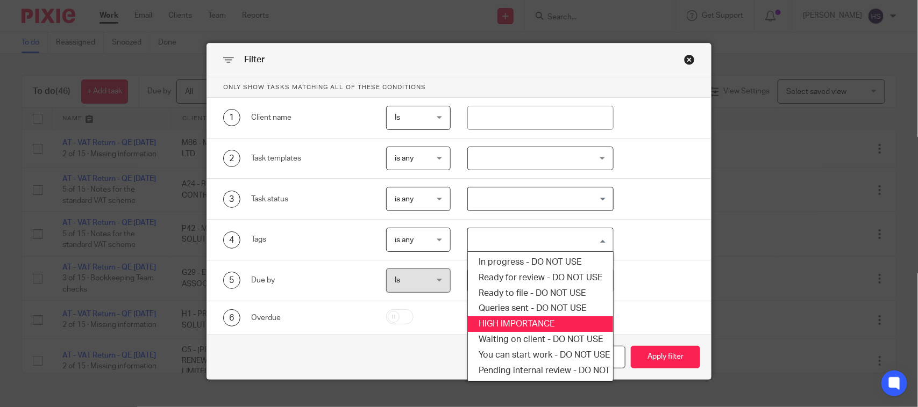
click at [512, 329] on li "HIGH IMPORTANCE" at bounding box center [540, 325] width 145 height 16
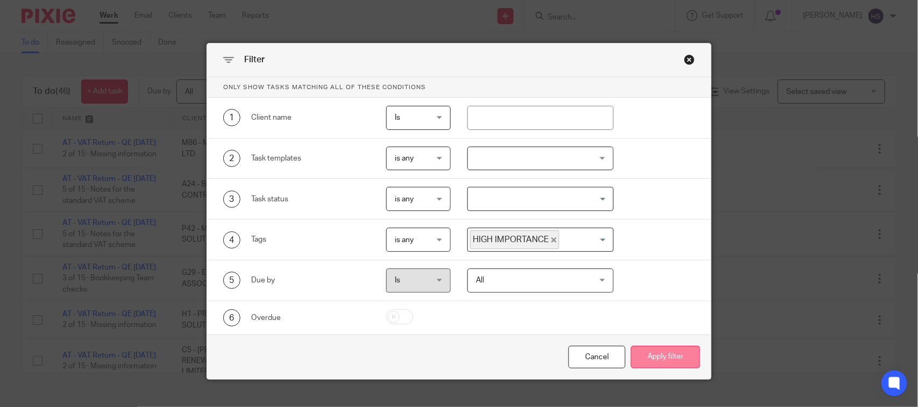
click at [647, 357] on button "Apply filter" at bounding box center [664, 357] width 69 height 23
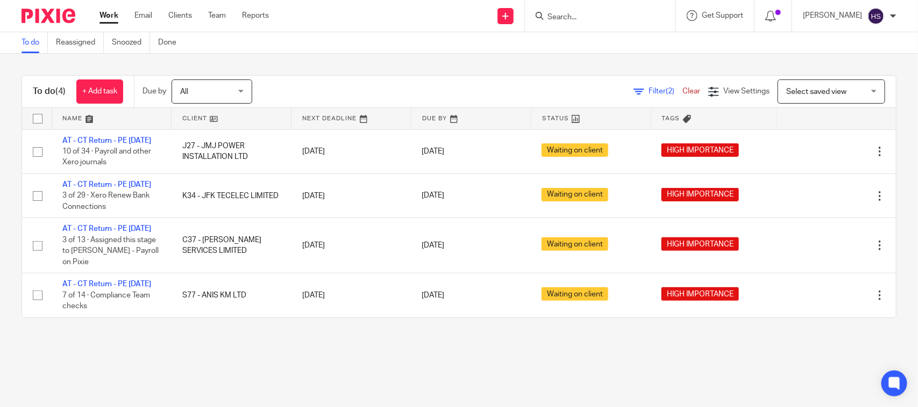
click at [108, 11] on link "Work" at bounding box center [108, 15] width 19 height 11
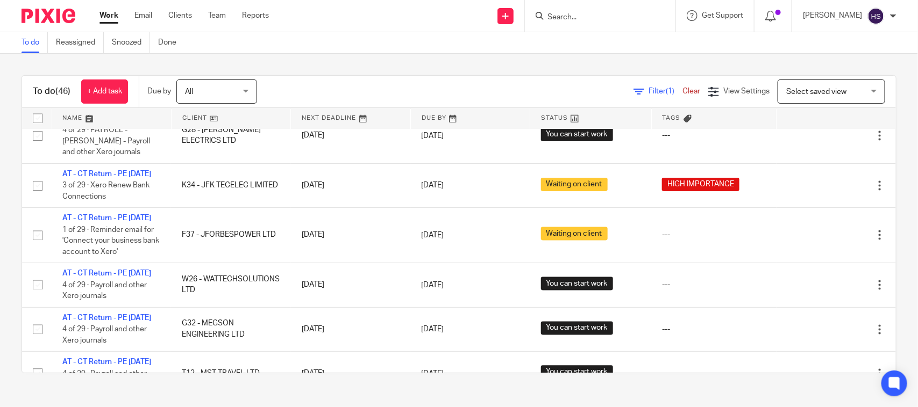
scroll to position [873, 0]
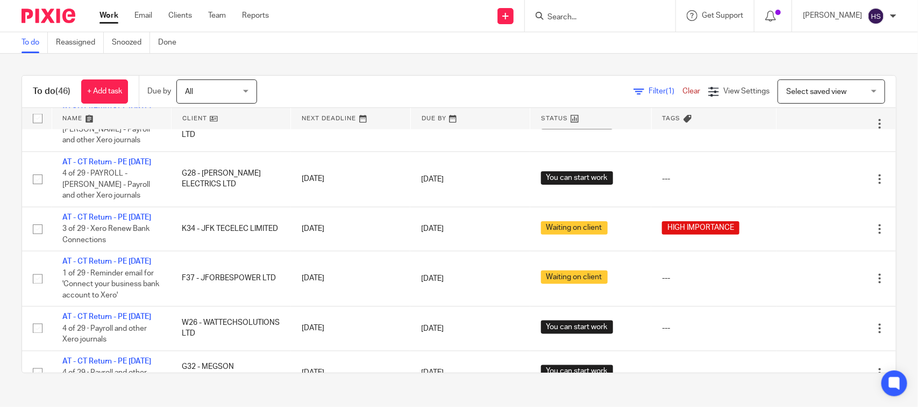
click at [648, 90] on span "Filter (1)" at bounding box center [665, 92] width 34 height 8
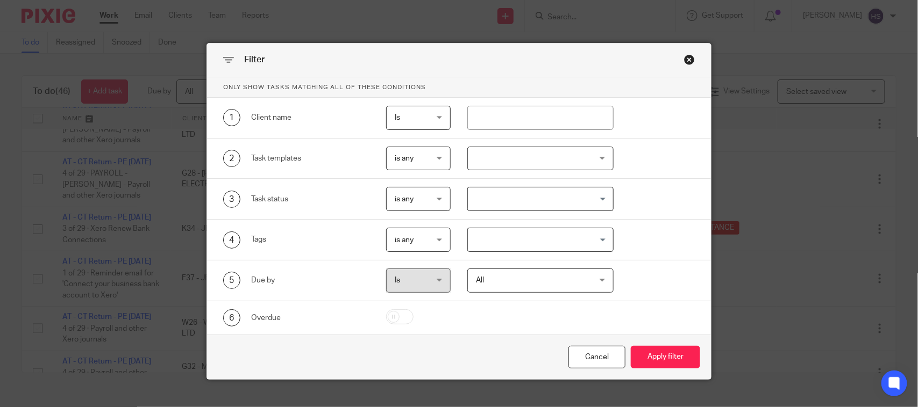
click at [495, 240] on input "Search for option" at bounding box center [538, 240] width 138 height 19
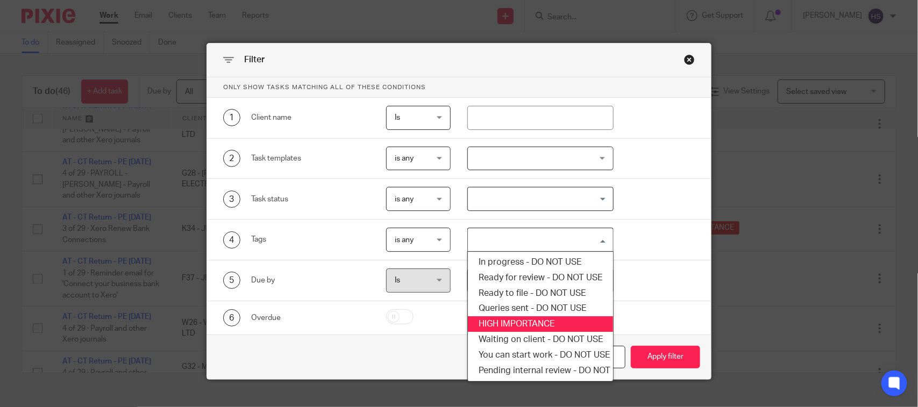
click at [511, 319] on li "HIGH IMPORTANCE" at bounding box center [540, 325] width 145 height 16
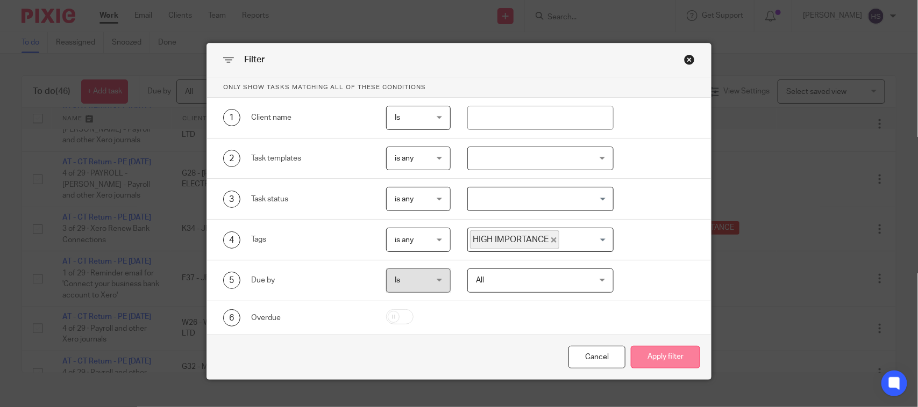
click at [660, 364] on button "Apply filter" at bounding box center [664, 357] width 69 height 23
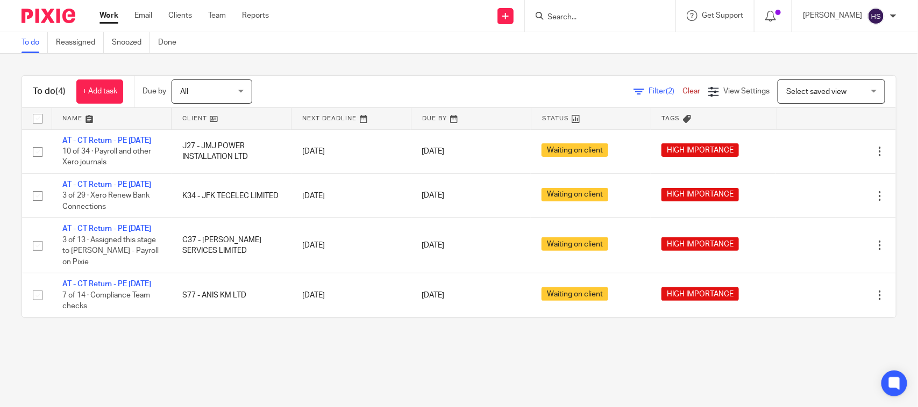
click at [104, 20] on link "Work" at bounding box center [108, 15] width 19 height 11
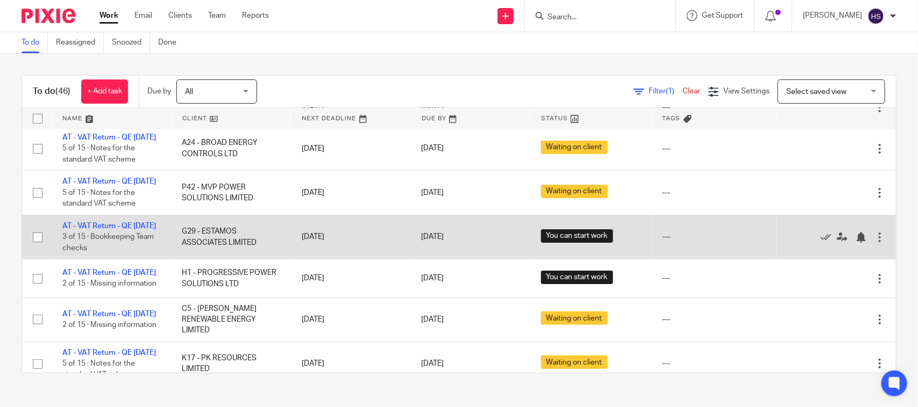
scroll to position [89, 0]
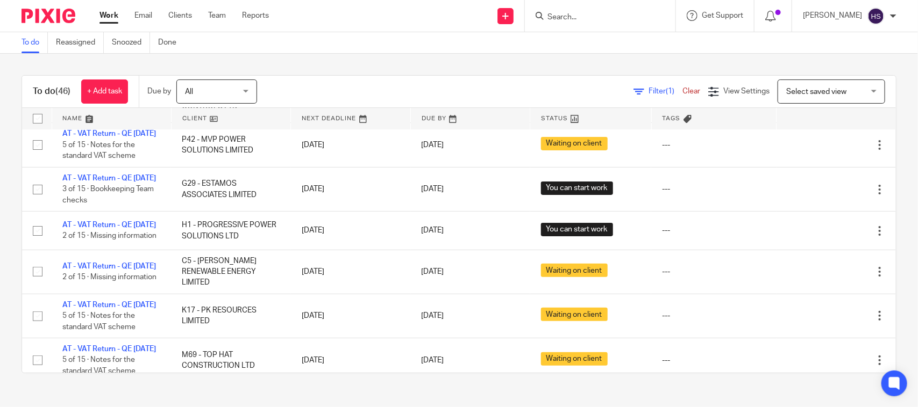
click at [111, 13] on link "Work" at bounding box center [108, 15] width 19 height 11
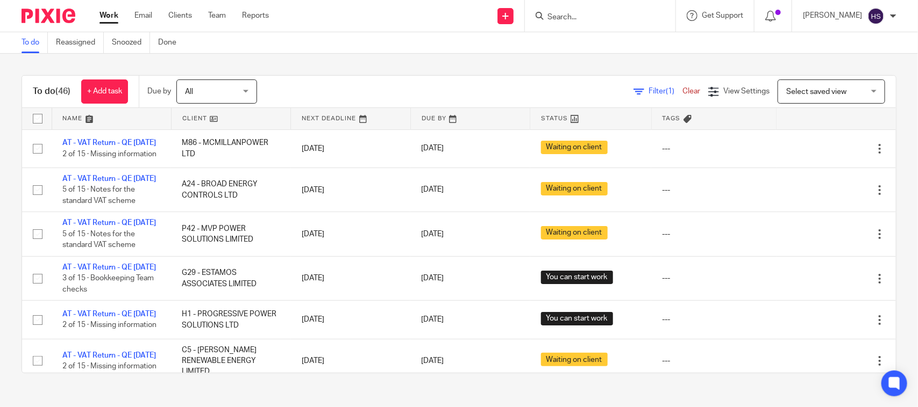
drag, startPoint x: 445, startPoint y: 33, endPoint x: 445, endPoint y: 46, distance: 12.9
click at [445, 37] on div "To do Reassigned Snoozed Done" at bounding box center [459, 43] width 918 height 22
click at [441, 51] on div "To do Reassigned Snoozed Done" at bounding box center [459, 43] width 918 height 22
click at [106, 23] on div "Work Email Clients Team Reports Work Email Clients Team Reports Settings" at bounding box center [187, 16] width 196 height 32
click at [112, 9] on div "Work Email Clients Team Reports Work Email Clients Team Reports Settings" at bounding box center [187, 16] width 196 height 32
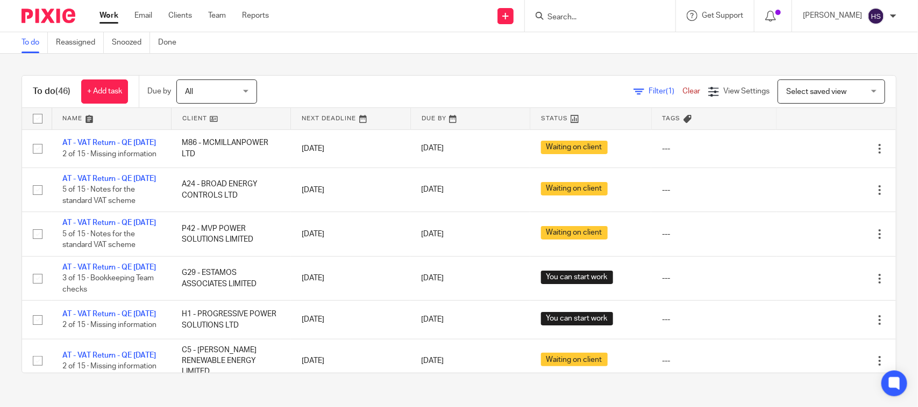
click at [104, 15] on link "Work" at bounding box center [108, 15] width 19 height 11
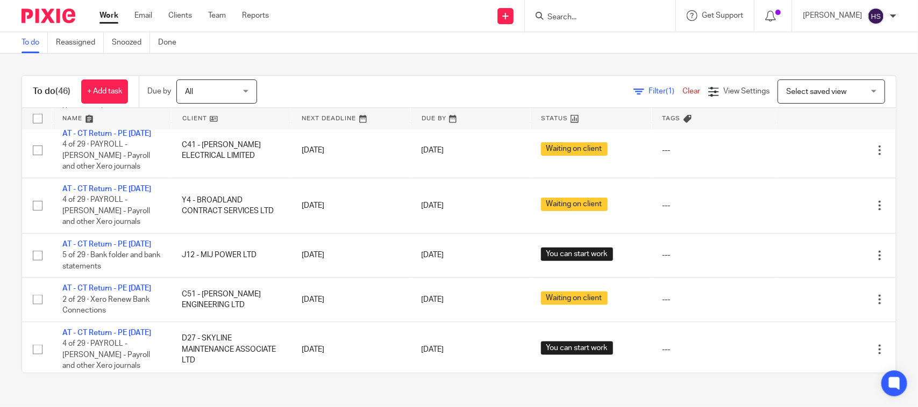
scroll to position [649, 0]
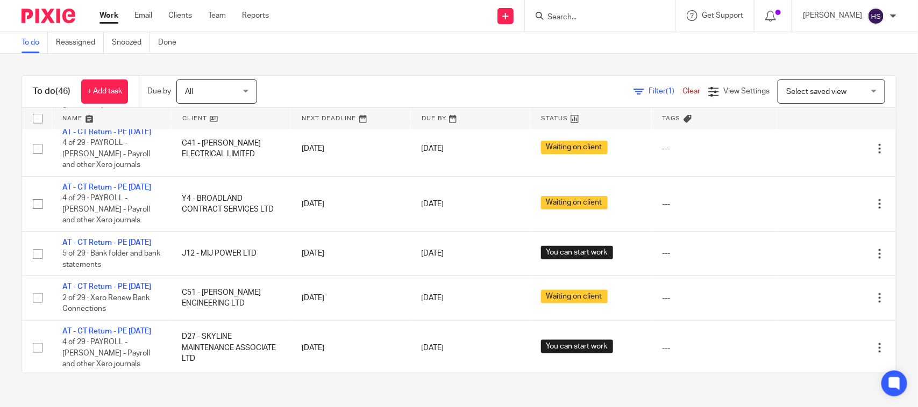
click at [327, 65] on div "To do (46) + Add task Due by All All [DATE] [DATE] This week Next week This mon…" at bounding box center [459, 224] width 918 height 341
drag, startPoint x: 380, startPoint y: 197, endPoint x: 388, endPoint y: 142, distance: 55.3
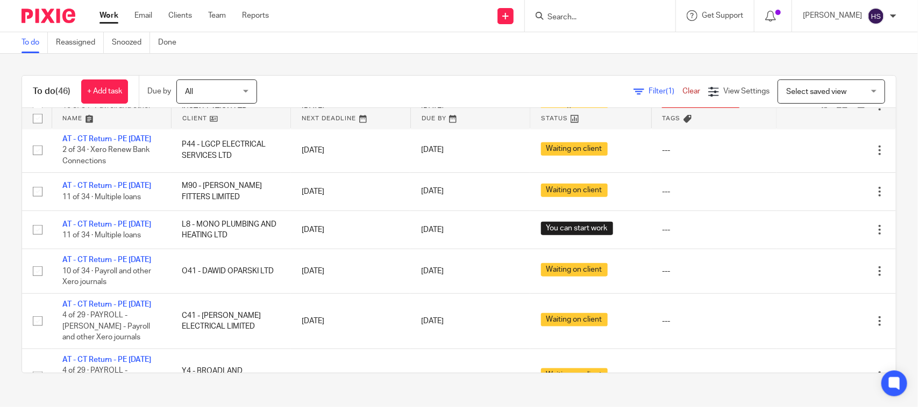
scroll to position [470, 0]
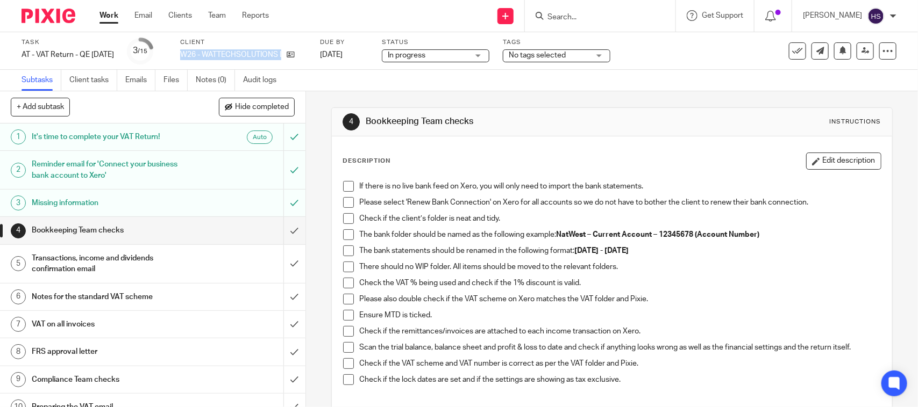
drag, startPoint x: 188, startPoint y: 54, endPoint x: 315, endPoint y: 58, distance: 126.9
click at [313, 58] on div "Task AT - VAT Return - QE 31-07-2025 Save AT - VAT Return - QE 31-07-2025 3 /15…" at bounding box center [386, 51] width 729 height 26
copy div "W26 - WATTECHSOLUTIONS LTD"
click at [426, 363] on p "Check if the VAT scheme and VAT number is correct as per the VAT folder and Pix…" at bounding box center [619, 364] width 521 height 11
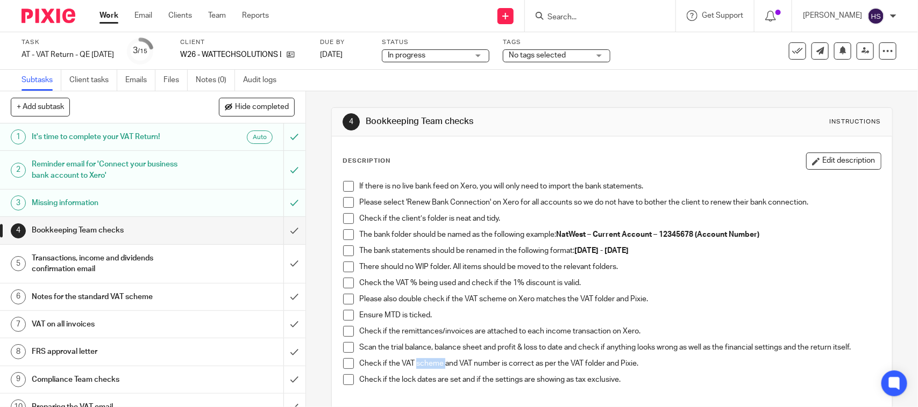
copy p "scheme"
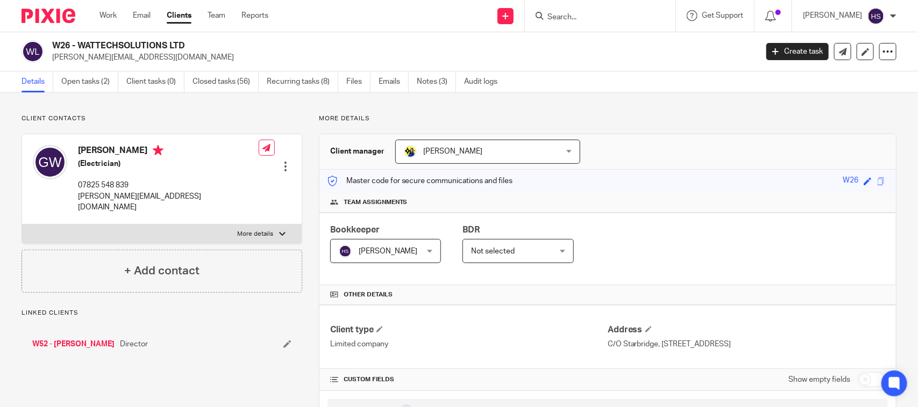
scroll to position [827, 0]
